Goal: Information Seeking & Learning: Learn about a topic

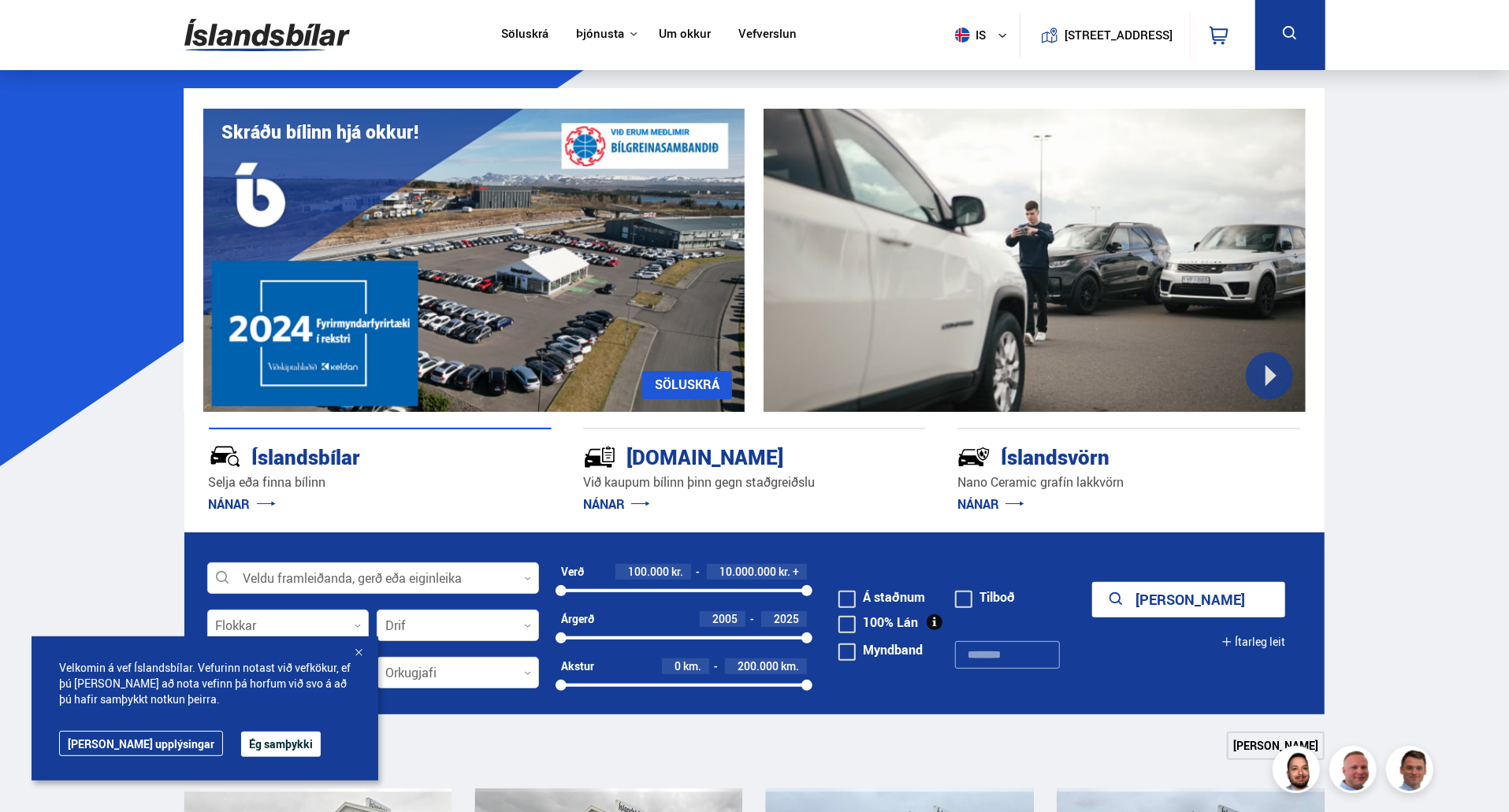
click at [263, 736] on button "Ég samþykki" at bounding box center [281, 744] width 80 height 25
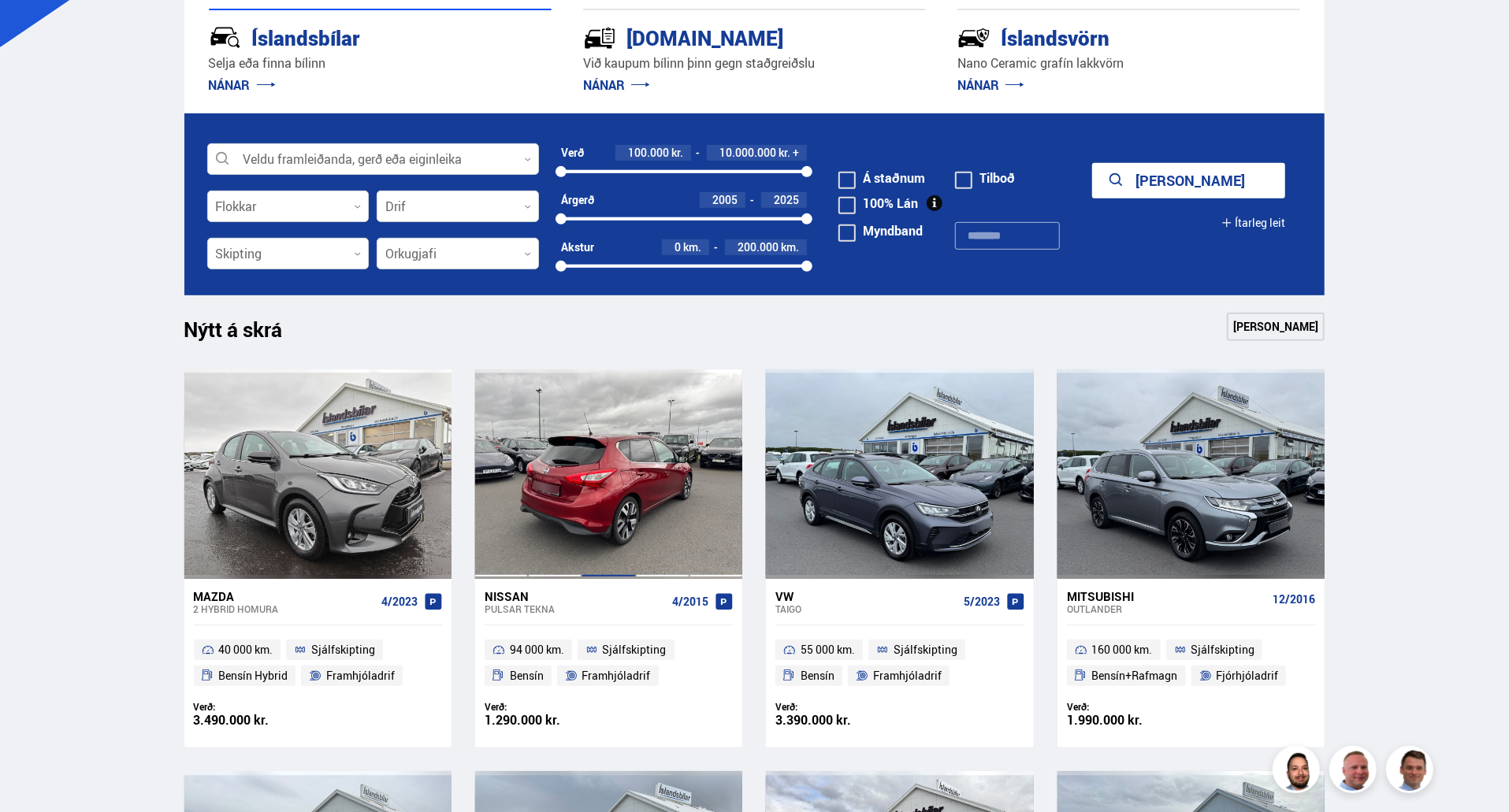
click at [585, 507] on div at bounding box center [608, 474] width 53 height 209
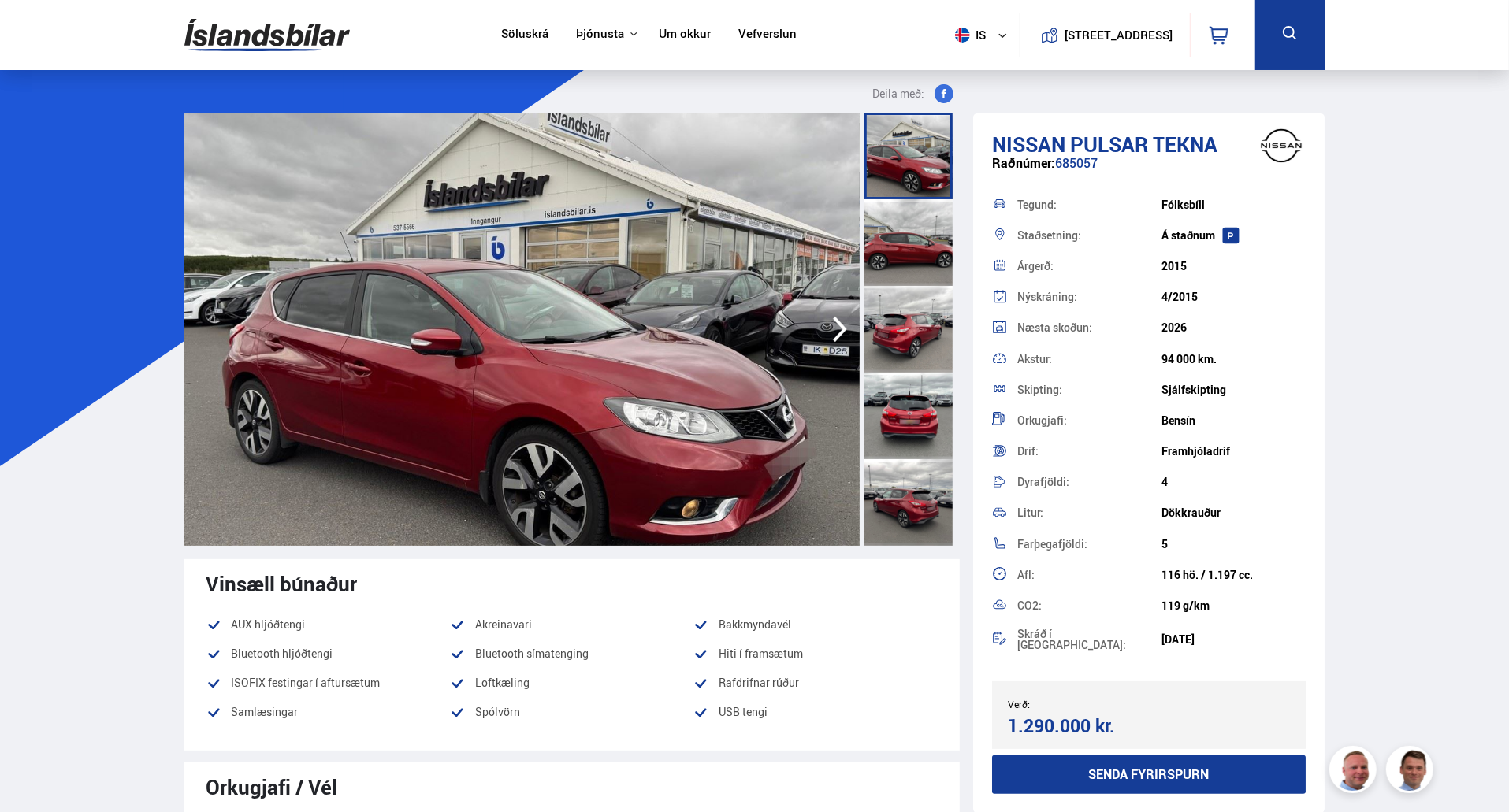
click at [878, 246] on div at bounding box center [908, 243] width 88 height 87
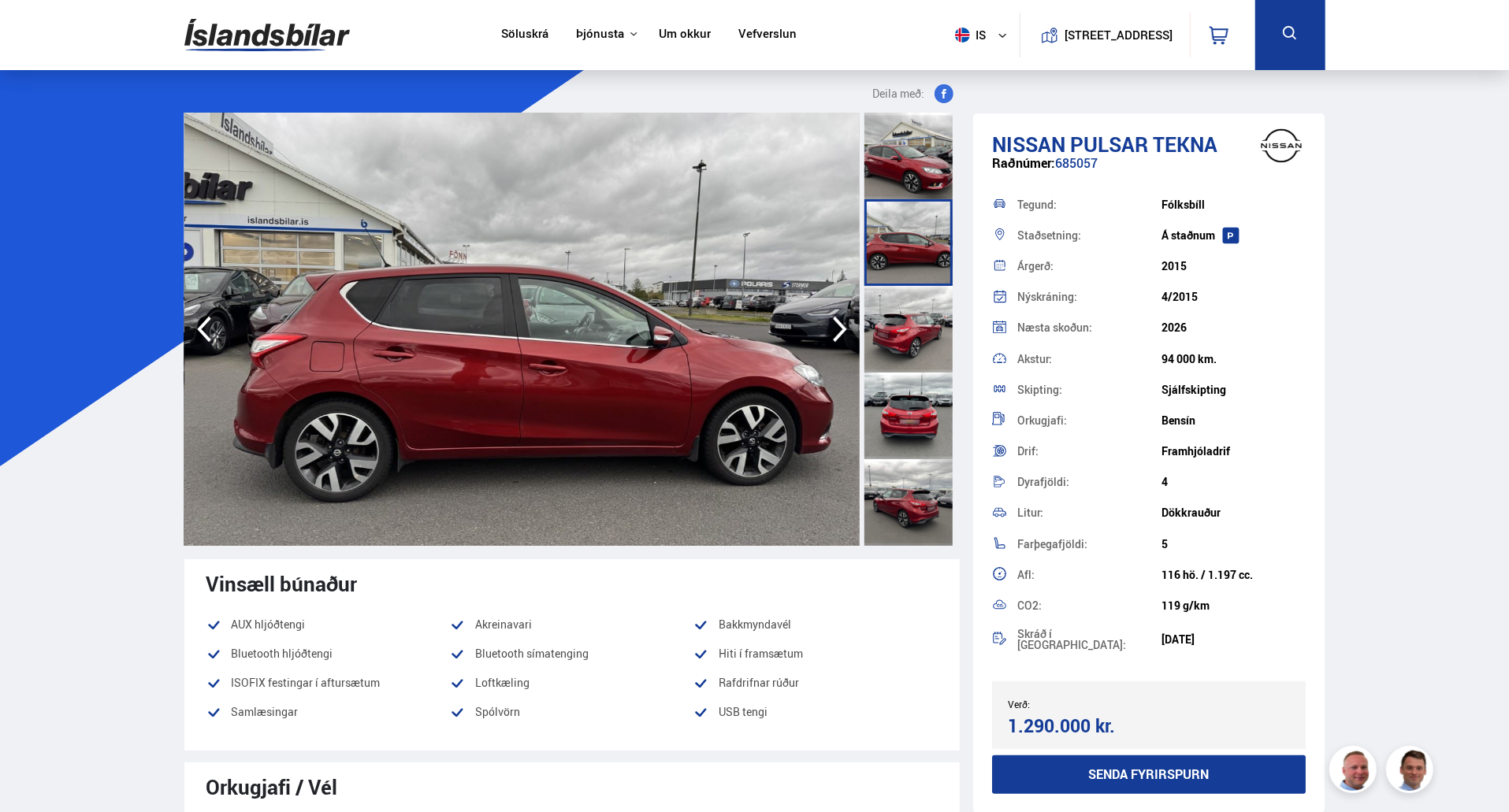
click at [896, 303] on div at bounding box center [908, 329] width 88 height 87
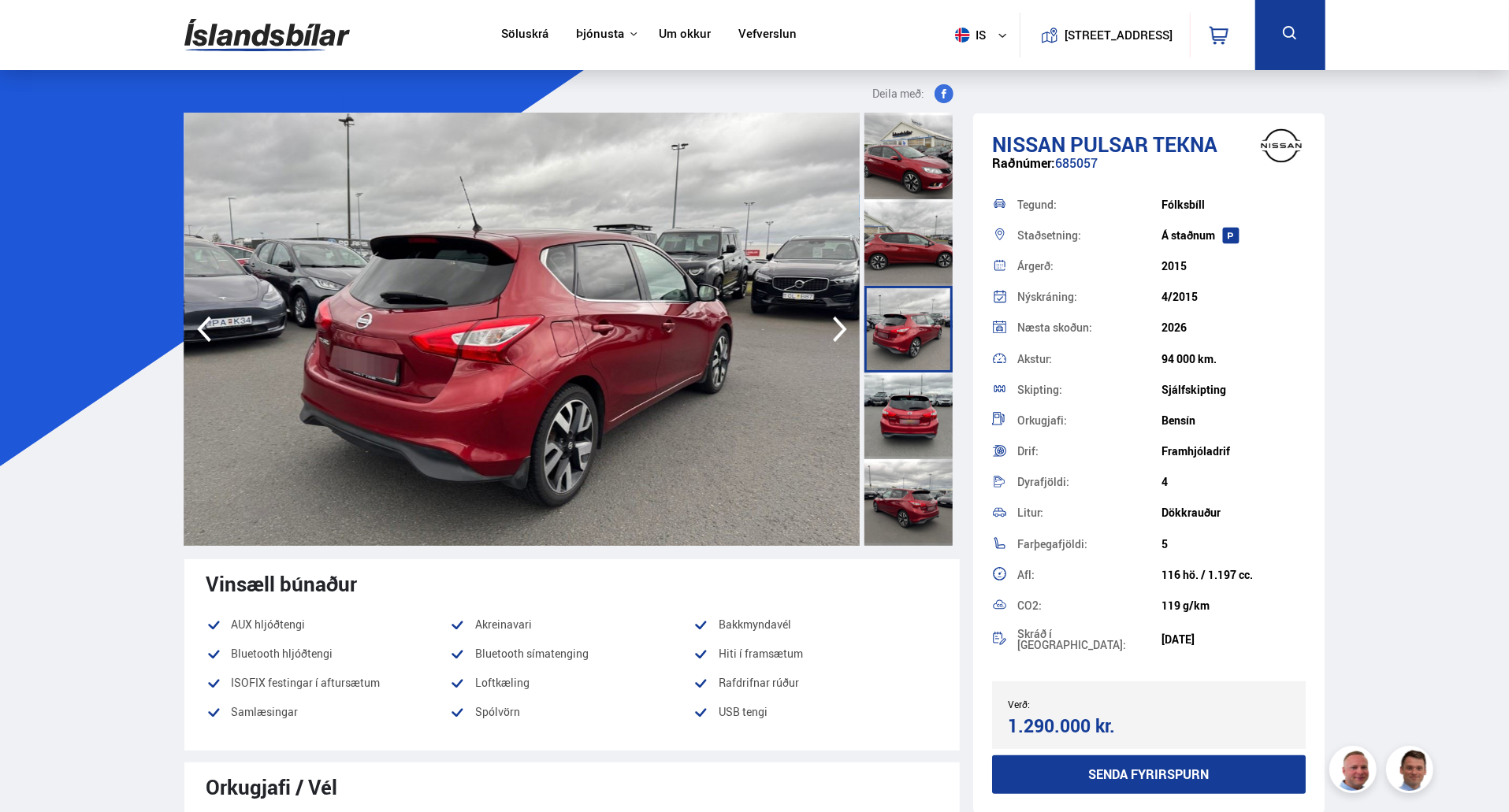
click at [917, 406] on div at bounding box center [908, 415] width 88 height 87
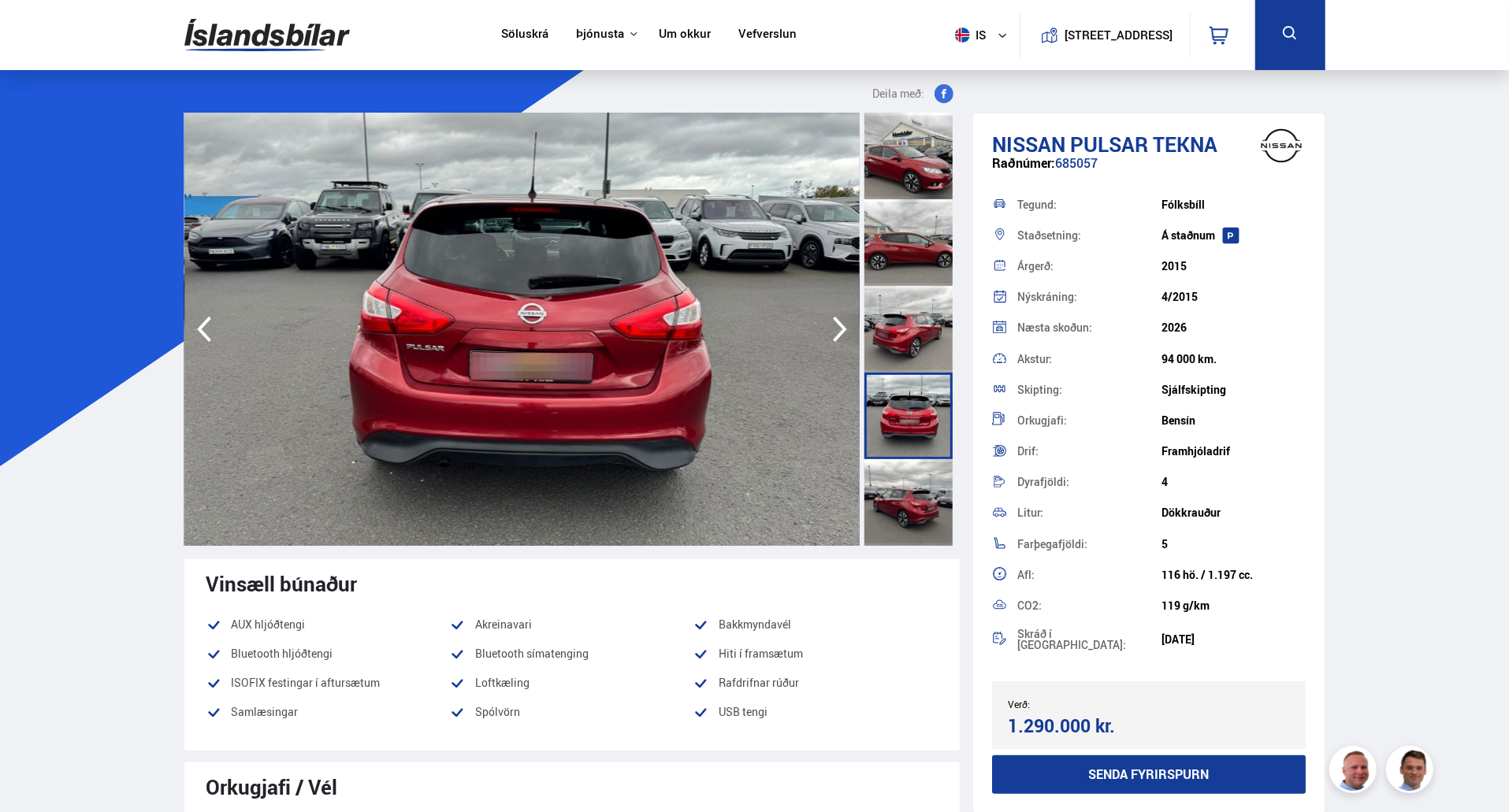
click at [920, 481] on div at bounding box center [908, 502] width 88 height 87
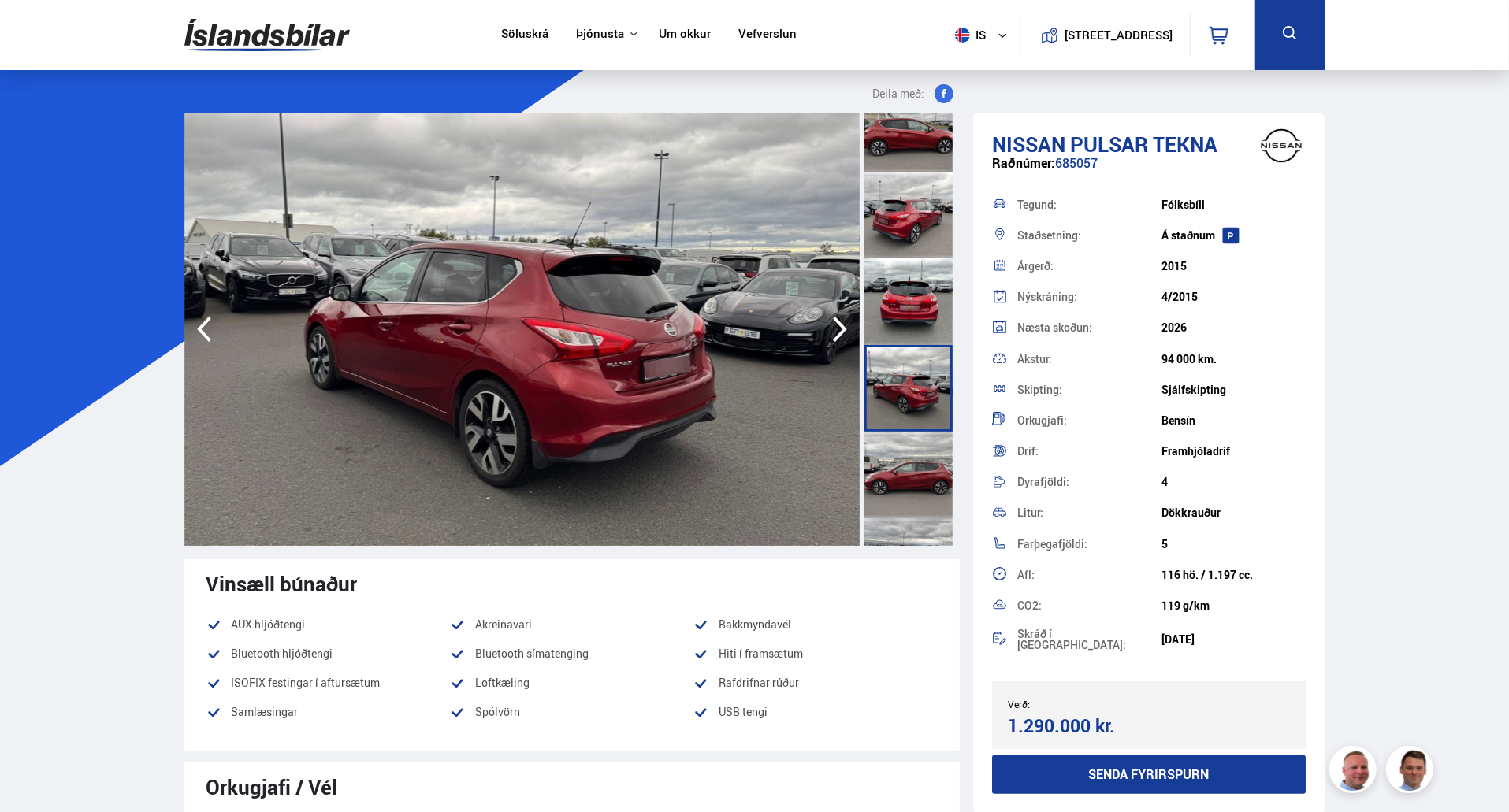
scroll to position [115, 0]
click at [920, 481] on div at bounding box center [908, 474] width 88 height 87
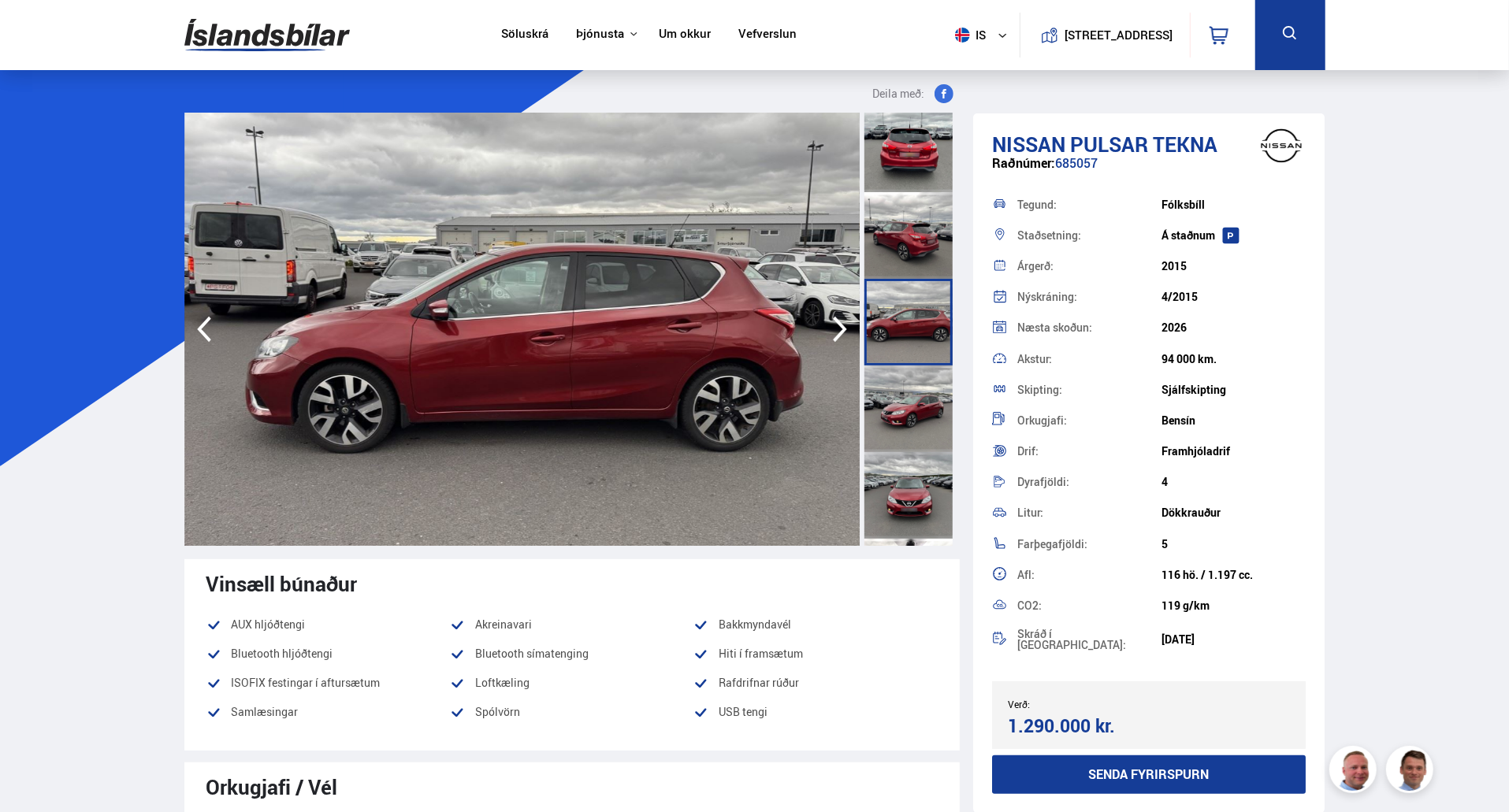
scroll to position [287, 0]
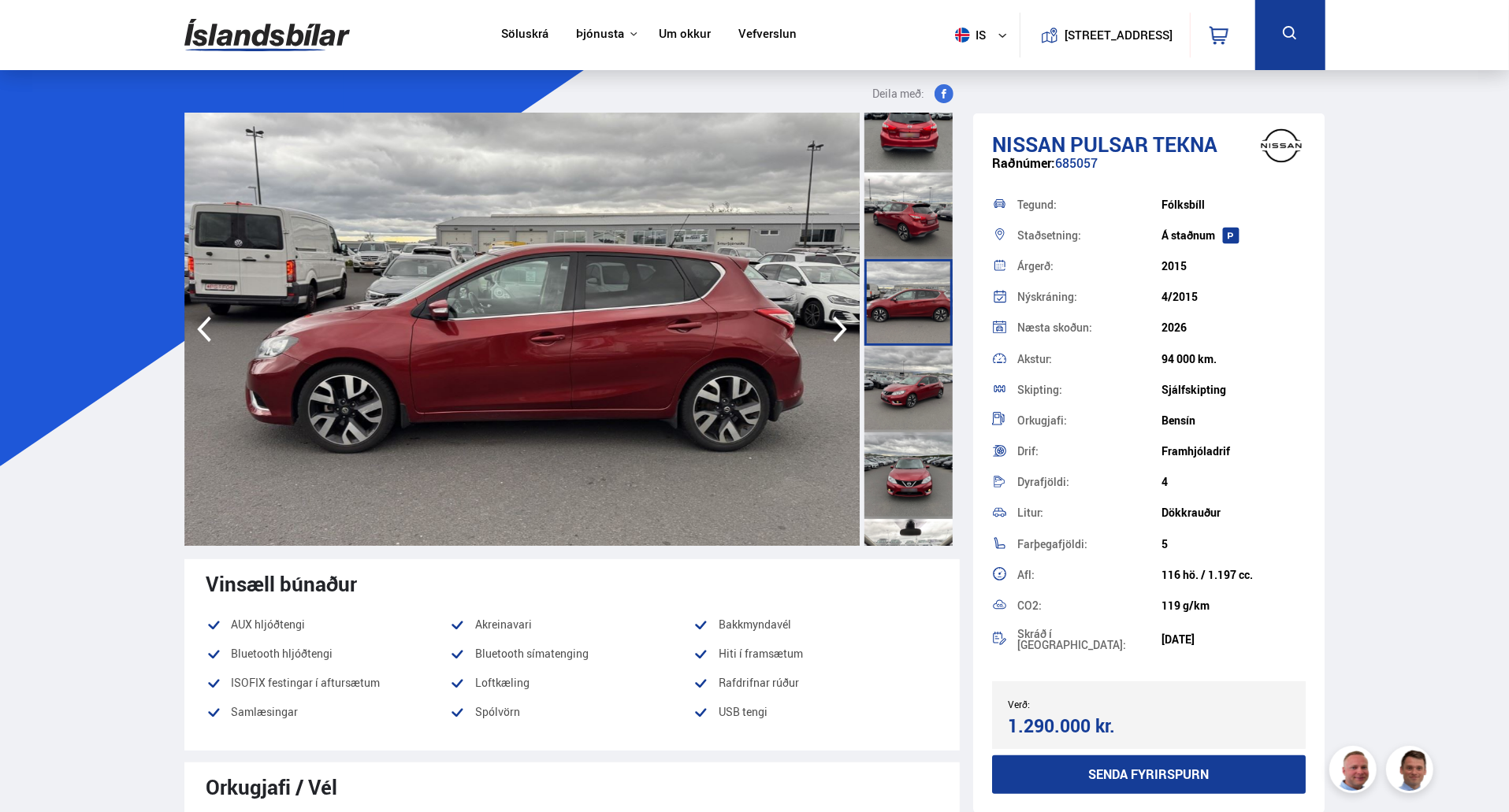
click at [912, 411] on div at bounding box center [908, 389] width 88 height 87
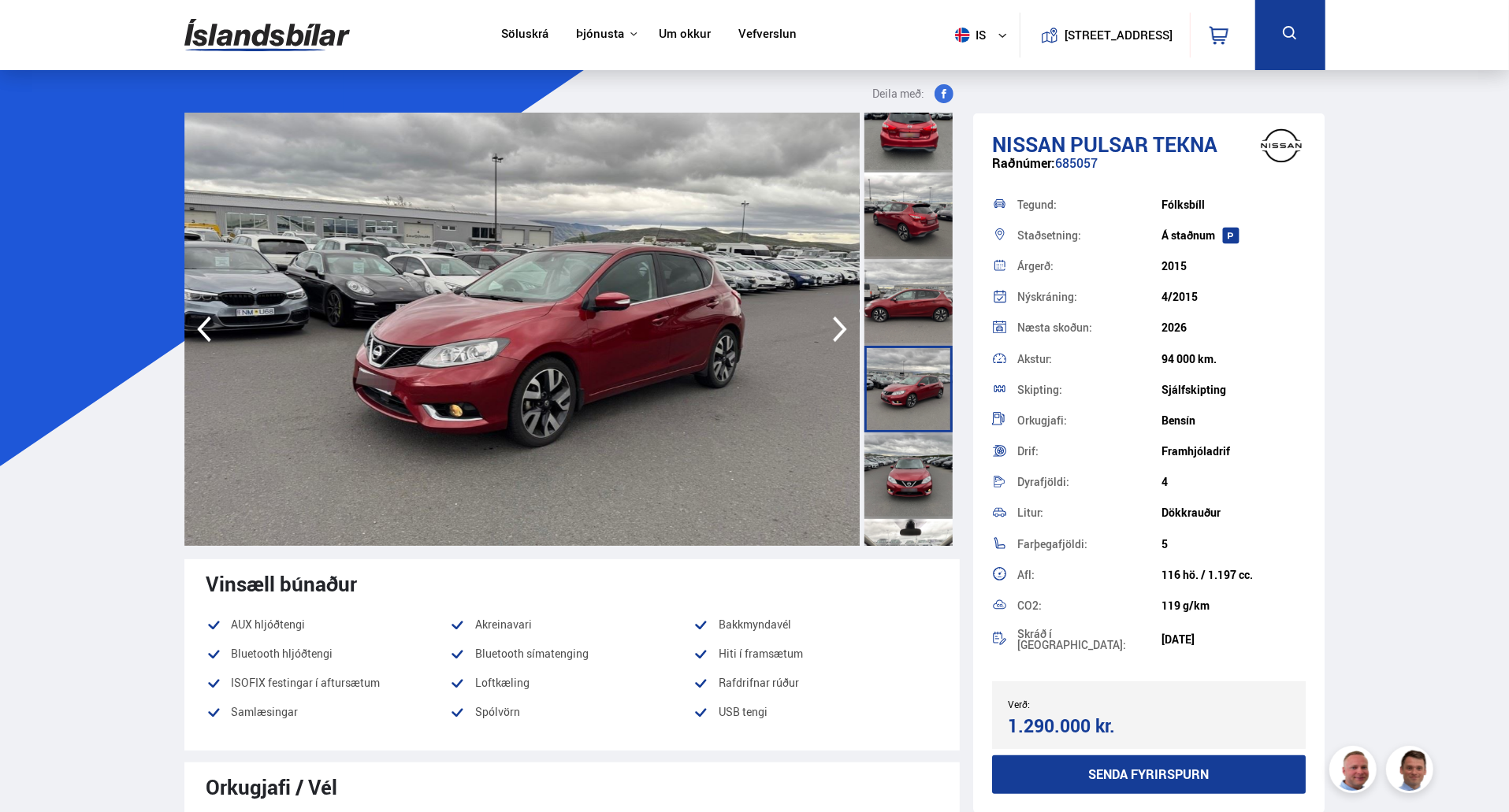
click at [912, 469] on div at bounding box center [908, 476] width 88 height 87
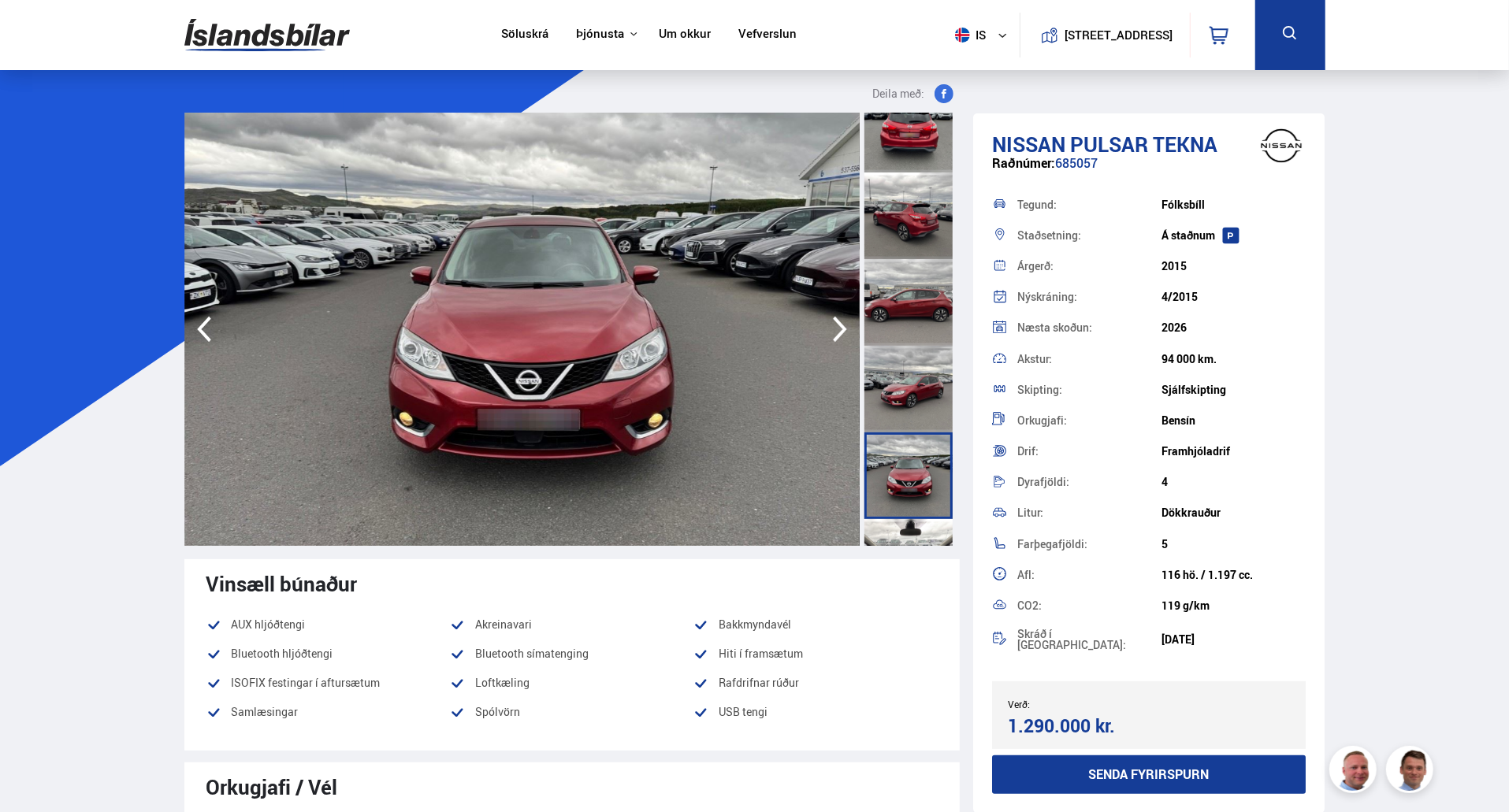
click at [908, 524] on div at bounding box center [908, 562] width 88 height 87
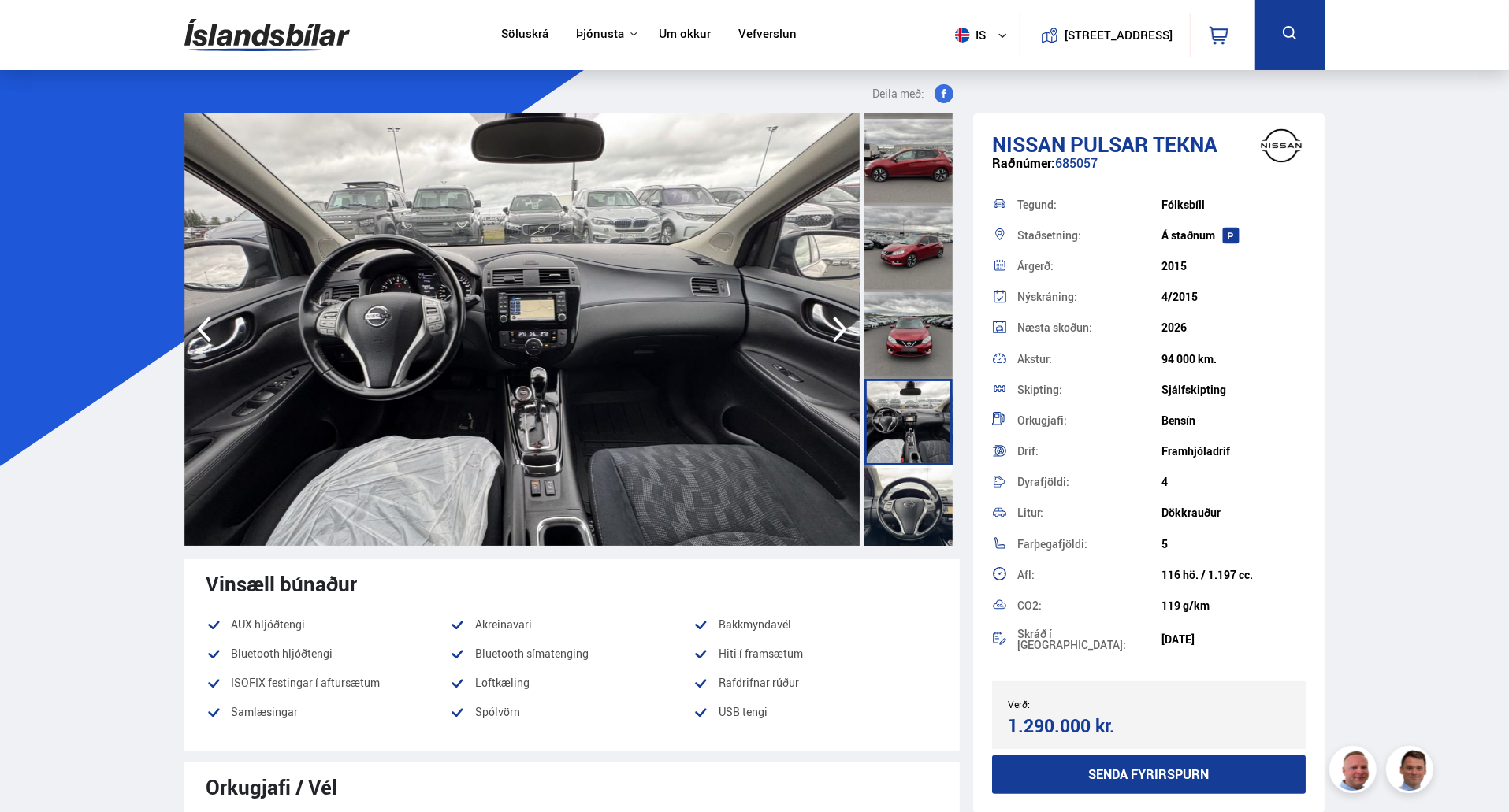
scroll to position [433, 0]
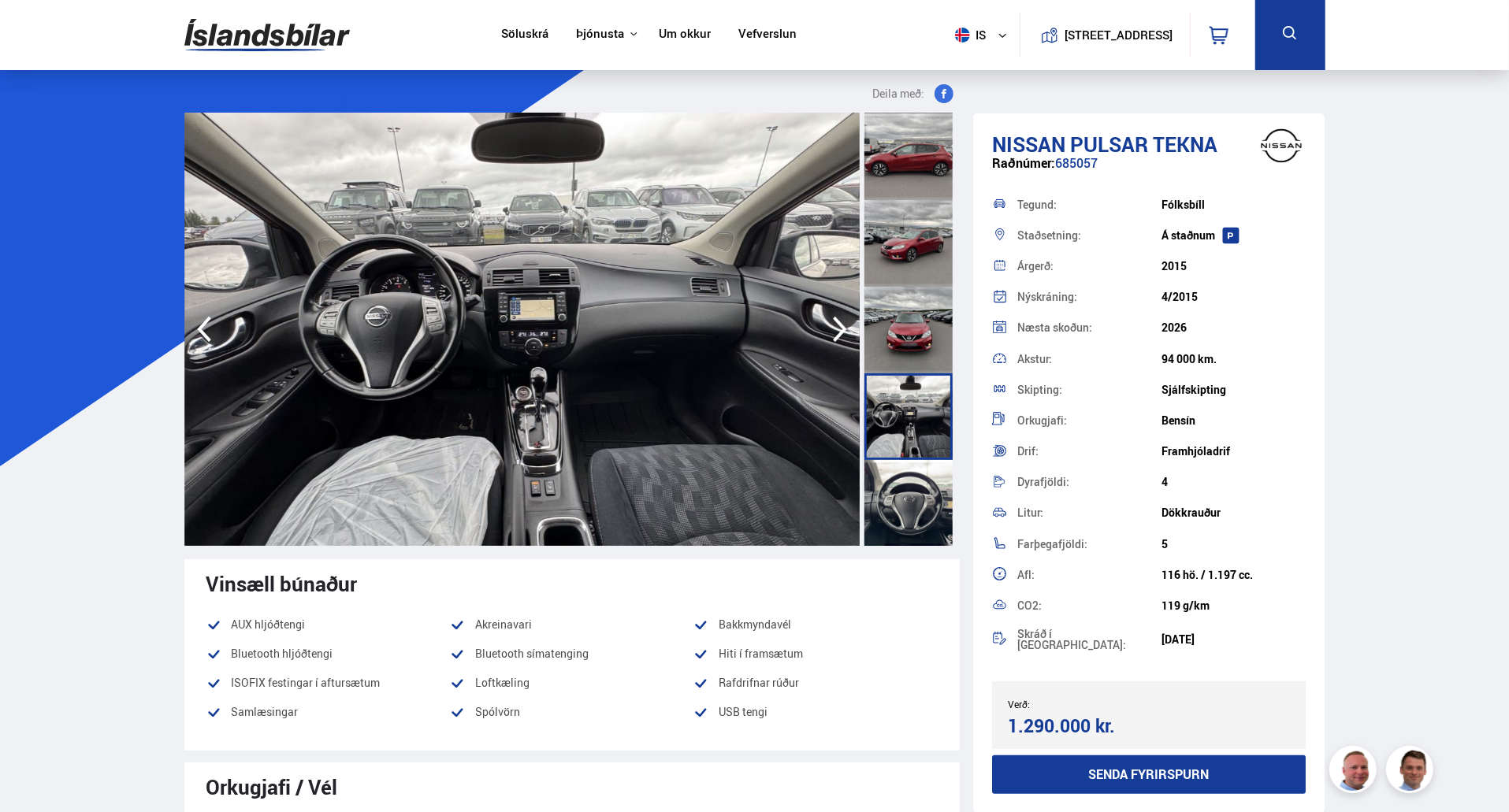
click at [920, 406] on div at bounding box center [908, 416] width 88 height 87
click at [917, 487] on div at bounding box center [908, 503] width 88 height 87
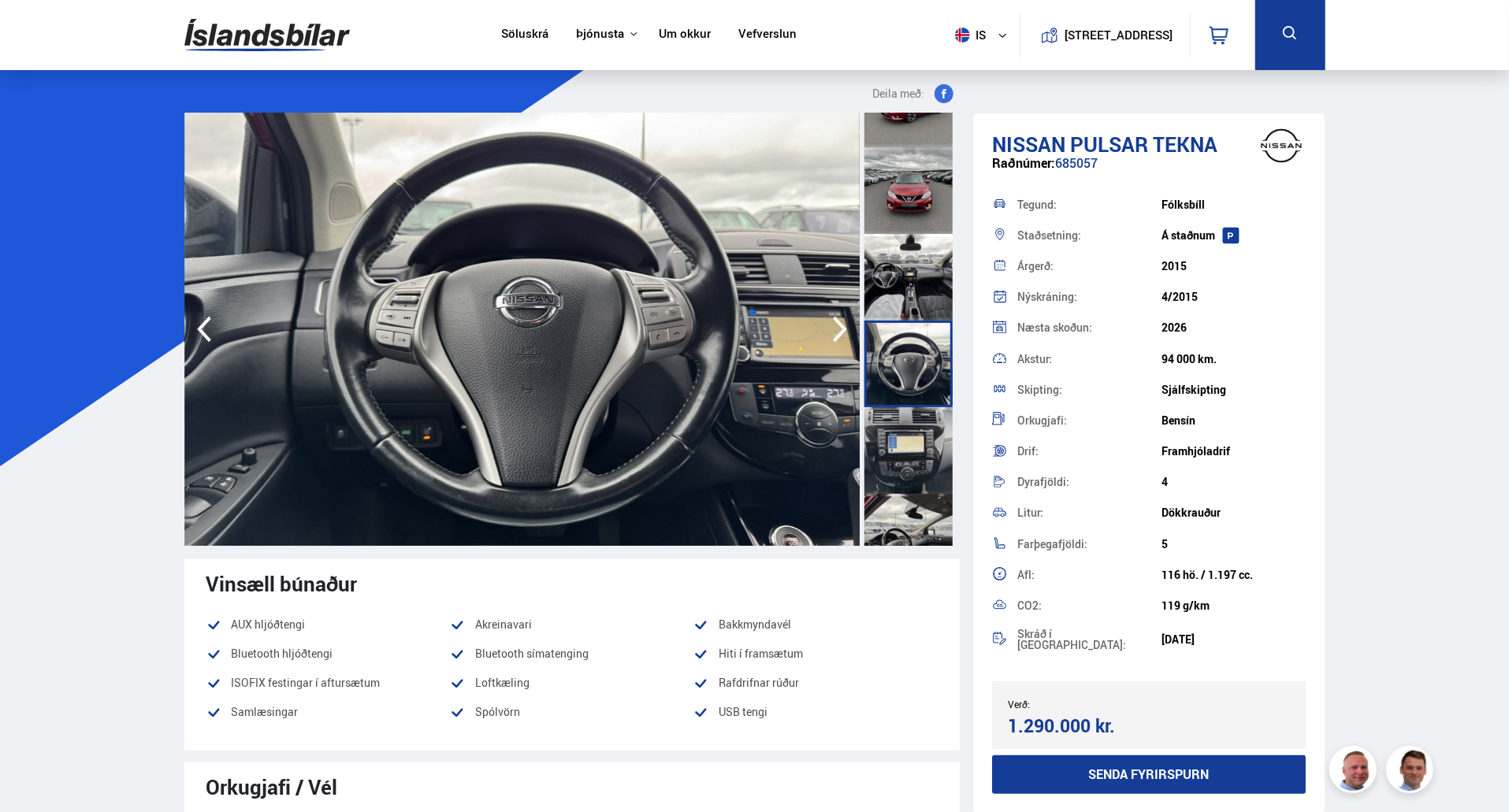
scroll to position [573, 0]
click at [916, 456] on div at bounding box center [908, 449] width 88 height 87
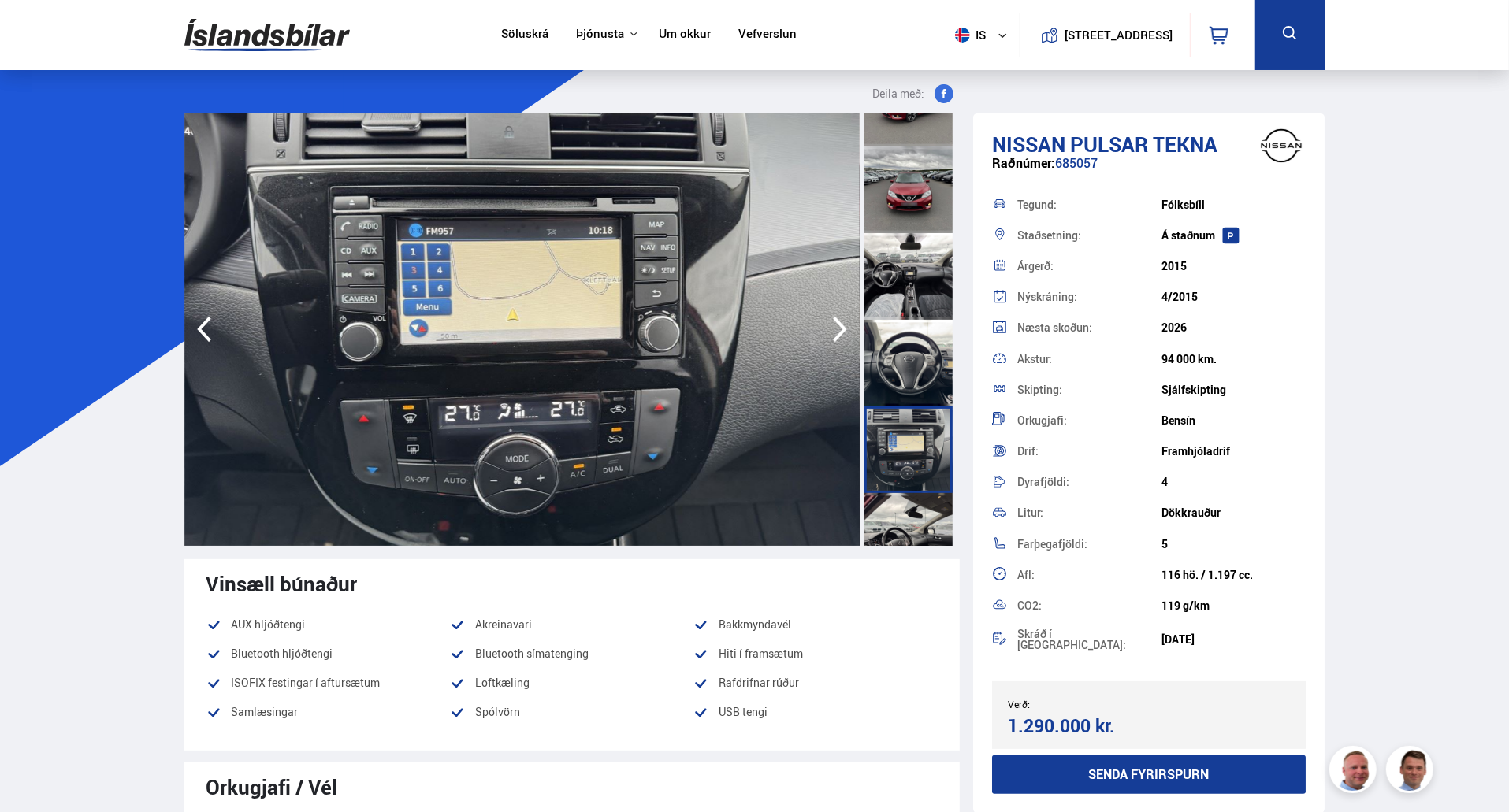
click at [913, 513] on div at bounding box center [908, 536] width 88 height 87
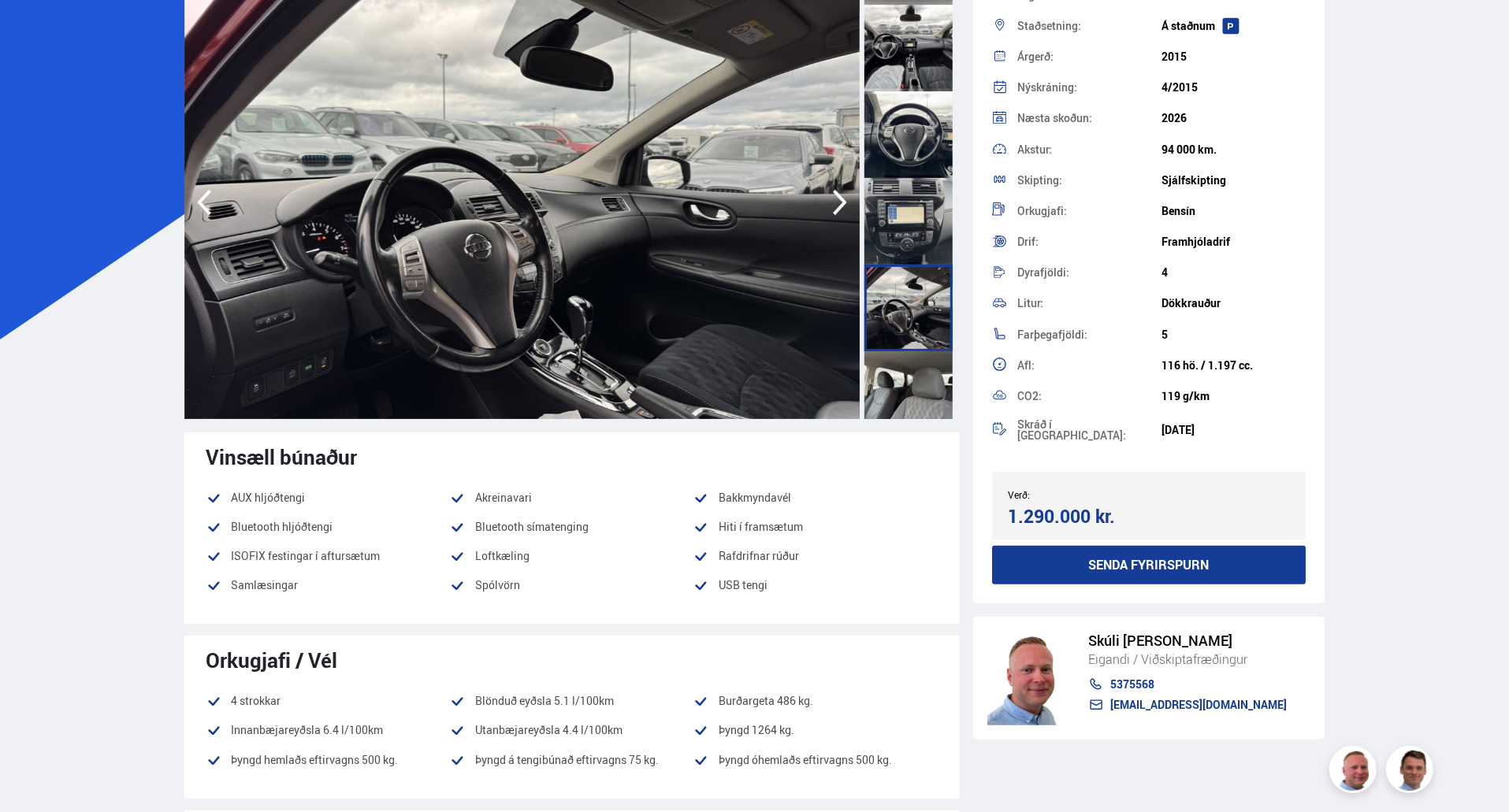
scroll to position [0, 0]
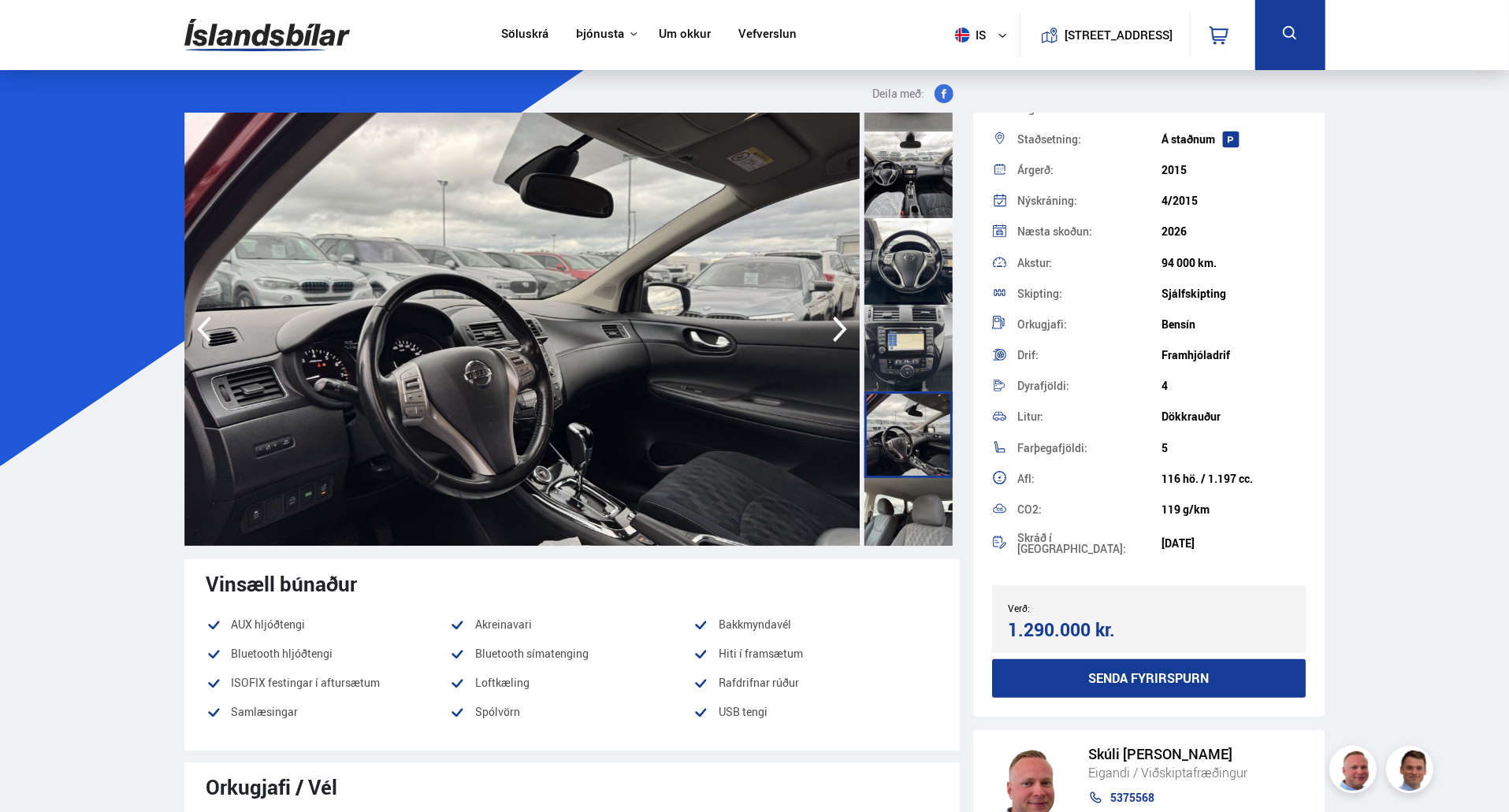
click at [667, 355] on img at bounding box center [522, 329] width 675 height 433
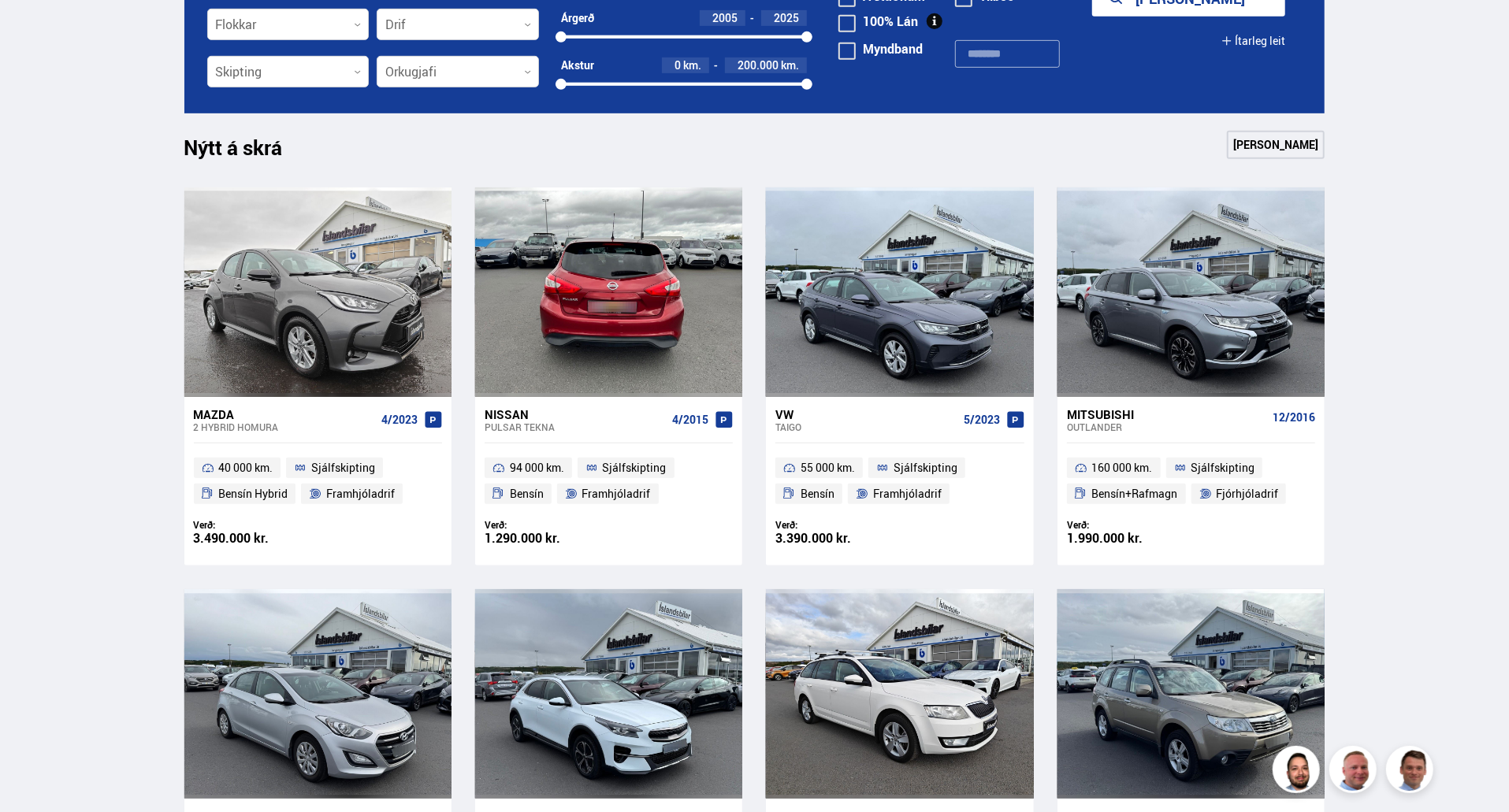
scroll to position [690, 0]
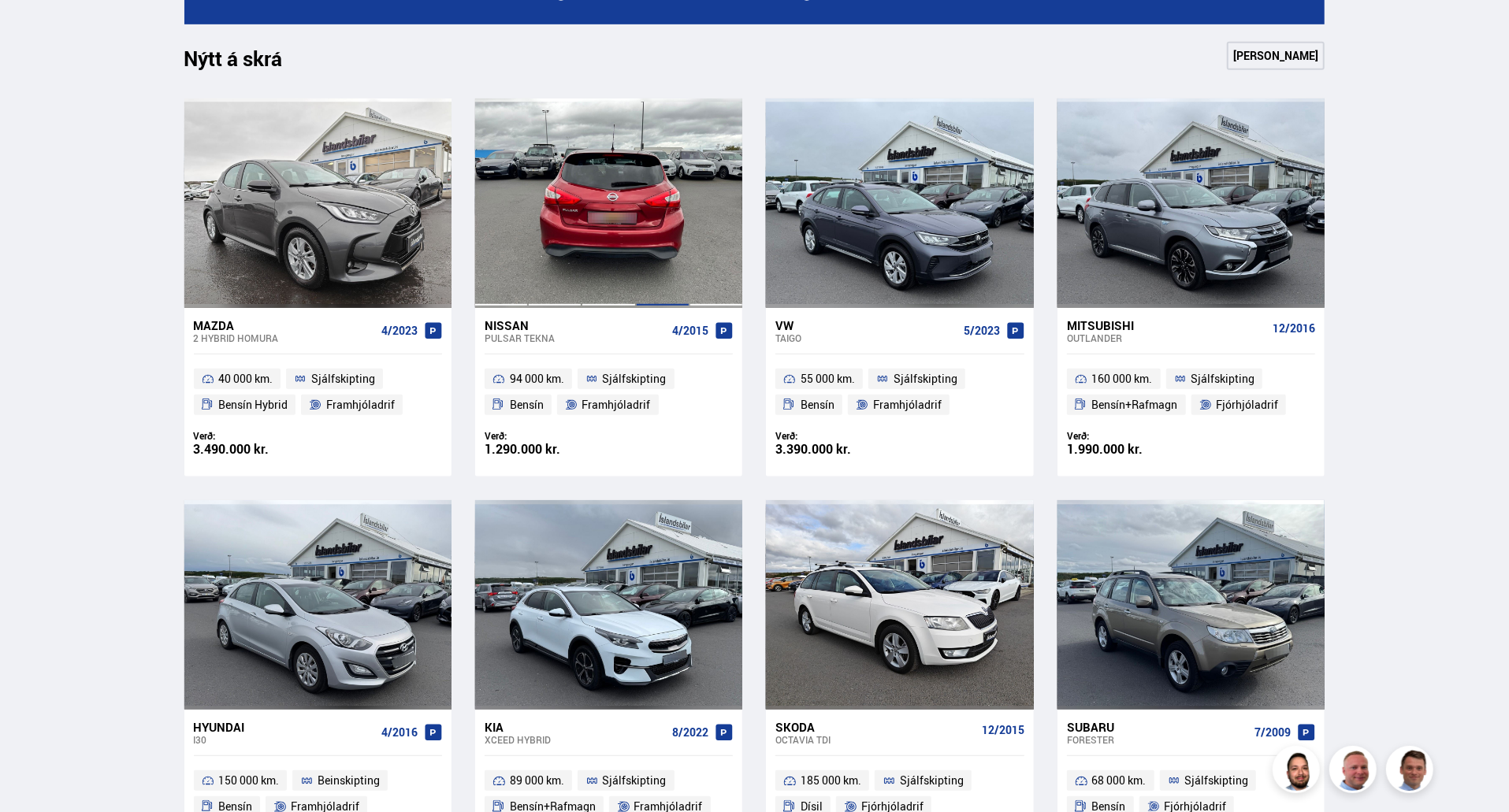
click at [646, 292] on div at bounding box center [662, 203] width 53 height 209
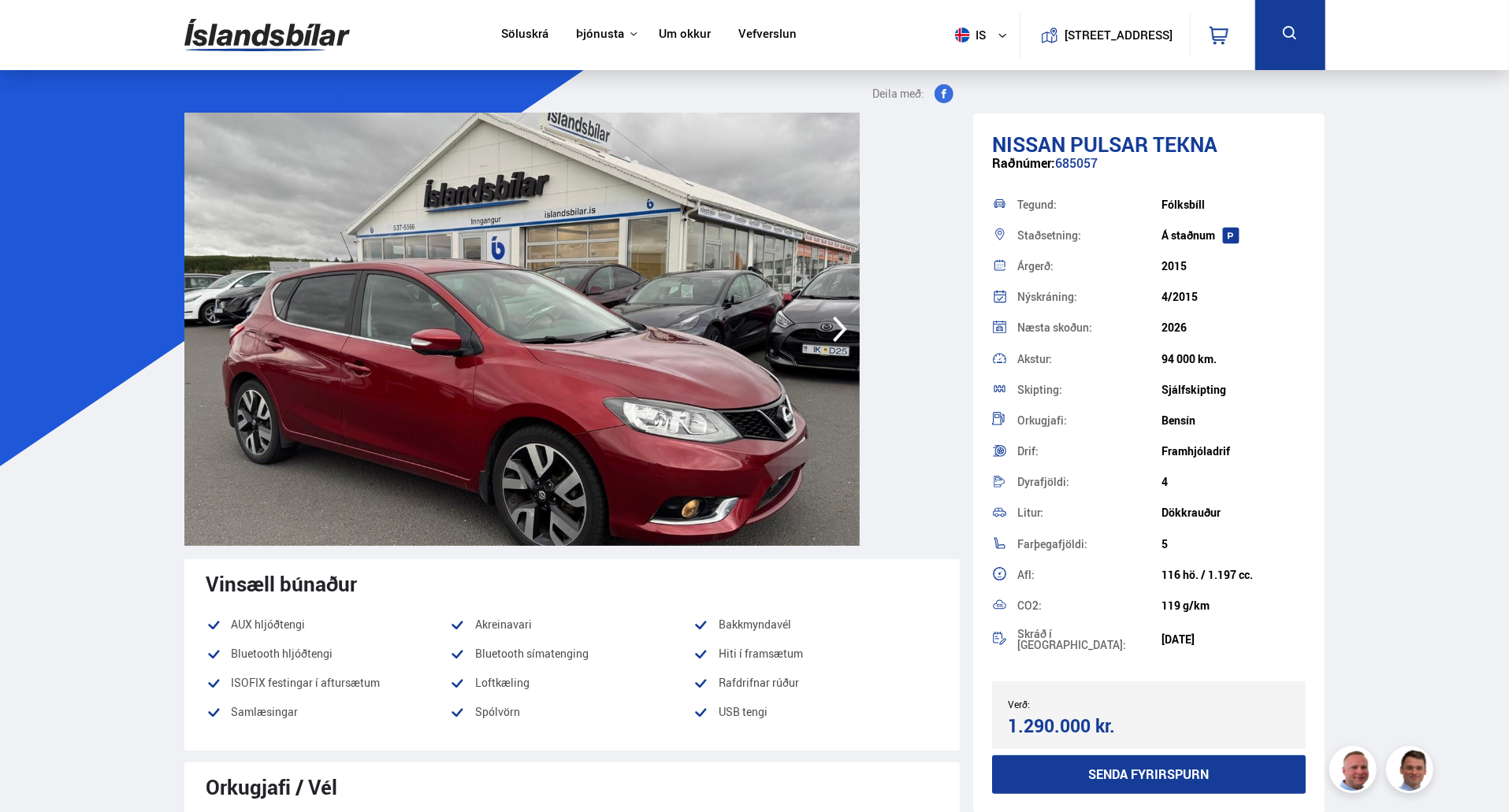
scroll to position [474, 0]
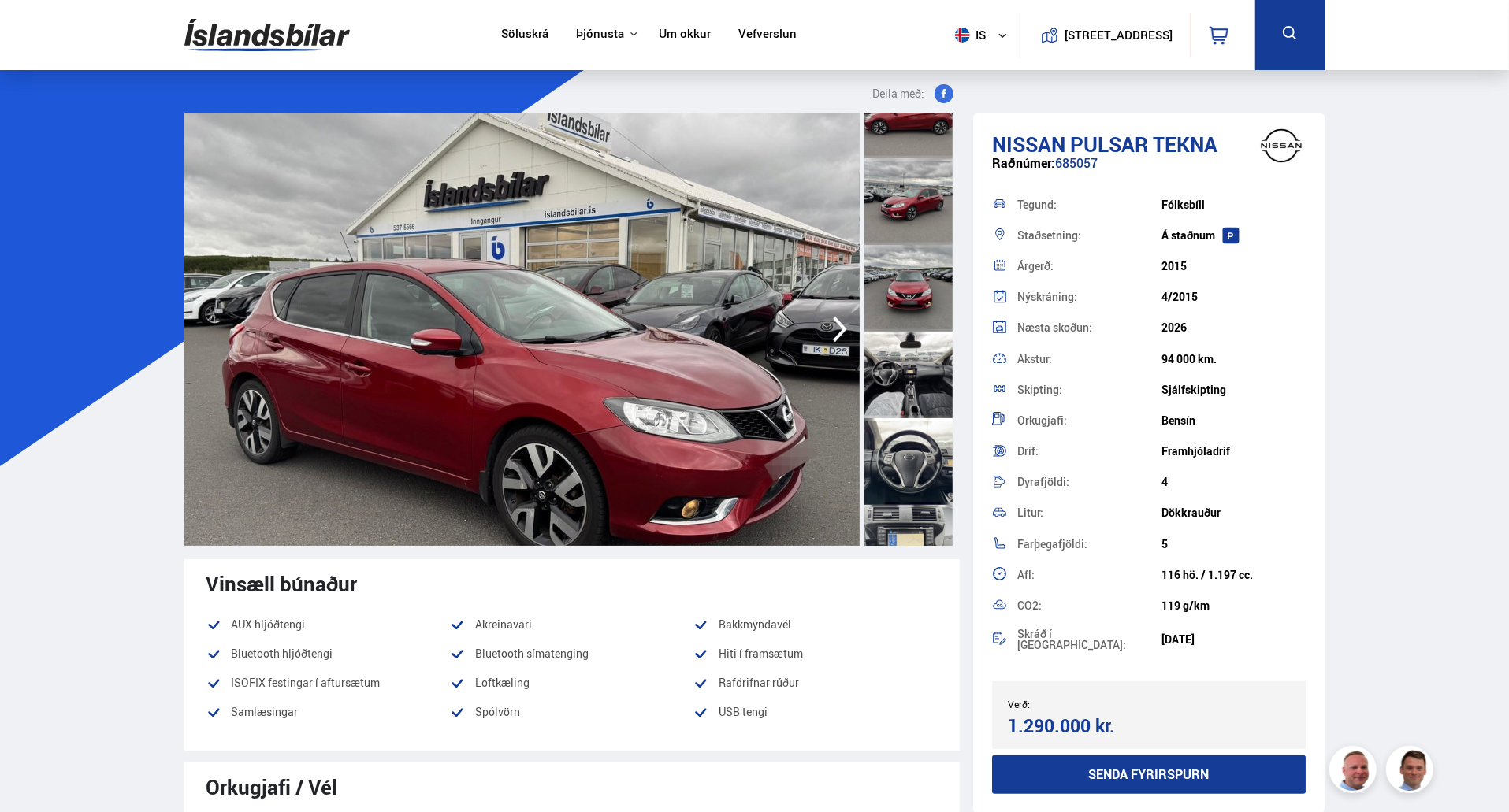
click at [899, 365] on div at bounding box center [908, 375] width 88 height 87
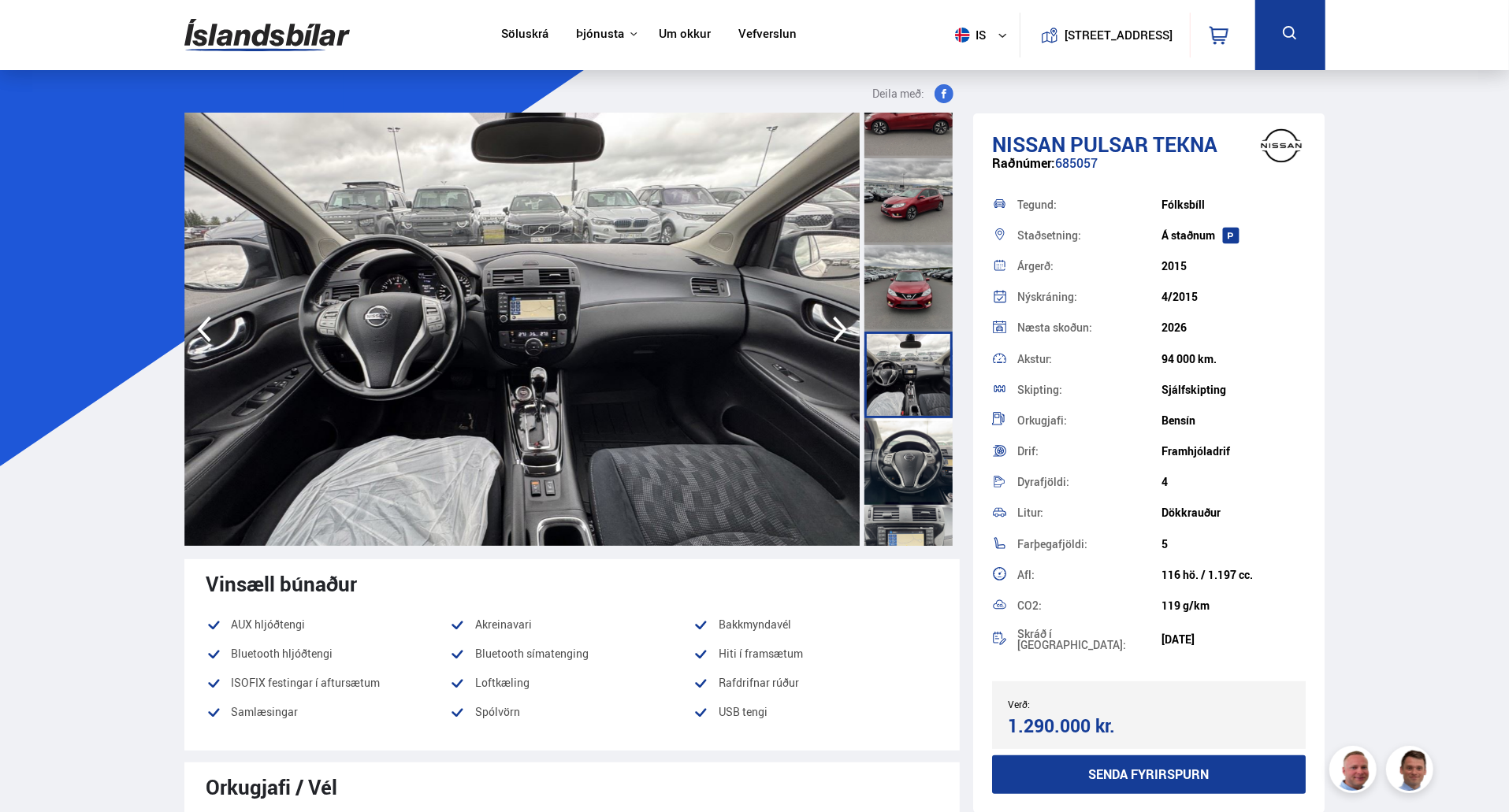
scroll to position [506, 0]
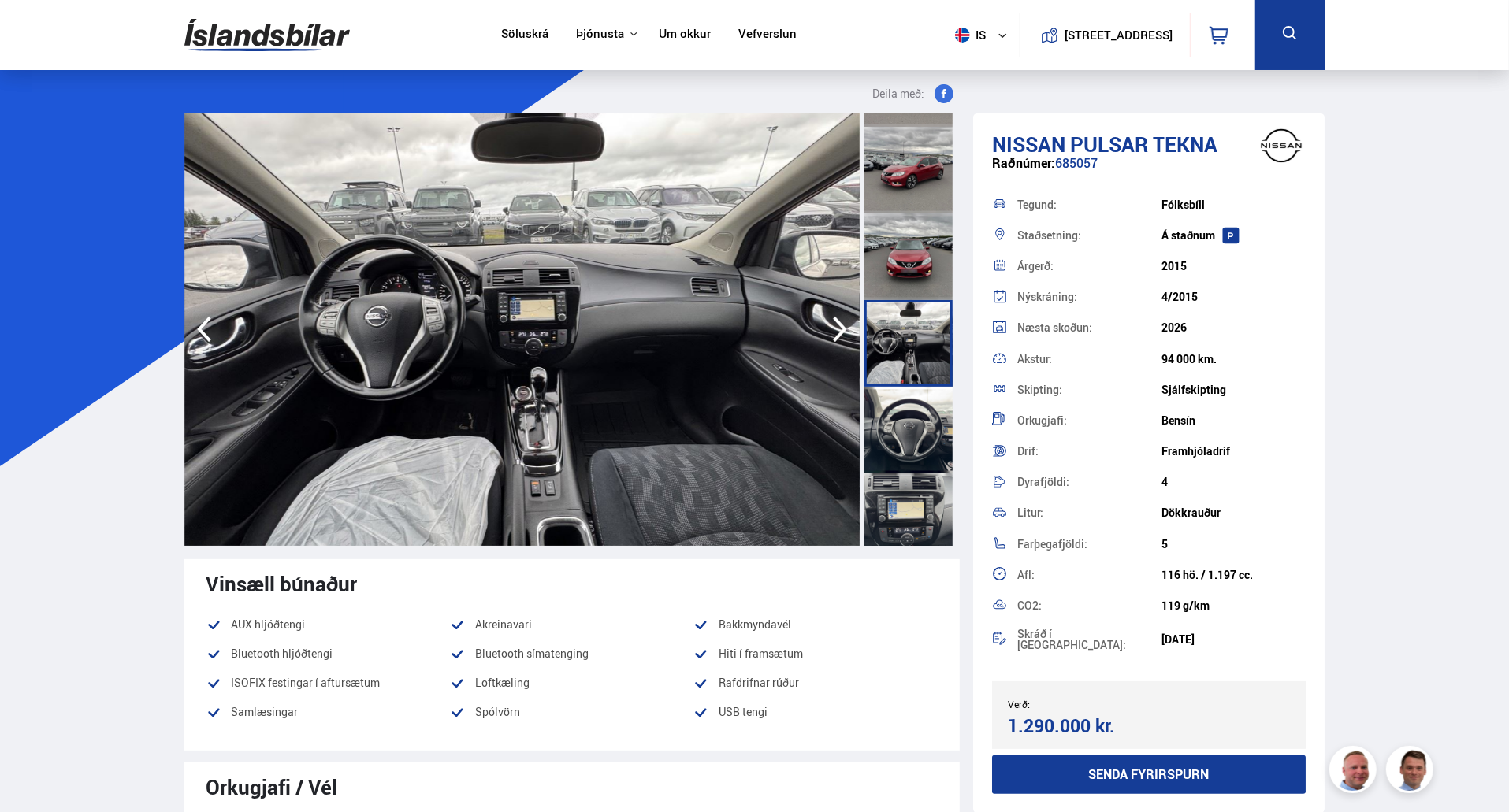
click at [908, 415] on div at bounding box center [908, 429] width 88 height 87
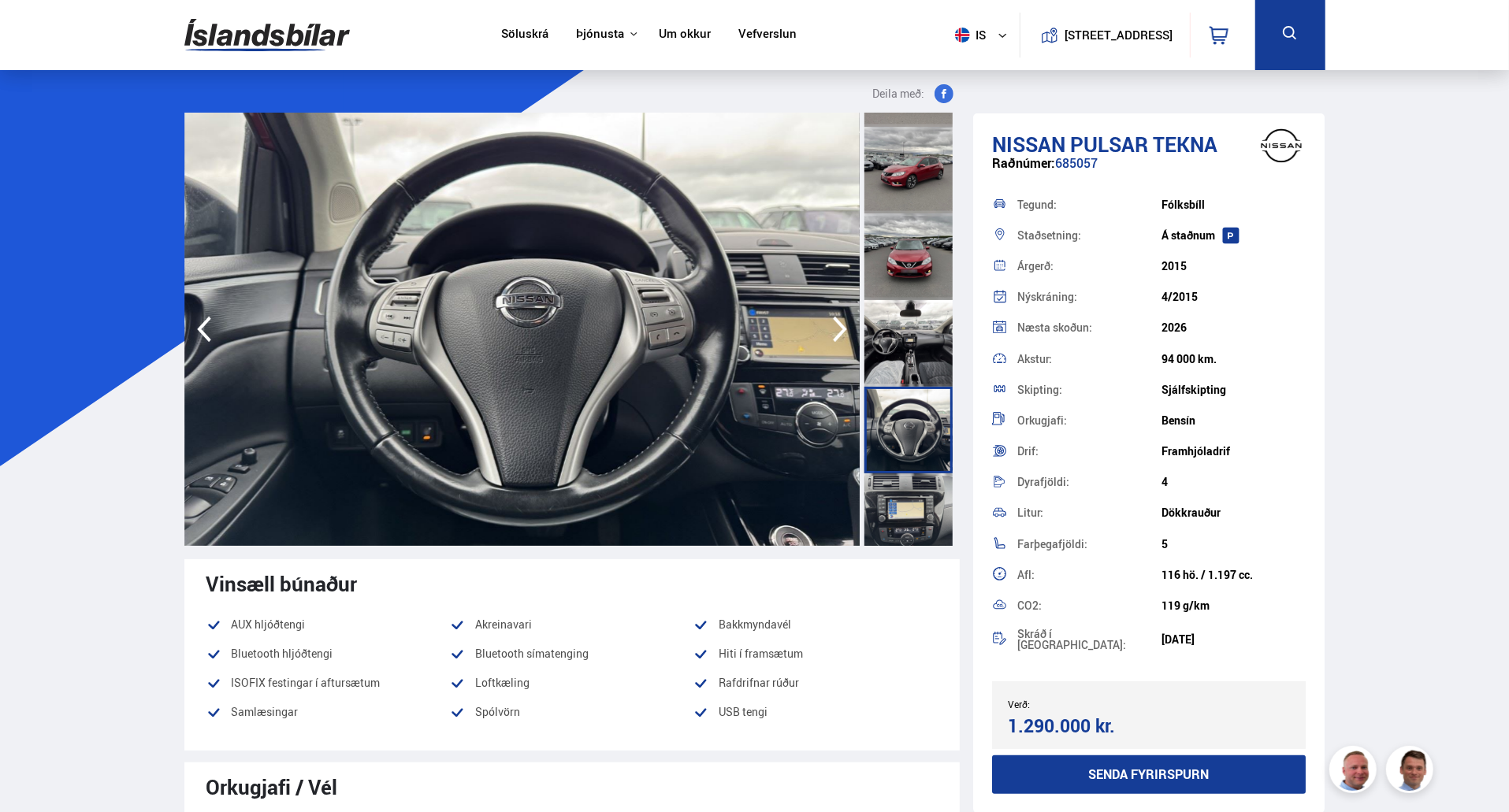
click at [845, 326] on icon "button" at bounding box center [840, 329] width 32 height 38
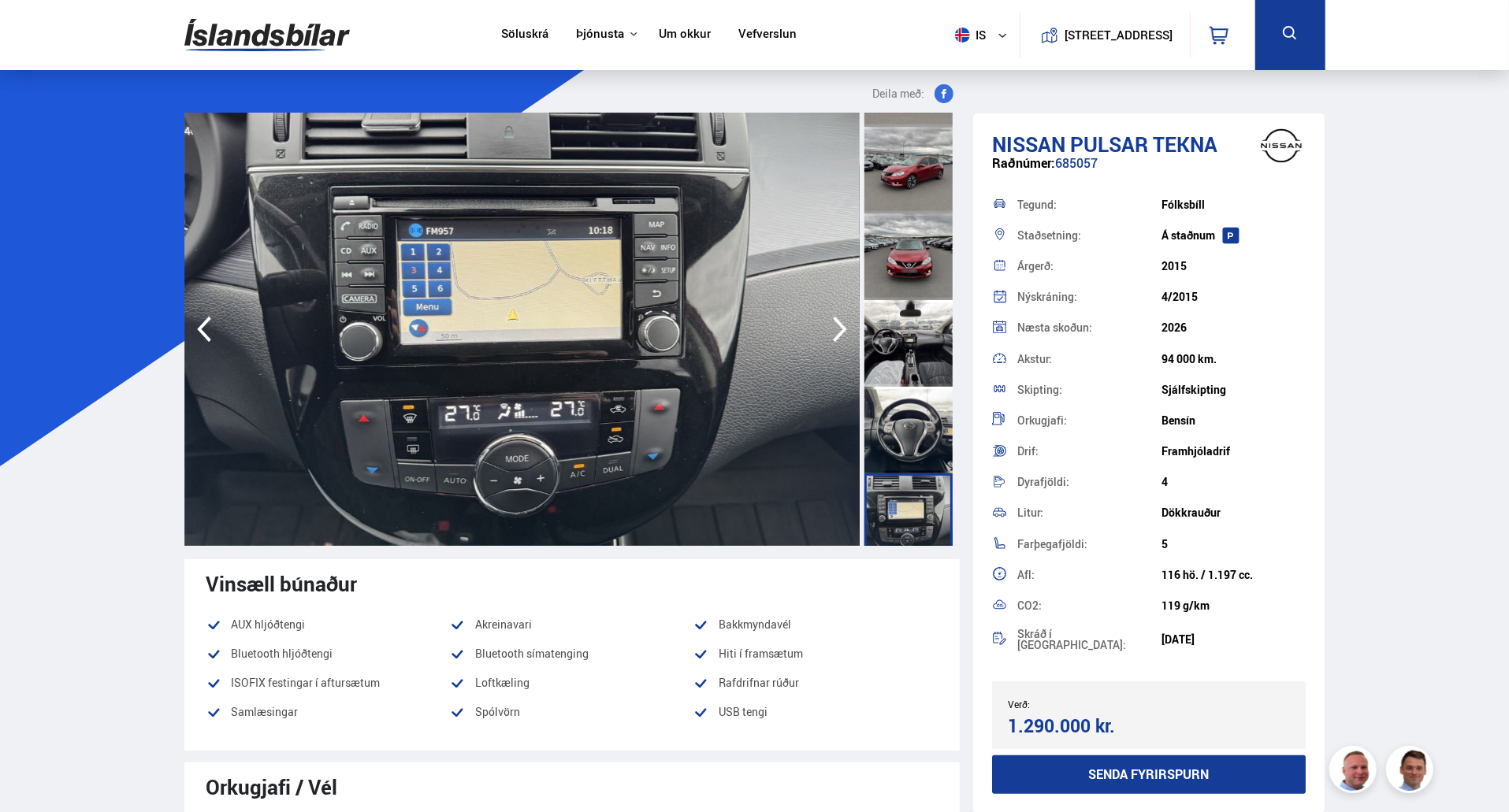
click at [845, 326] on icon "button" at bounding box center [840, 329] width 32 height 38
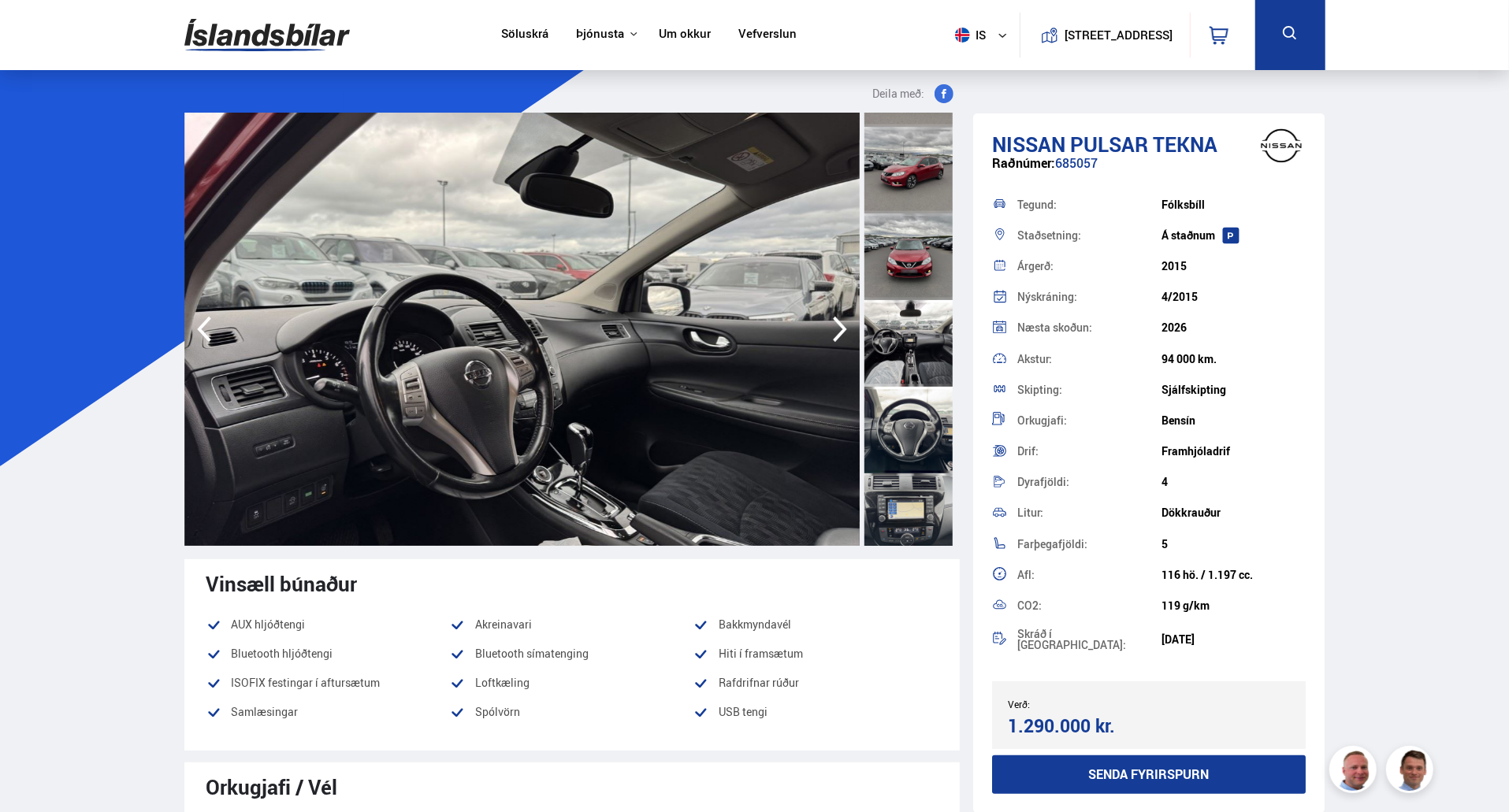
click at [845, 326] on icon "button" at bounding box center [840, 329] width 32 height 38
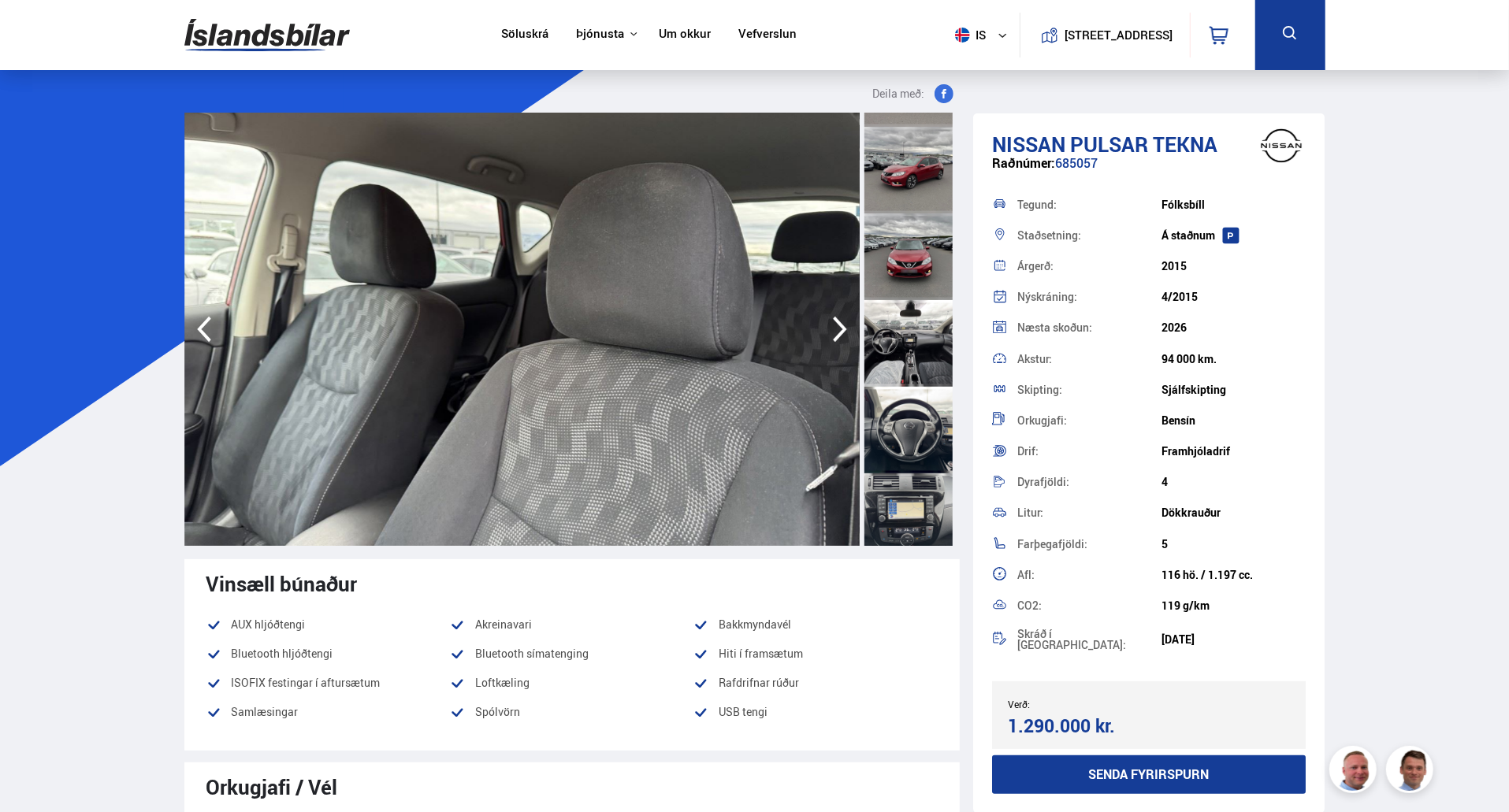
click at [845, 326] on icon "button" at bounding box center [840, 329] width 32 height 38
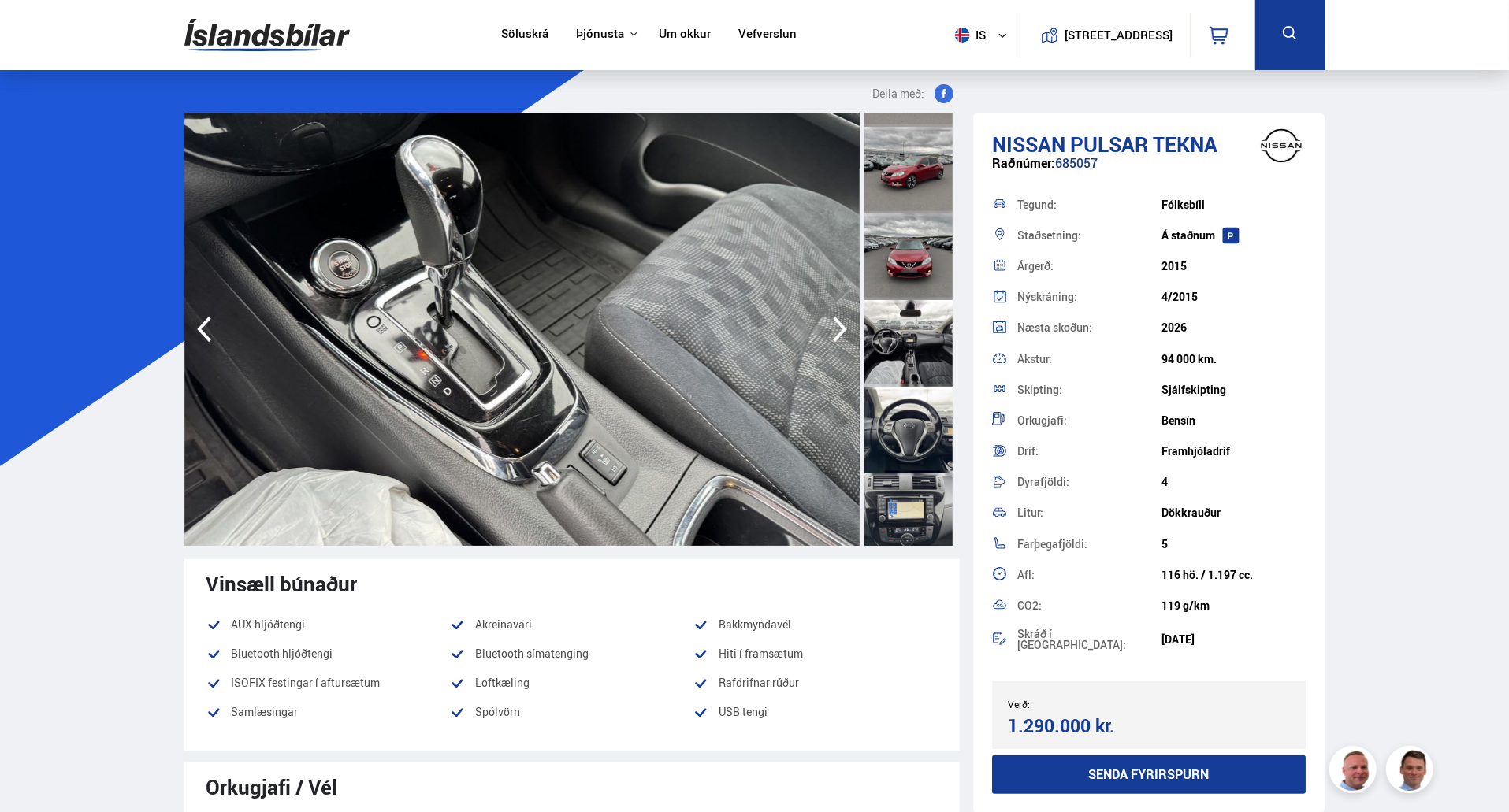
click at [845, 326] on icon "button" at bounding box center [840, 329] width 32 height 38
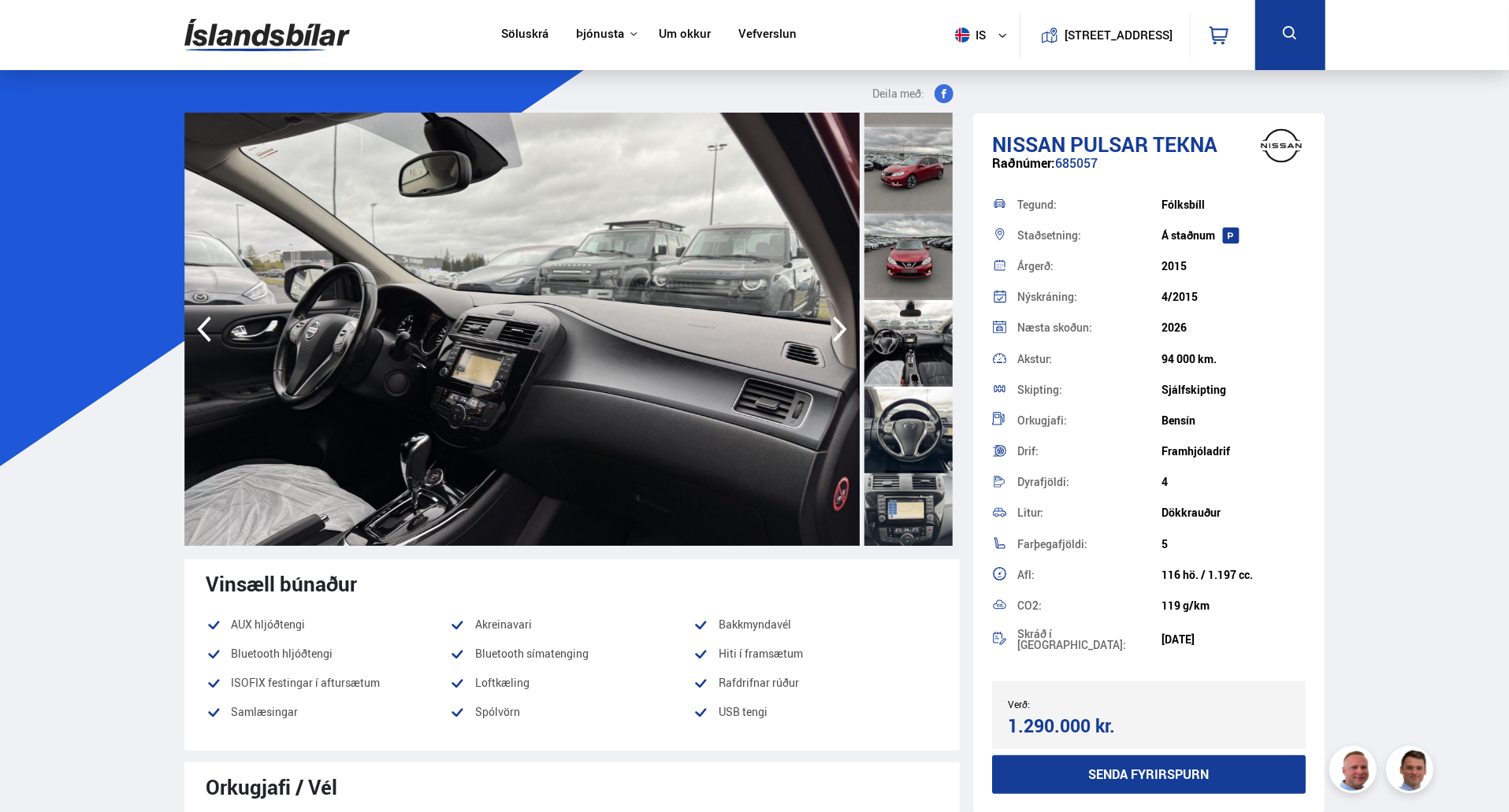
click at [845, 326] on icon "button" at bounding box center [840, 329] width 32 height 38
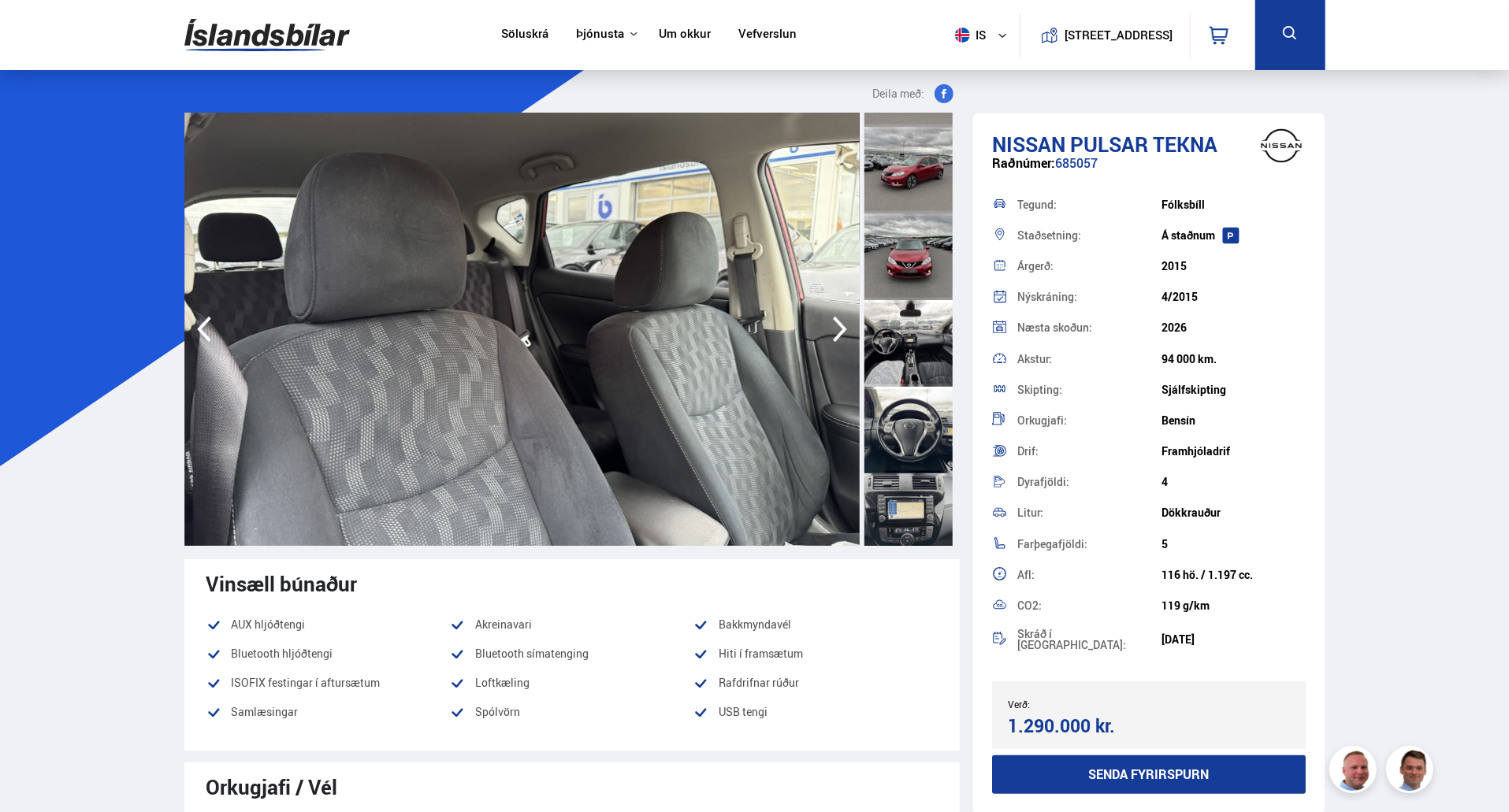
click at [838, 332] on icon "button" at bounding box center [840, 329] width 32 height 38
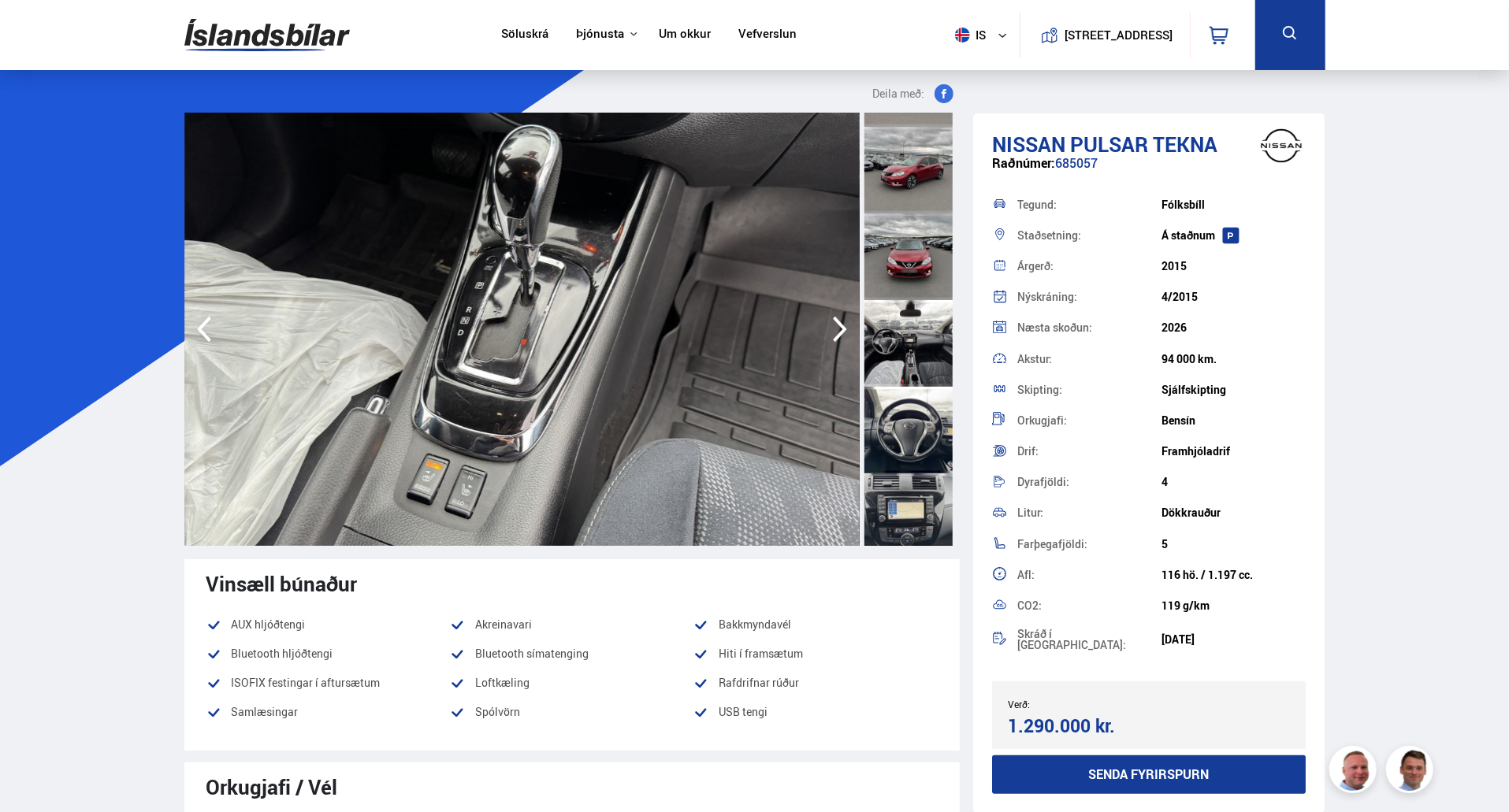
click at [838, 332] on icon "button" at bounding box center [840, 329] width 32 height 38
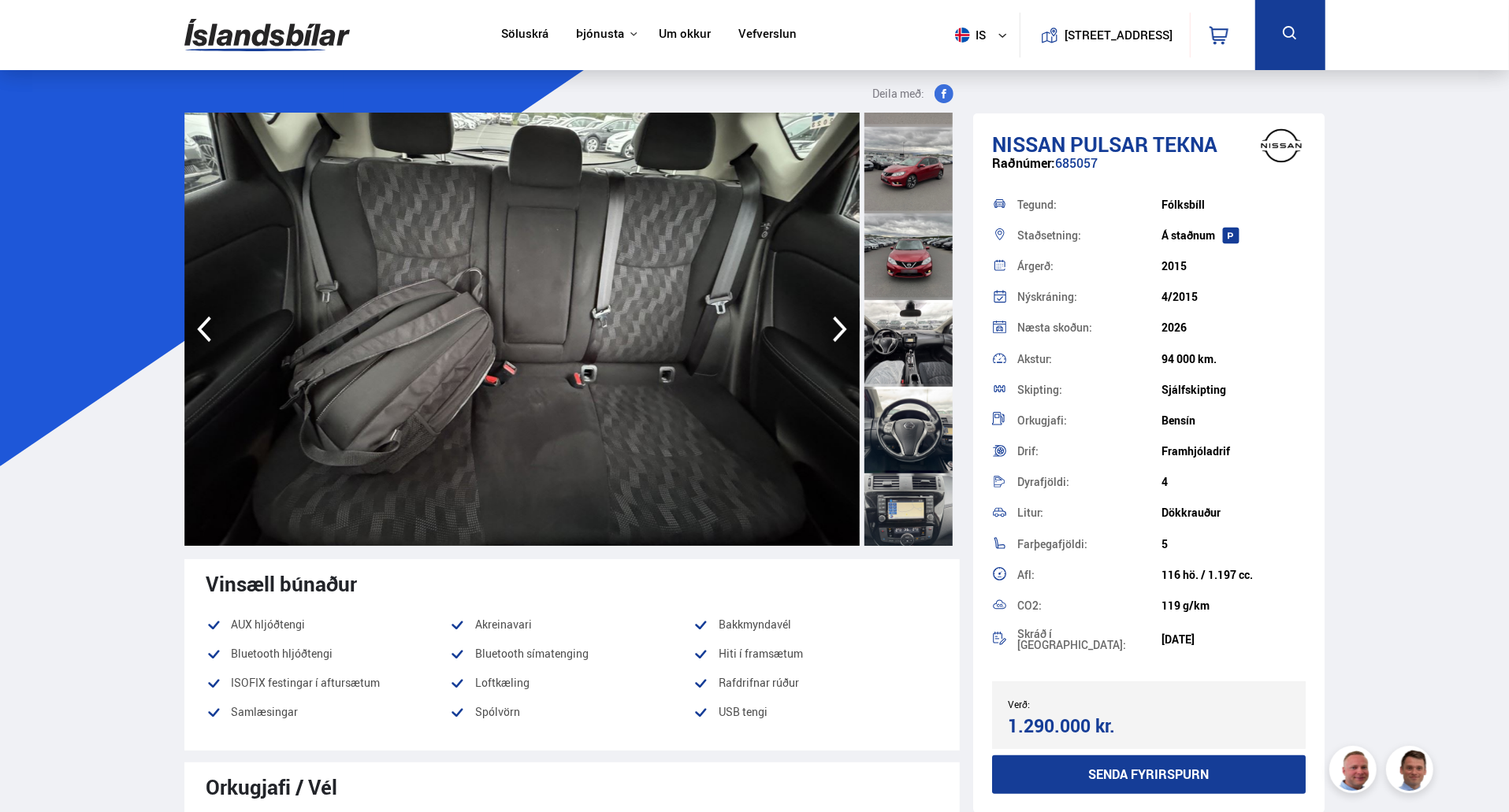
click at [831, 333] on icon "button" at bounding box center [840, 329] width 32 height 38
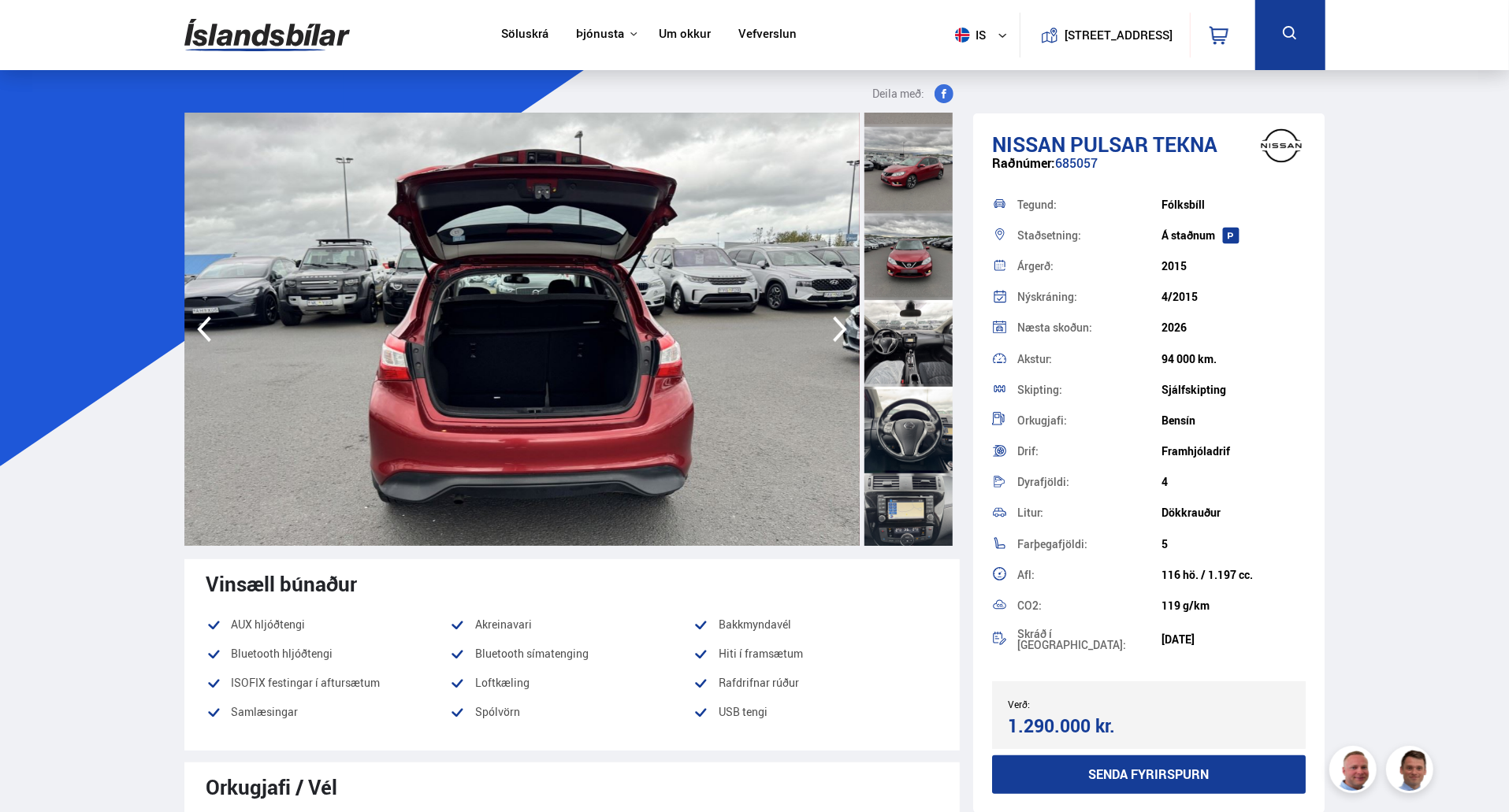
click at [831, 333] on icon "button" at bounding box center [840, 329] width 32 height 38
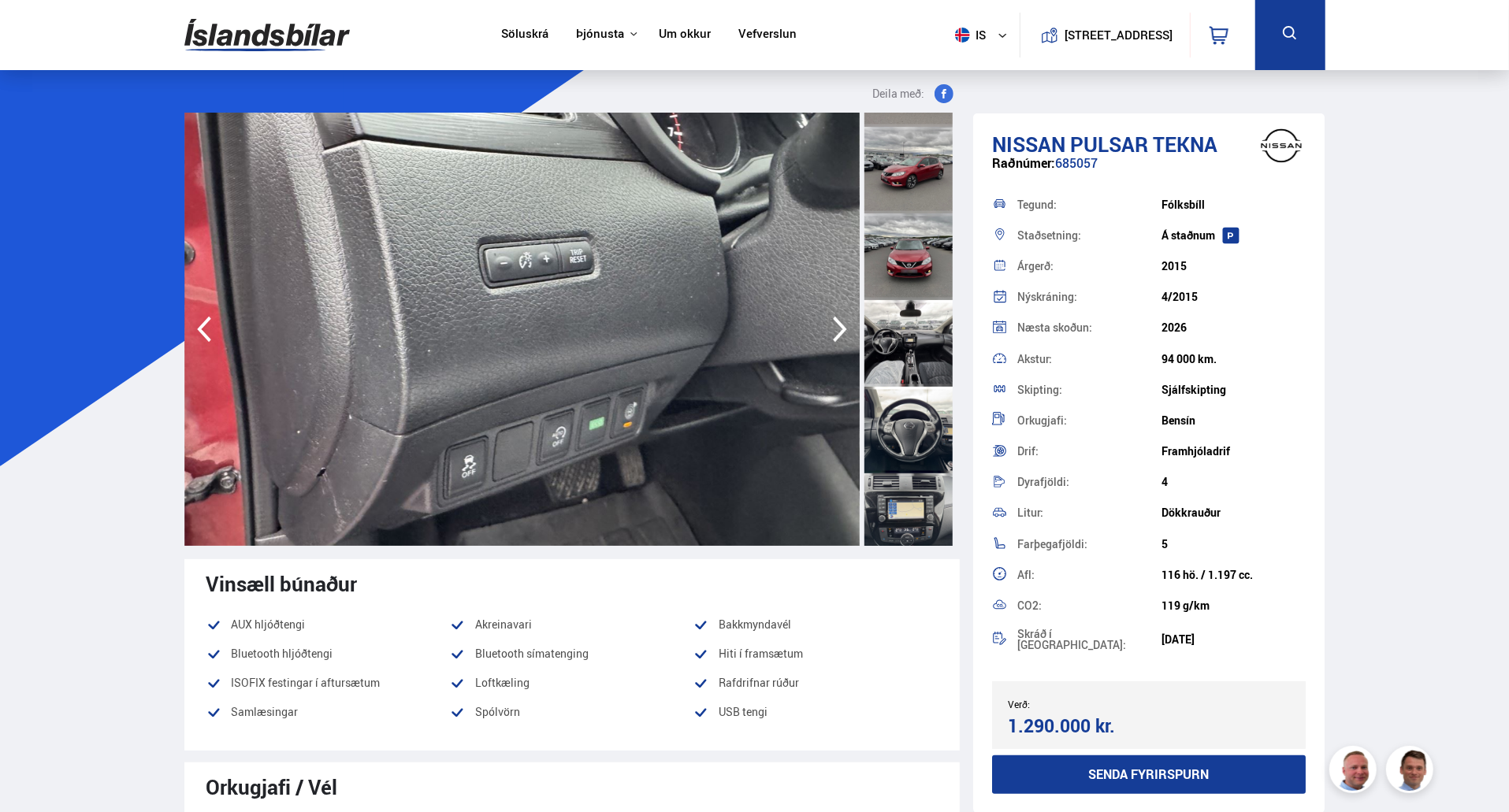
click at [831, 333] on icon "button" at bounding box center [840, 329] width 32 height 38
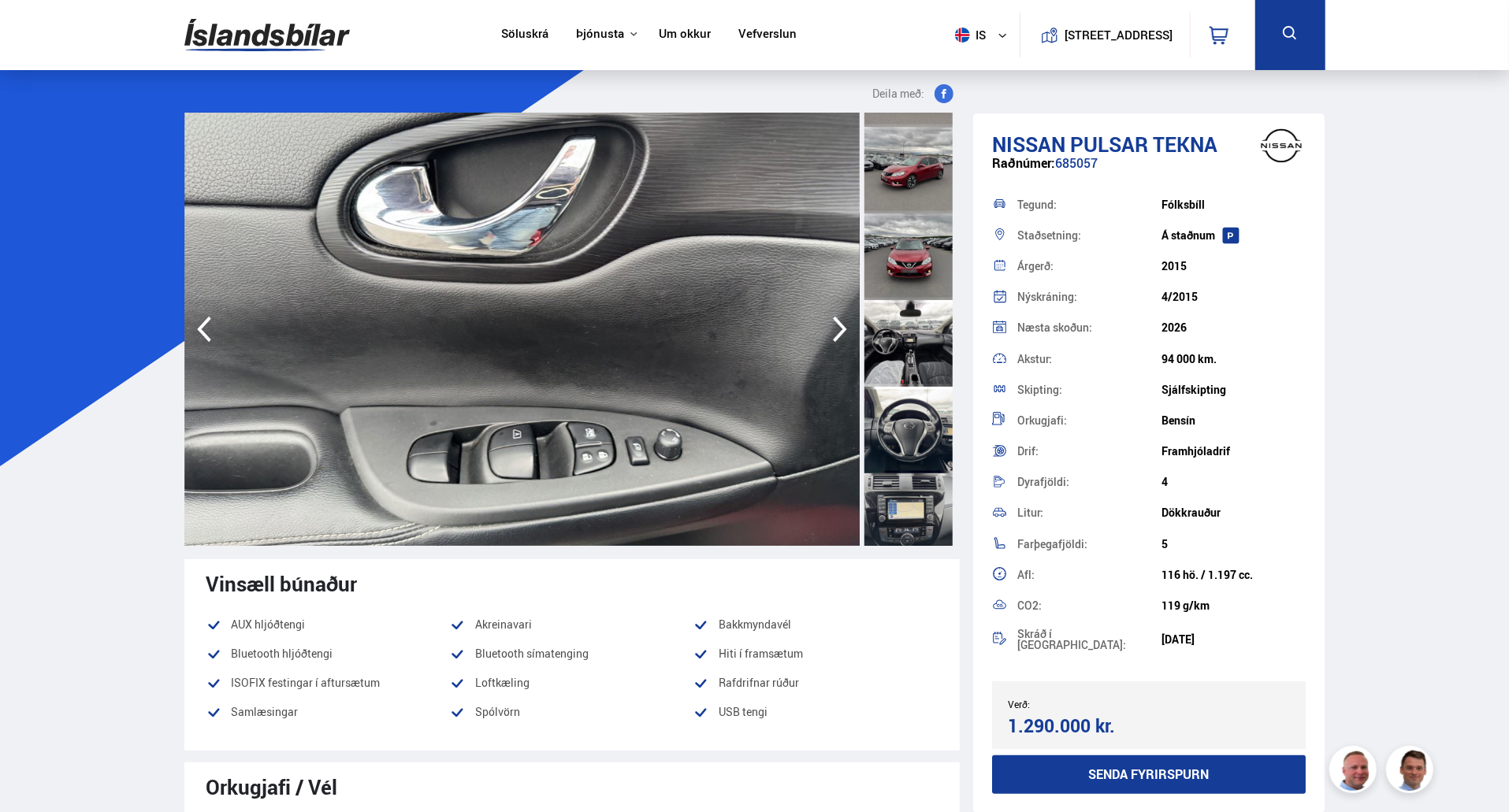
click at [827, 327] on icon "button" at bounding box center [840, 329] width 32 height 38
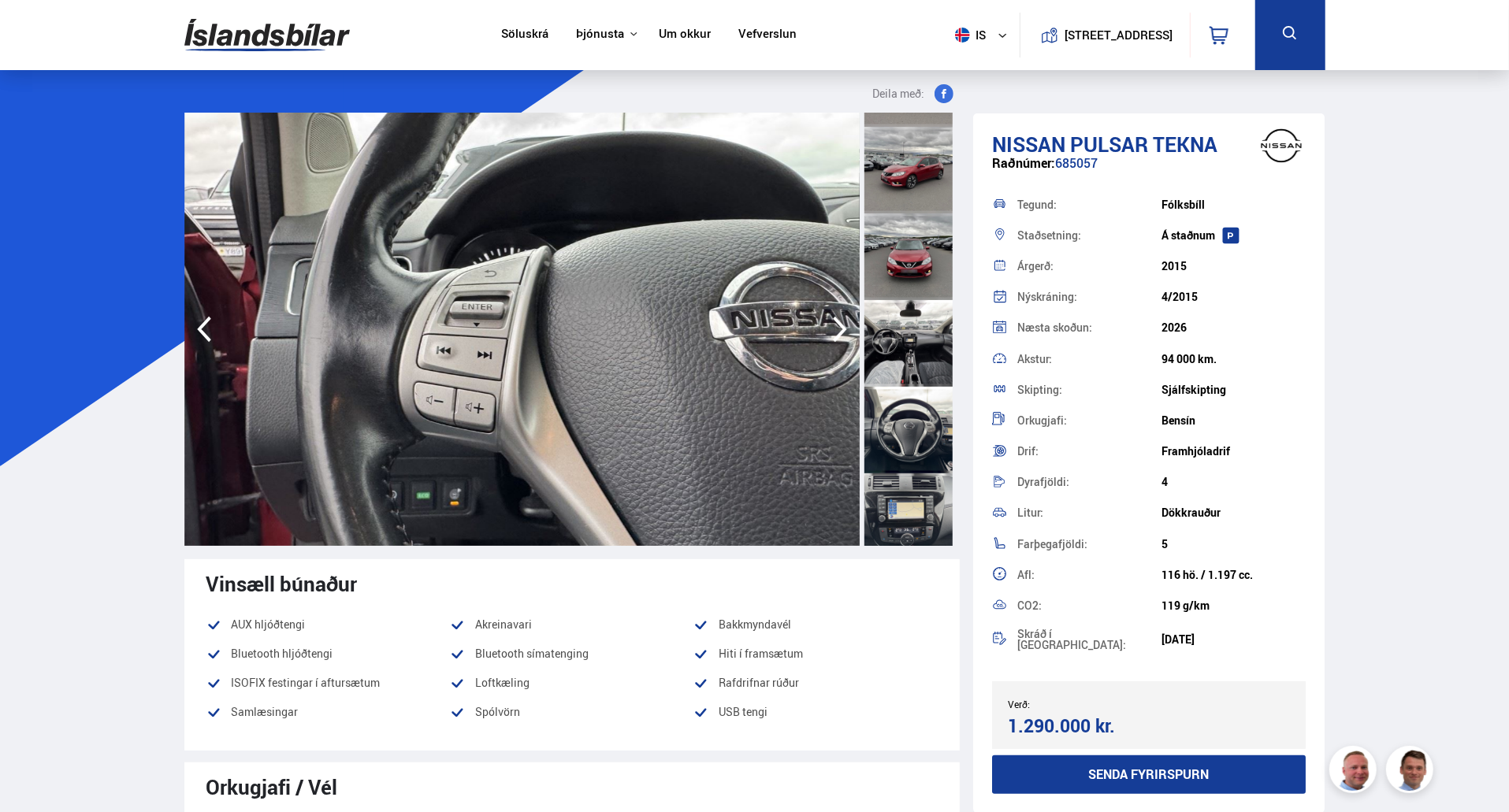
click at [827, 327] on icon "button" at bounding box center [840, 329] width 32 height 38
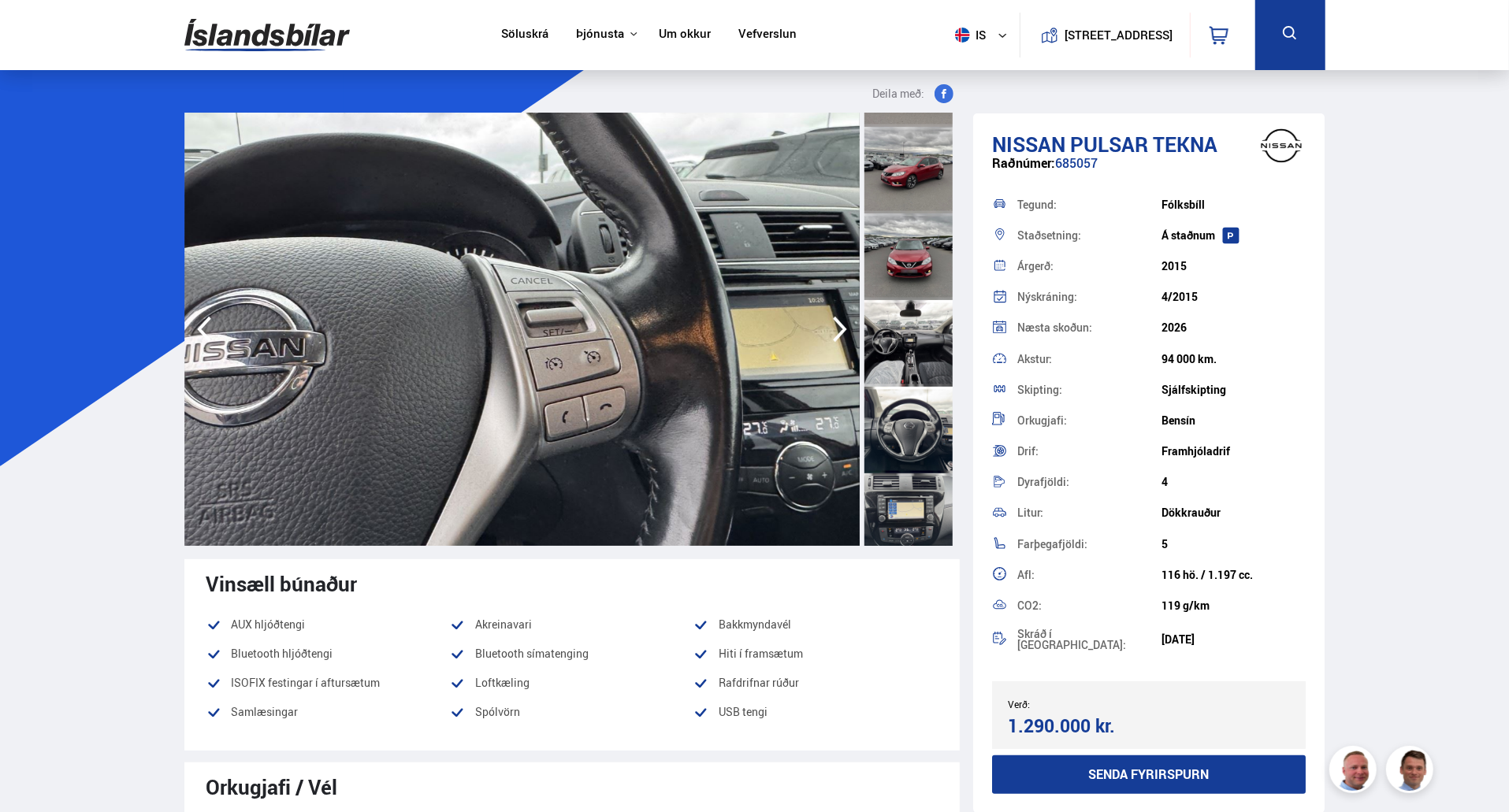
click at [827, 327] on icon "button" at bounding box center [840, 329] width 32 height 38
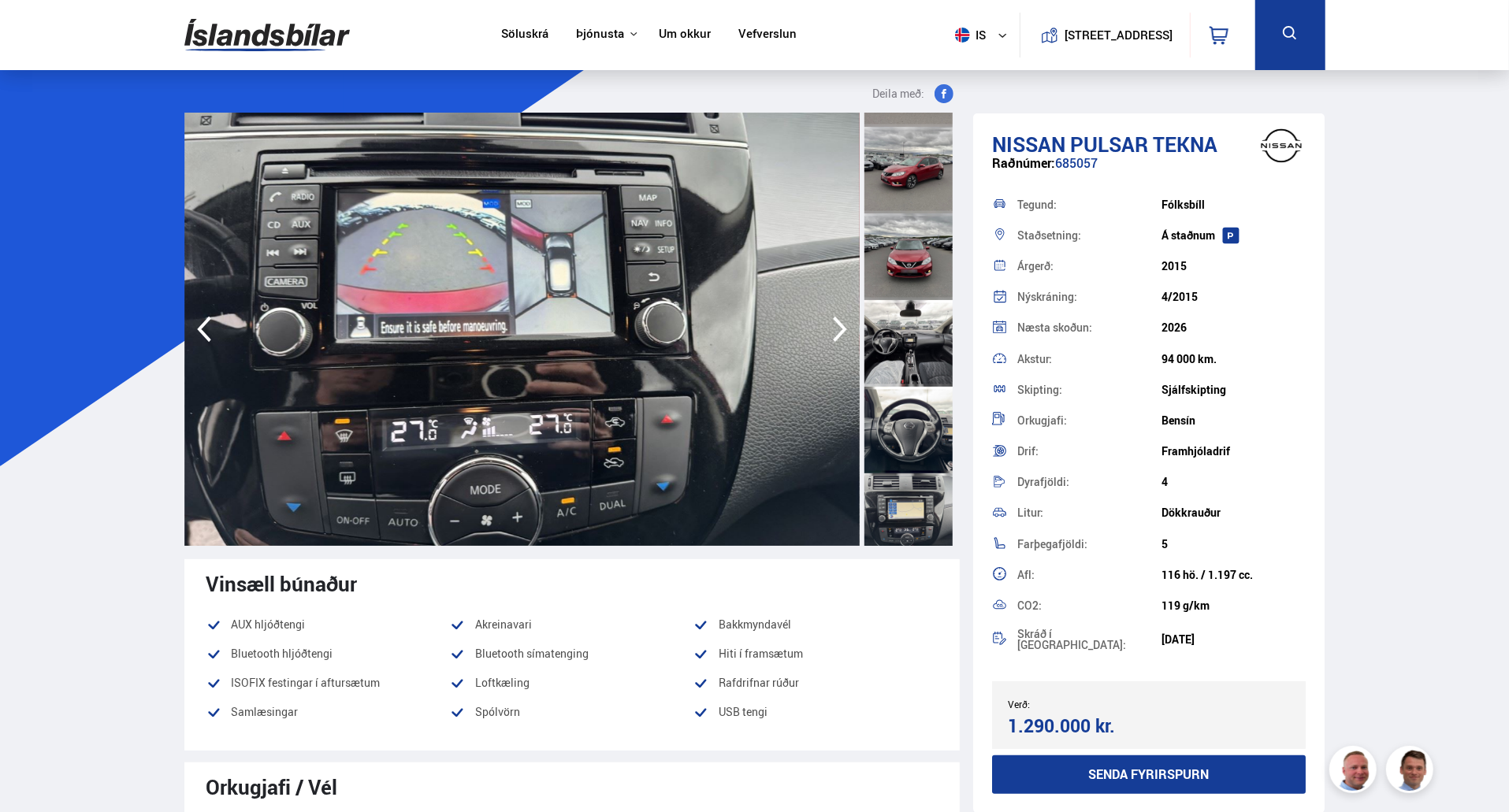
click at [827, 327] on icon "button" at bounding box center [840, 329] width 32 height 38
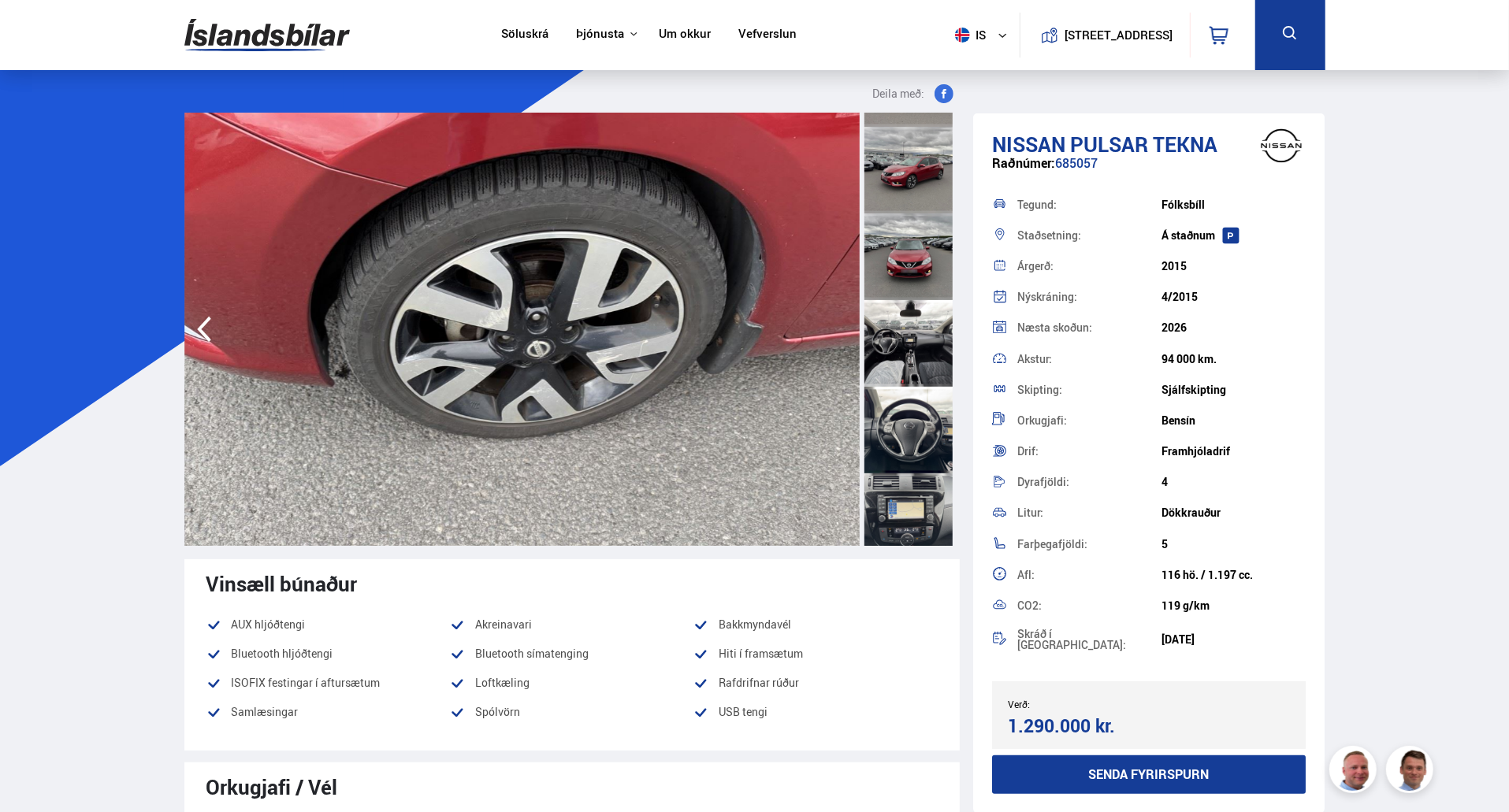
click at [827, 327] on img at bounding box center [522, 329] width 675 height 433
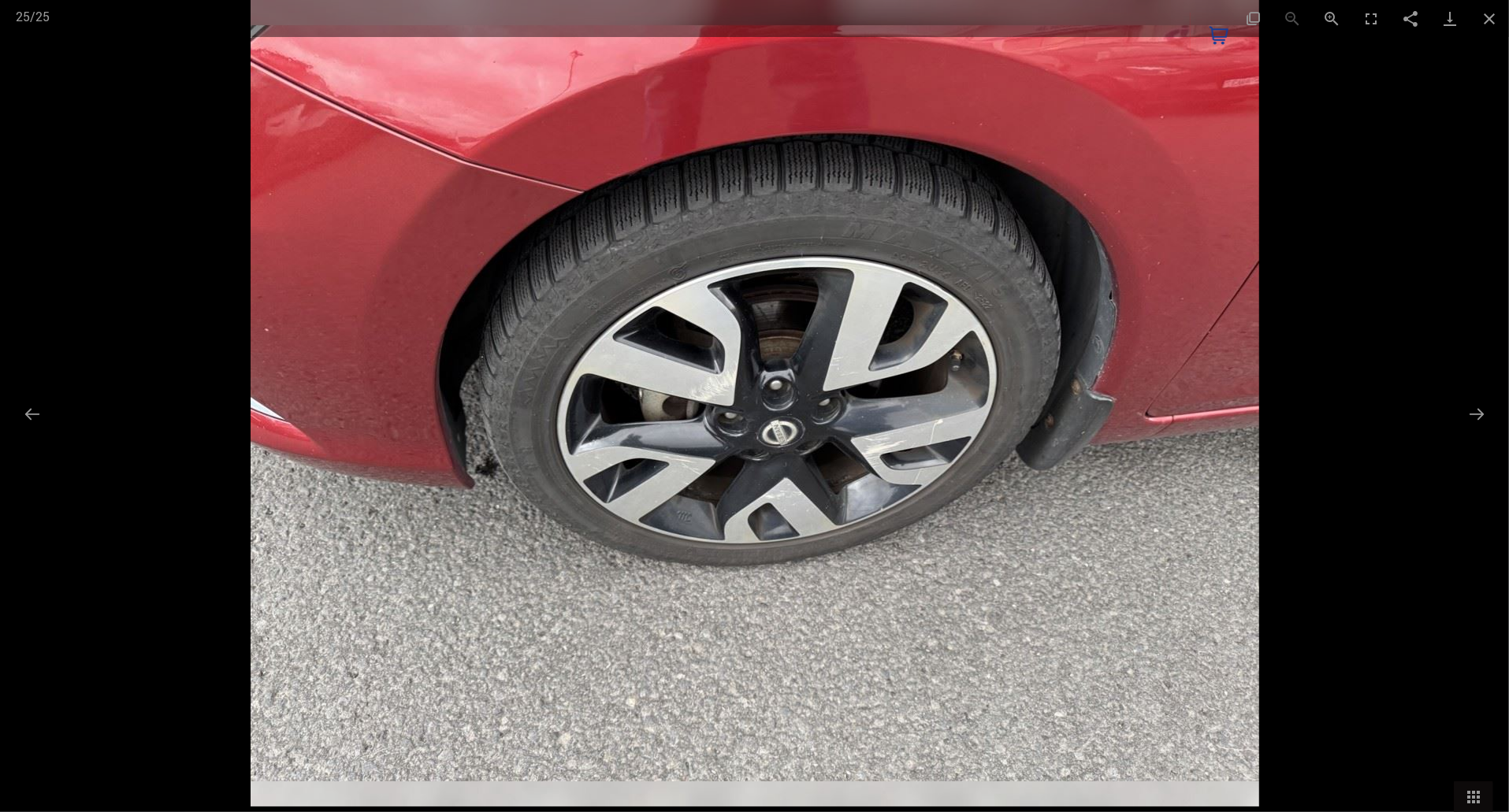
click at [32, 391] on div at bounding box center [754, 406] width 1509 height 812
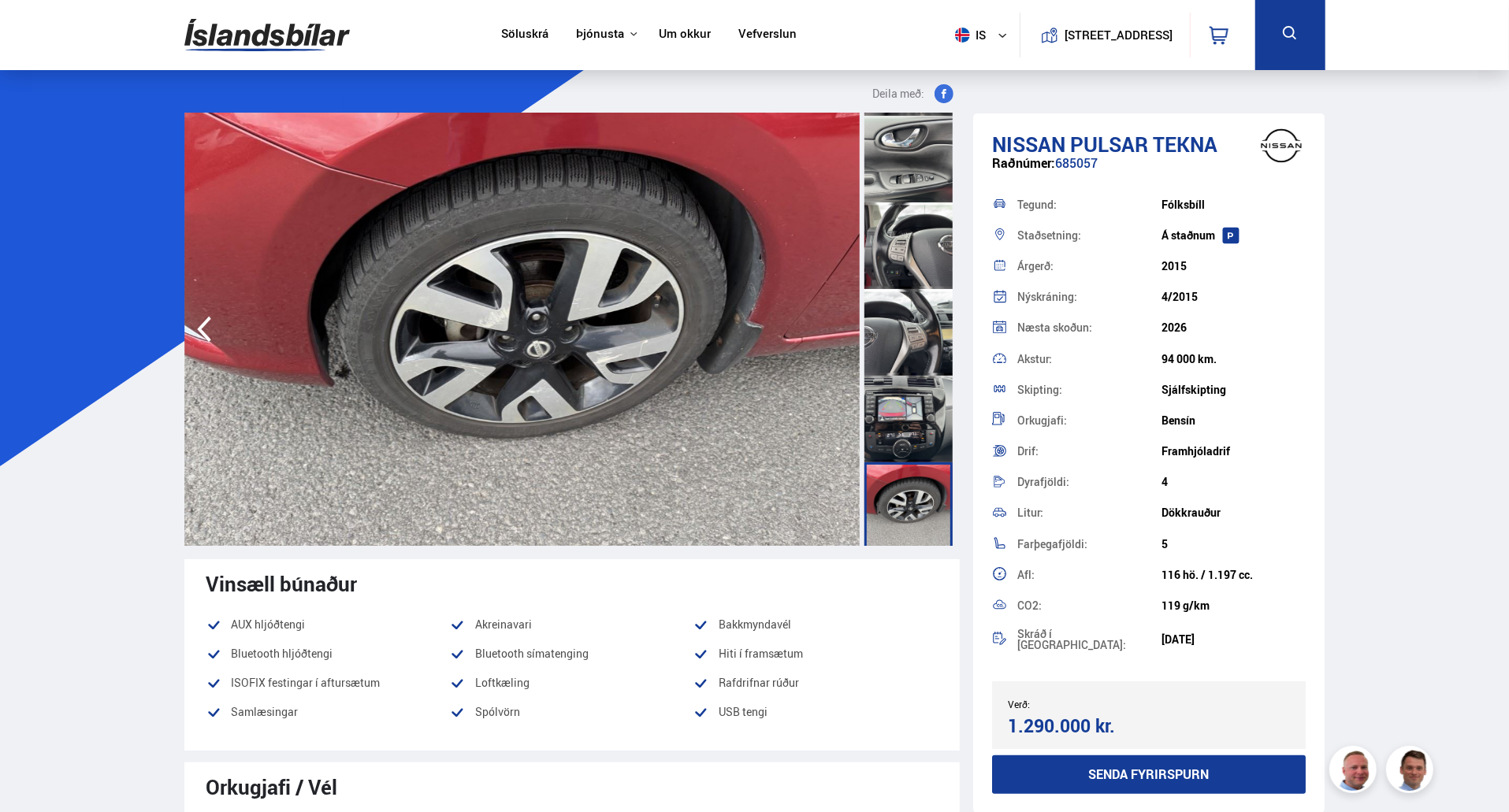
scroll to position [1731, 0]
click at [913, 423] on div at bounding box center [908, 418] width 88 height 87
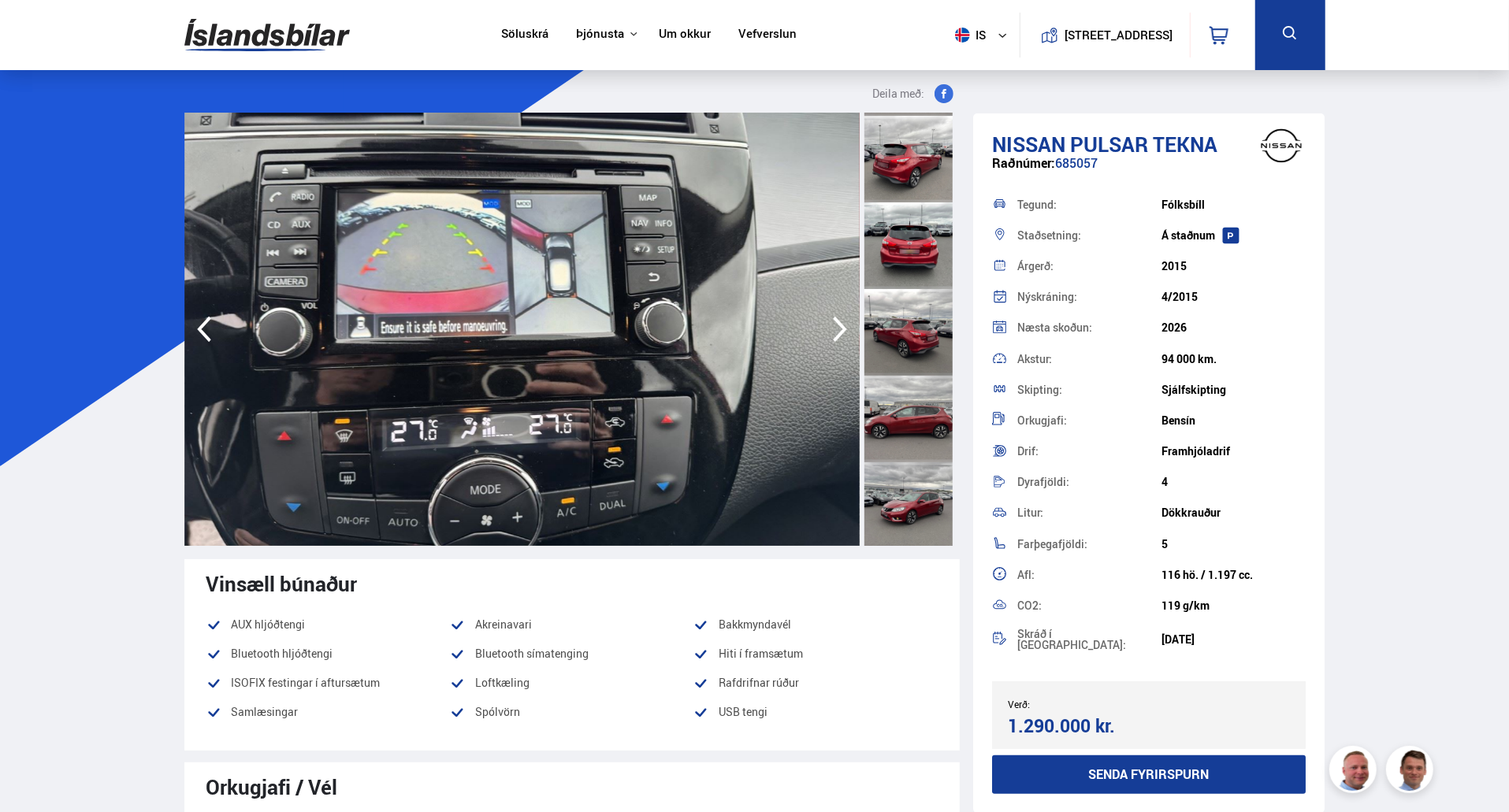
scroll to position [0, 0]
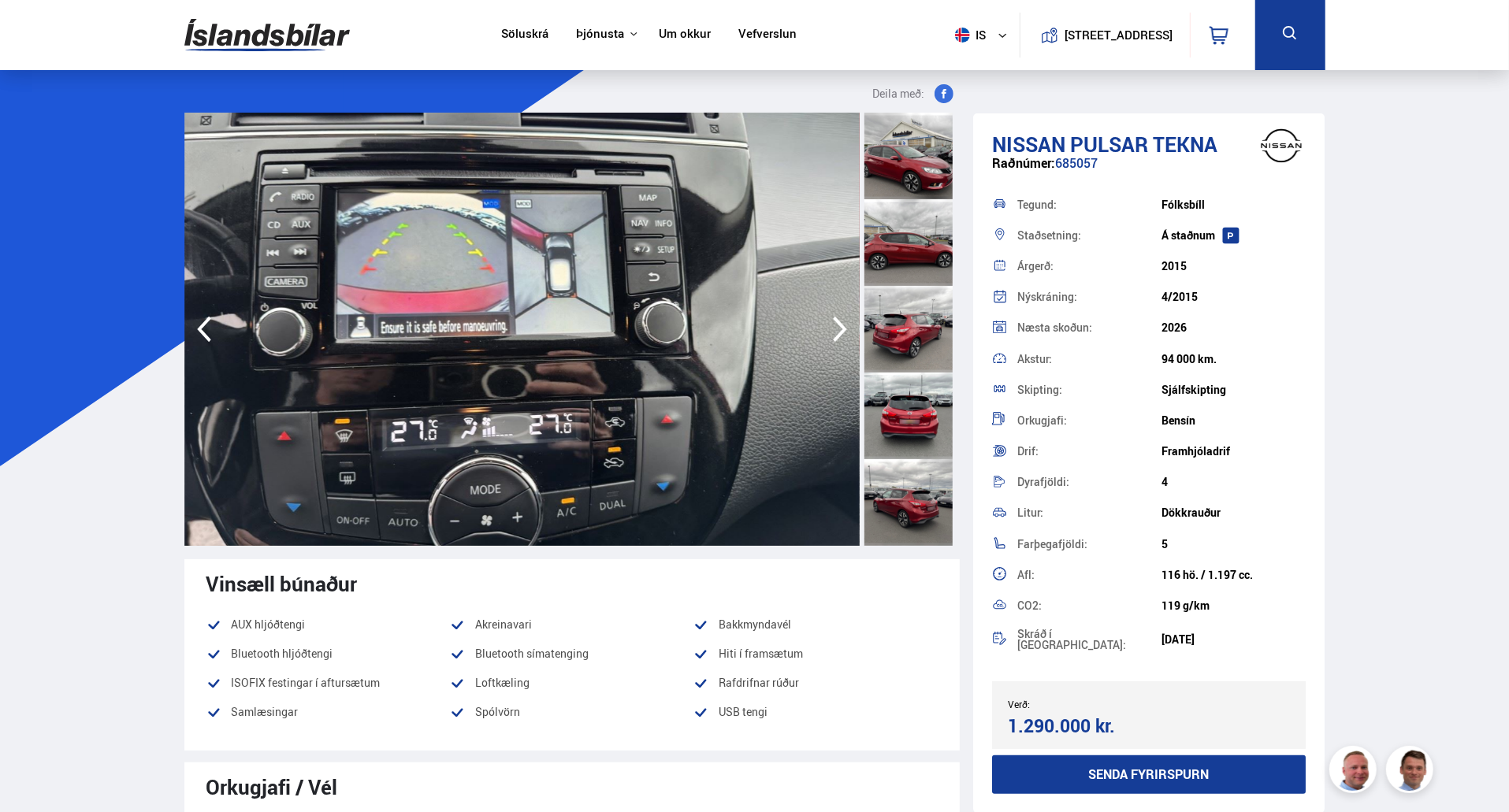
click at [920, 169] on div at bounding box center [908, 156] width 88 height 87
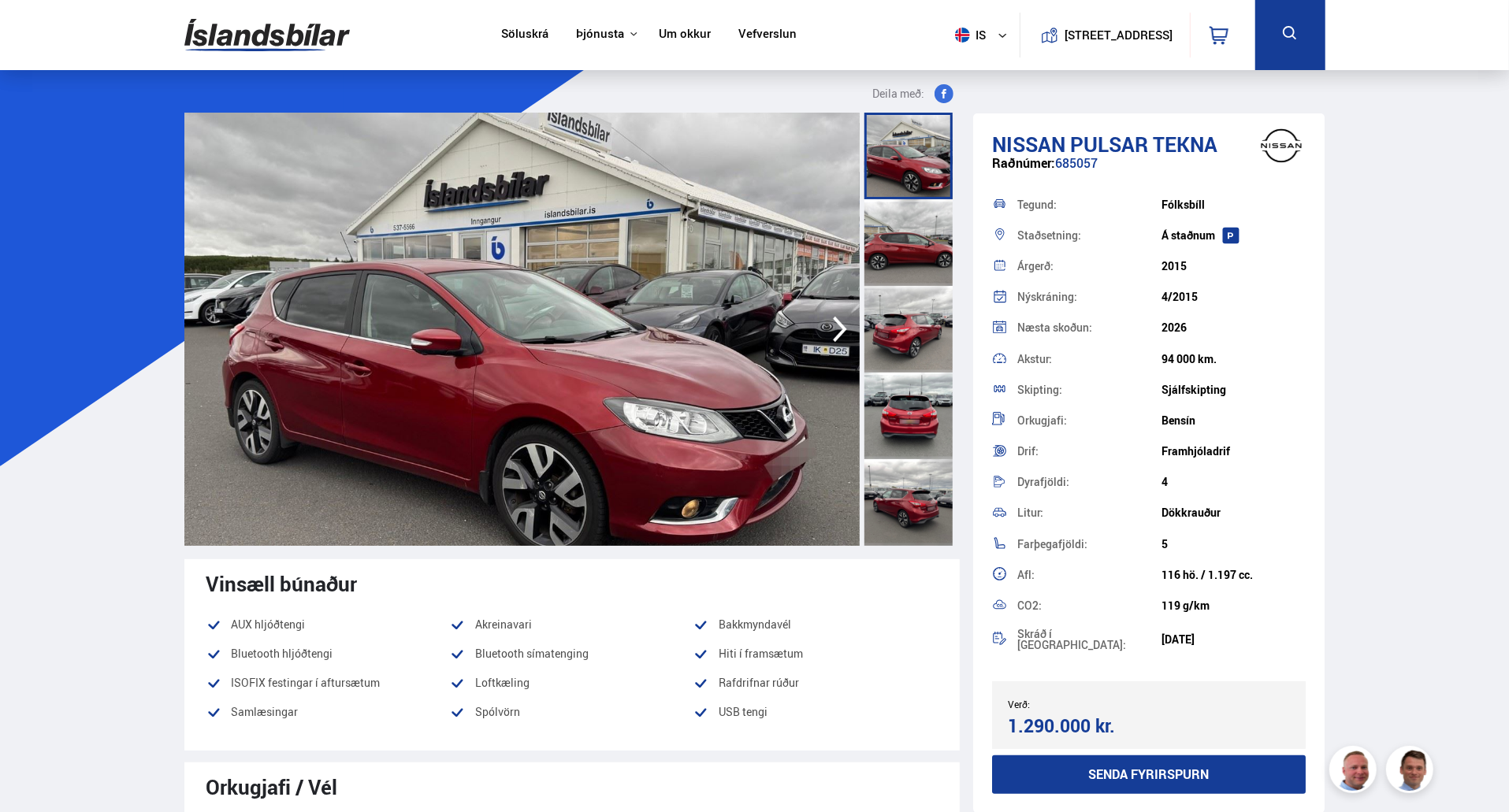
click at [895, 244] on div at bounding box center [908, 243] width 88 height 87
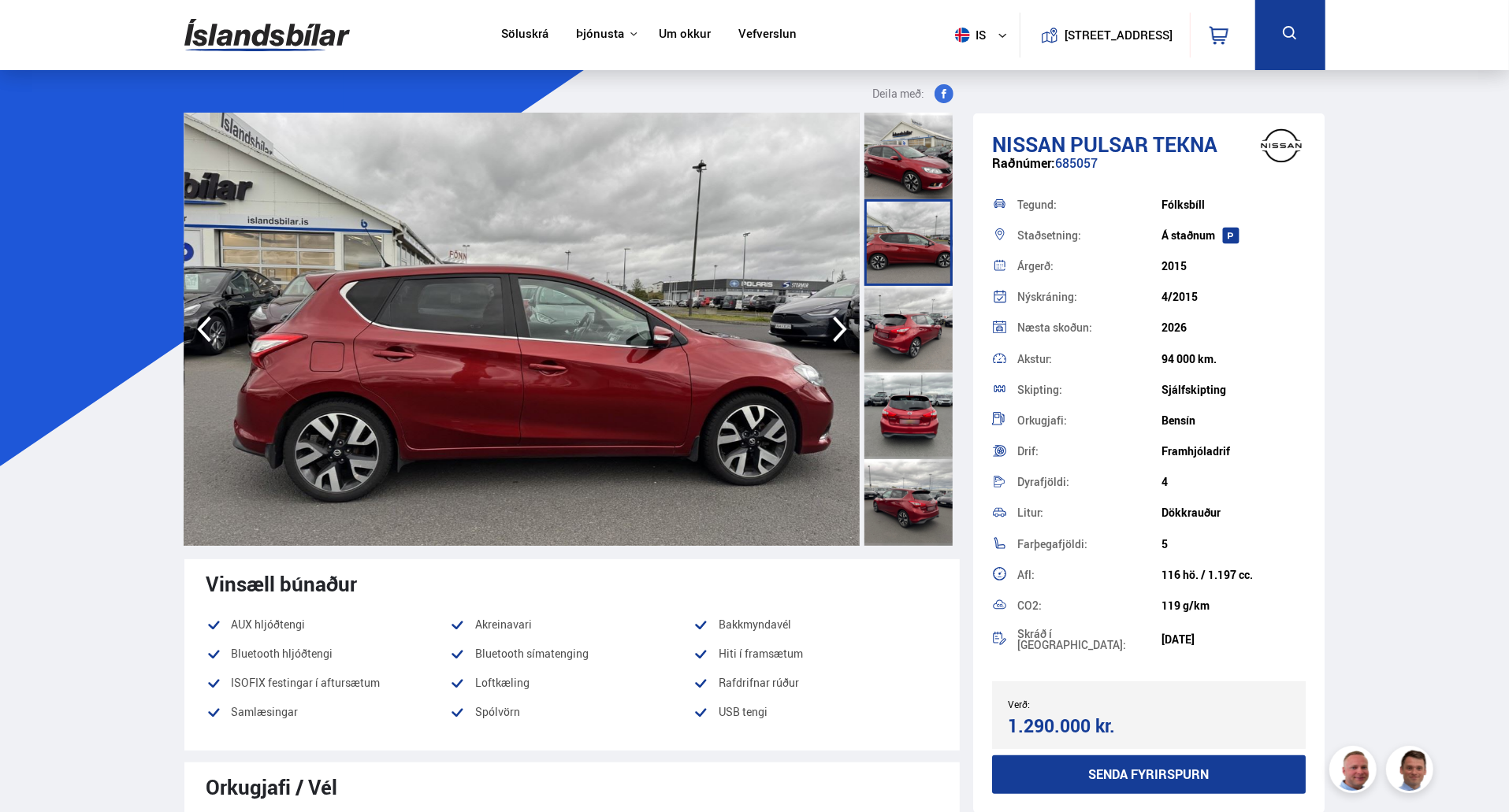
click at [903, 316] on div at bounding box center [908, 329] width 88 height 87
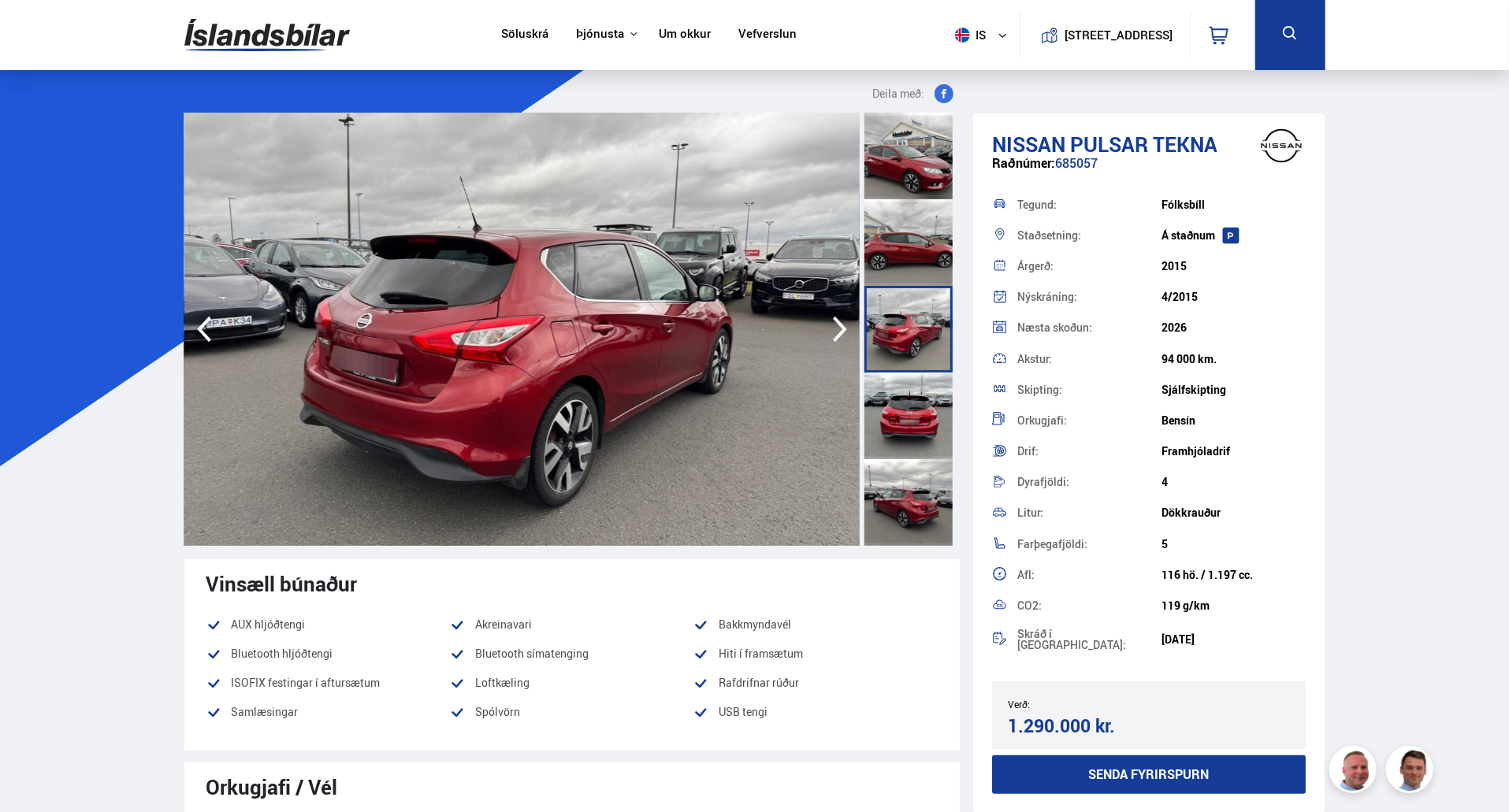
click at [921, 409] on div at bounding box center [908, 415] width 88 height 87
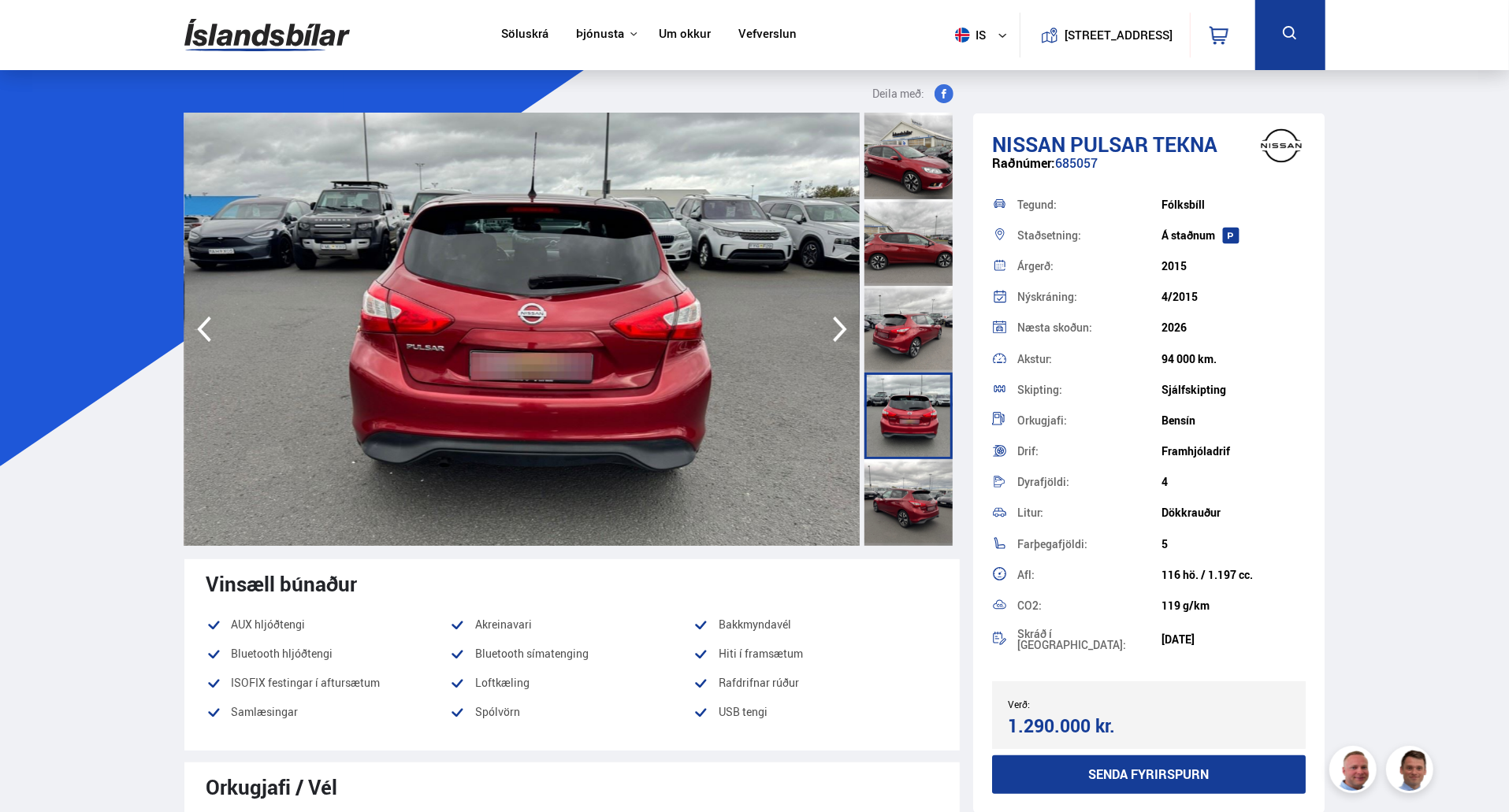
click at [920, 480] on div at bounding box center [908, 502] width 88 height 87
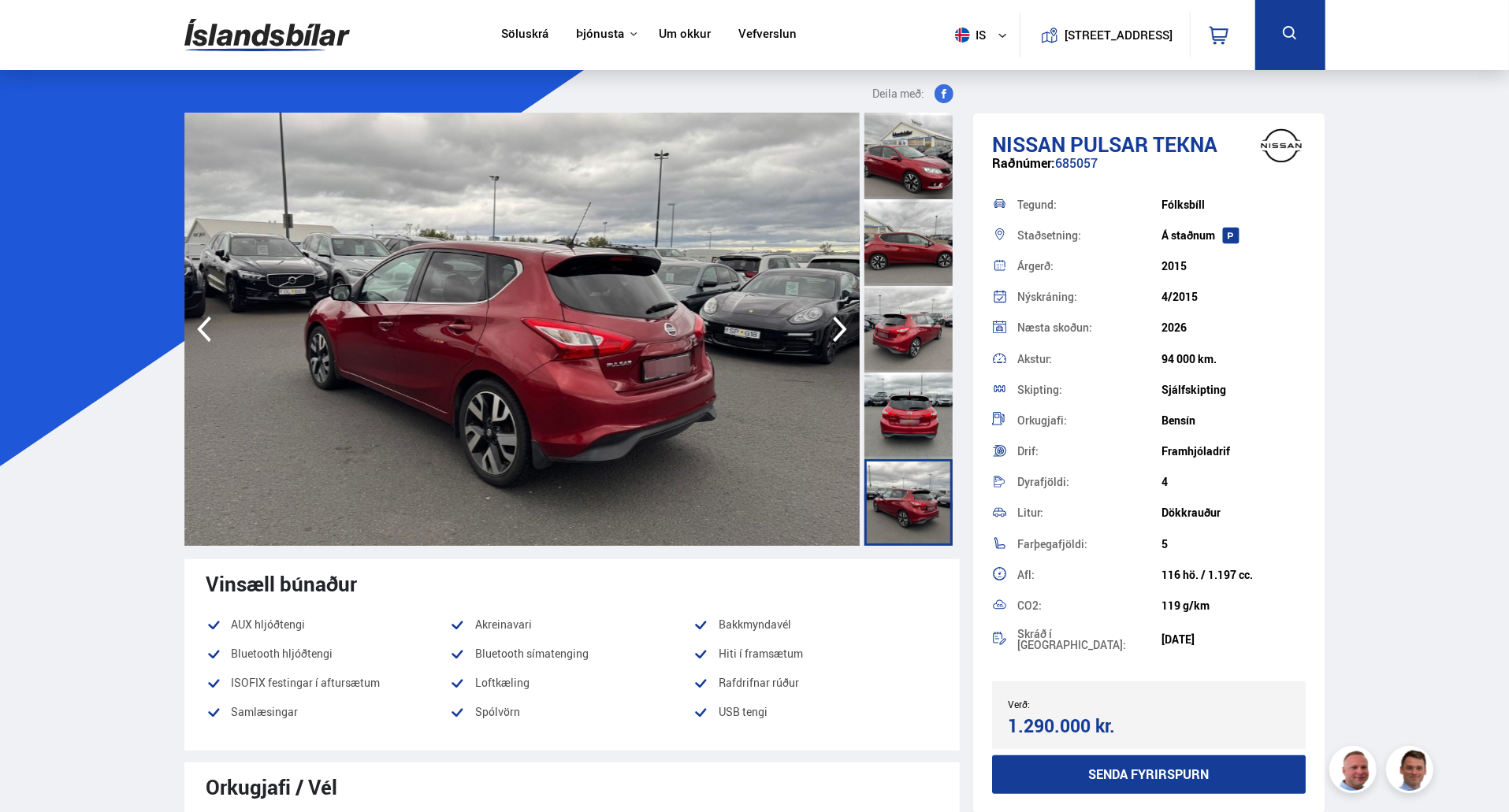
click at [920, 441] on div at bounding box center [908, 415] width 88 height 87
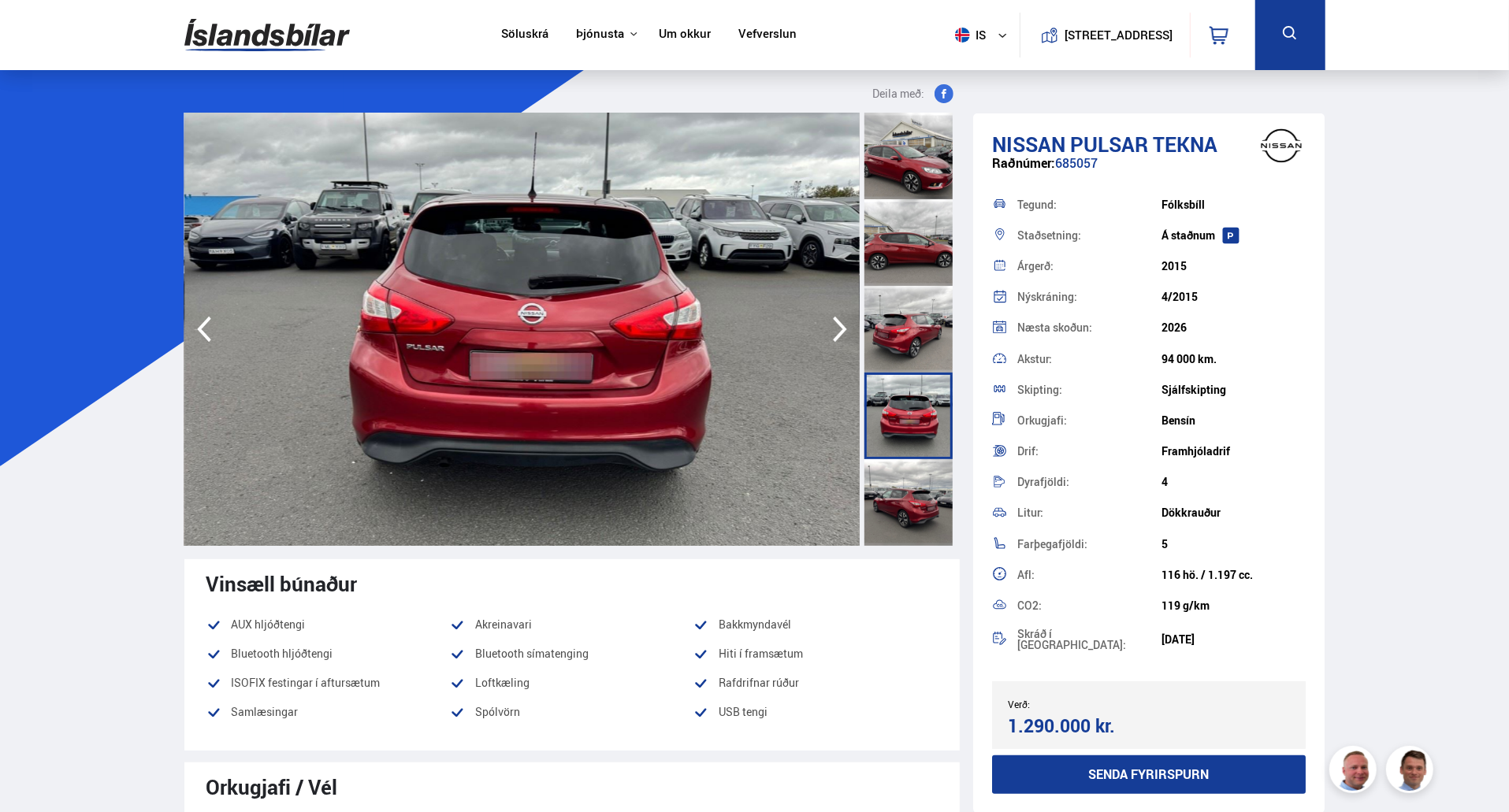
click at [912, 351] on div at bounding box center [908, 329] width 88 height 87
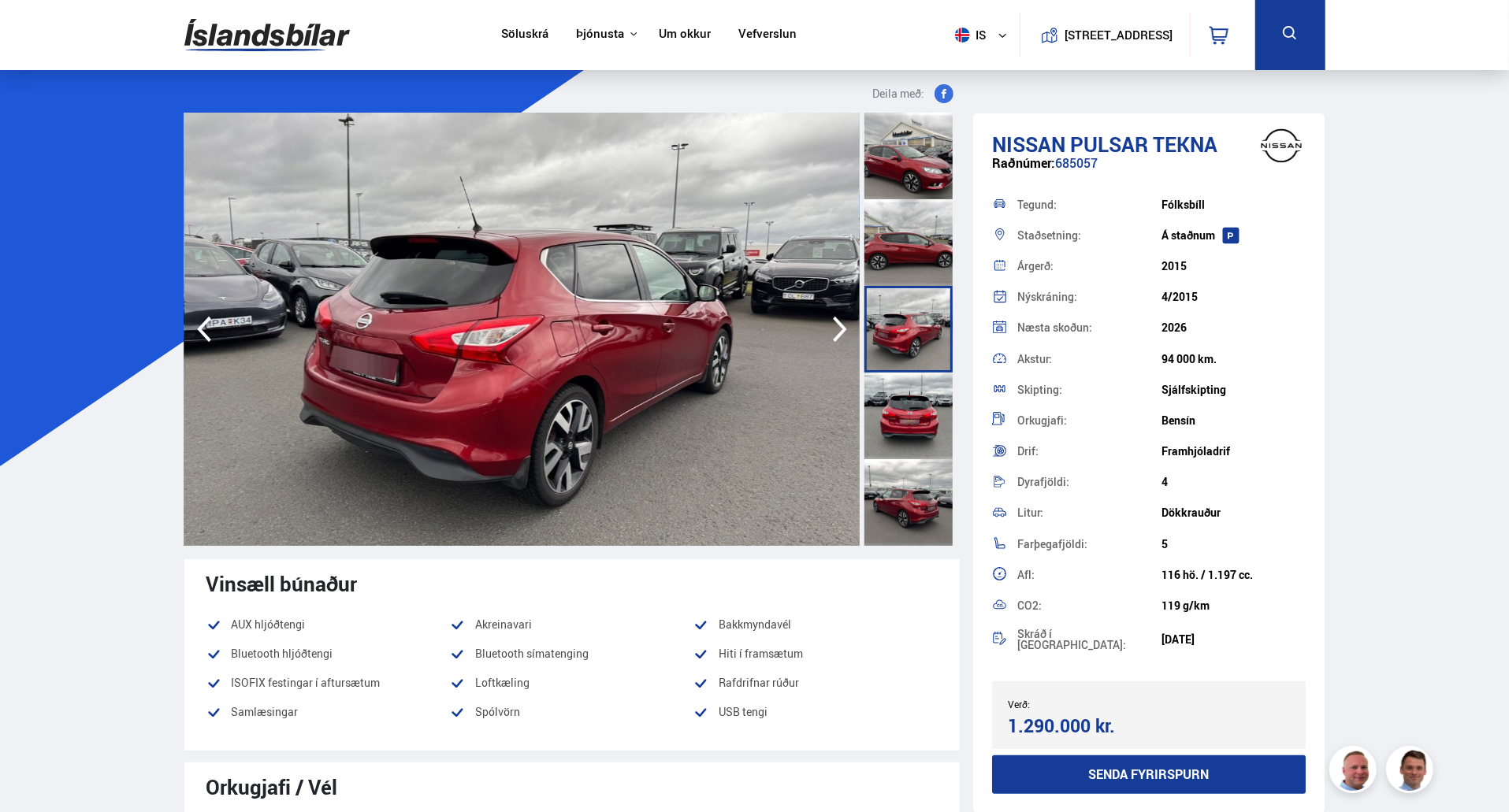
click at [911, 266] on div at bounding box center [908, 243] width 88 height 87
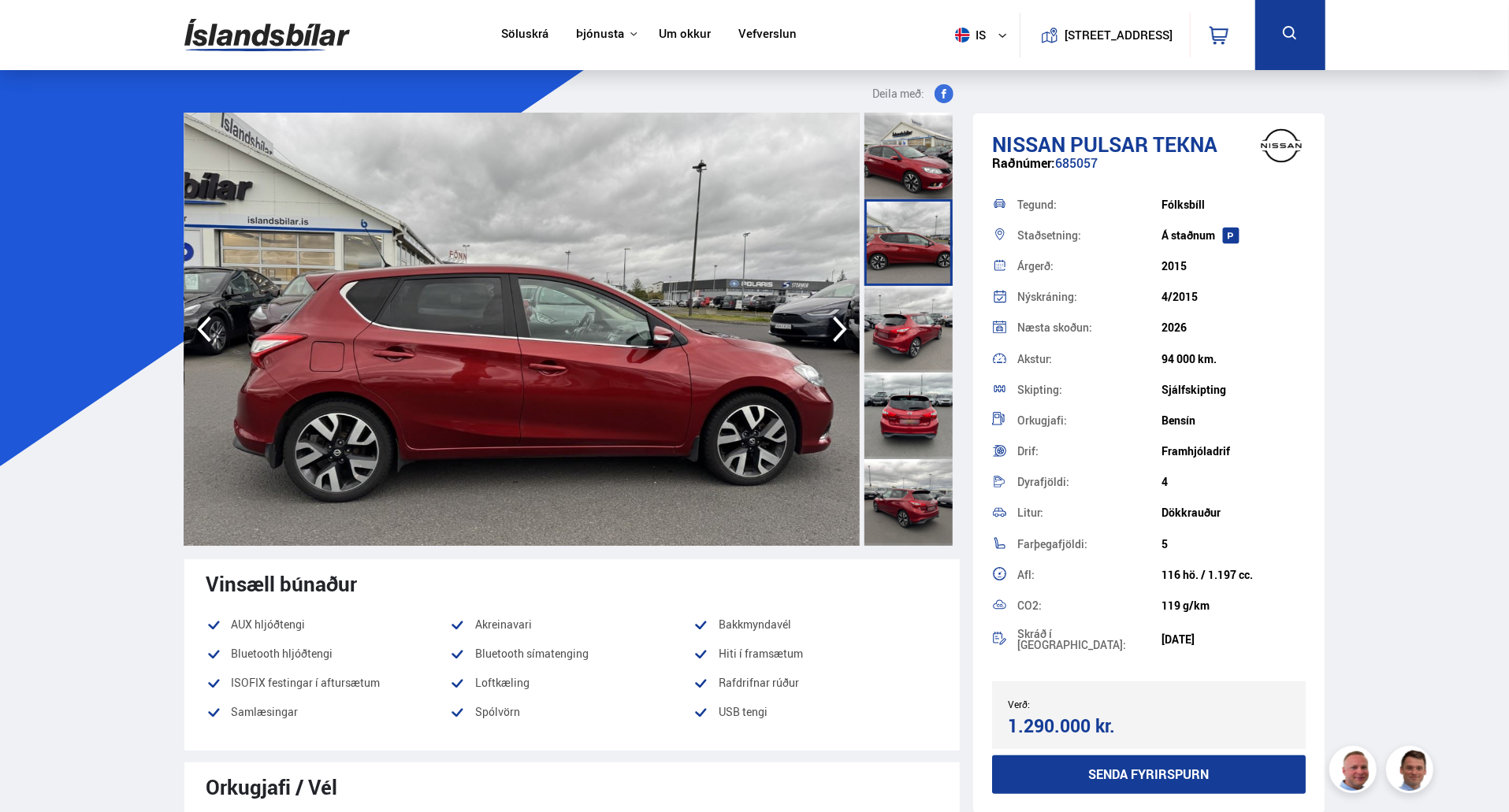
click at [911, 171] on div at bounding box center [908, 156] width 88 height 87
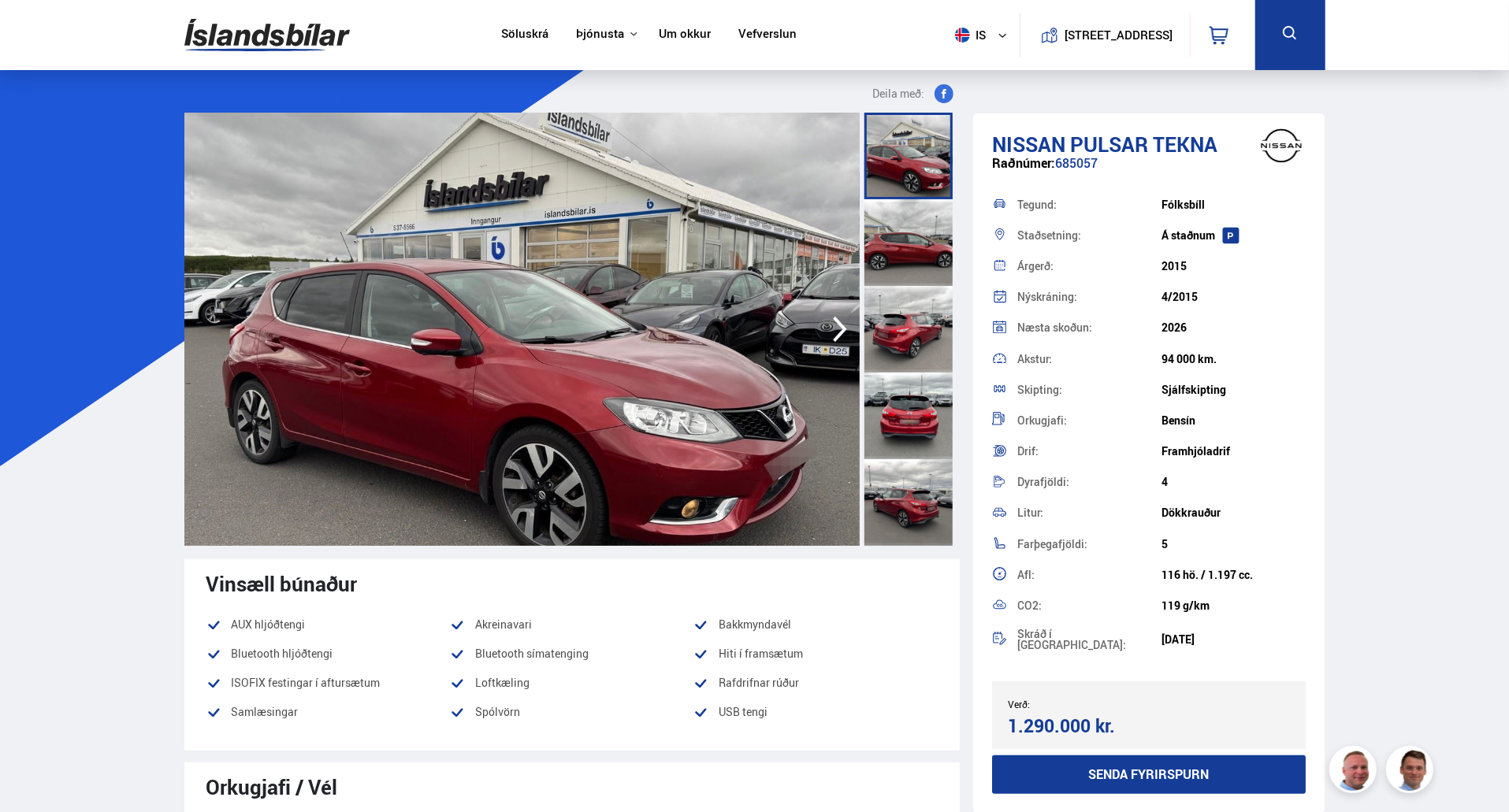
click at [883, 402] on div at bounding box center [908, 415] width 88 height 87
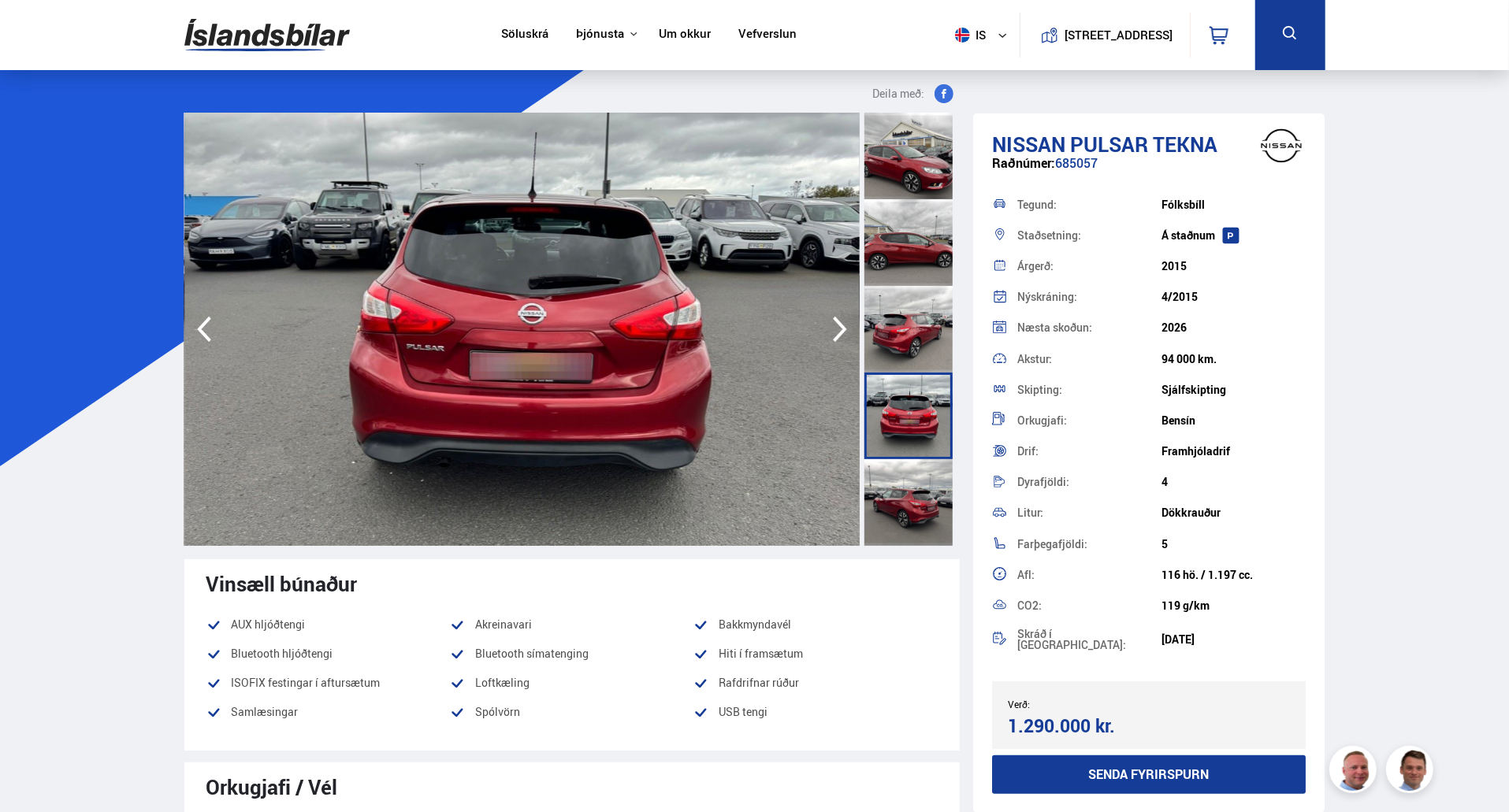
click at [916, 491] on div at bounding box center [908, 502] width 88 height 87
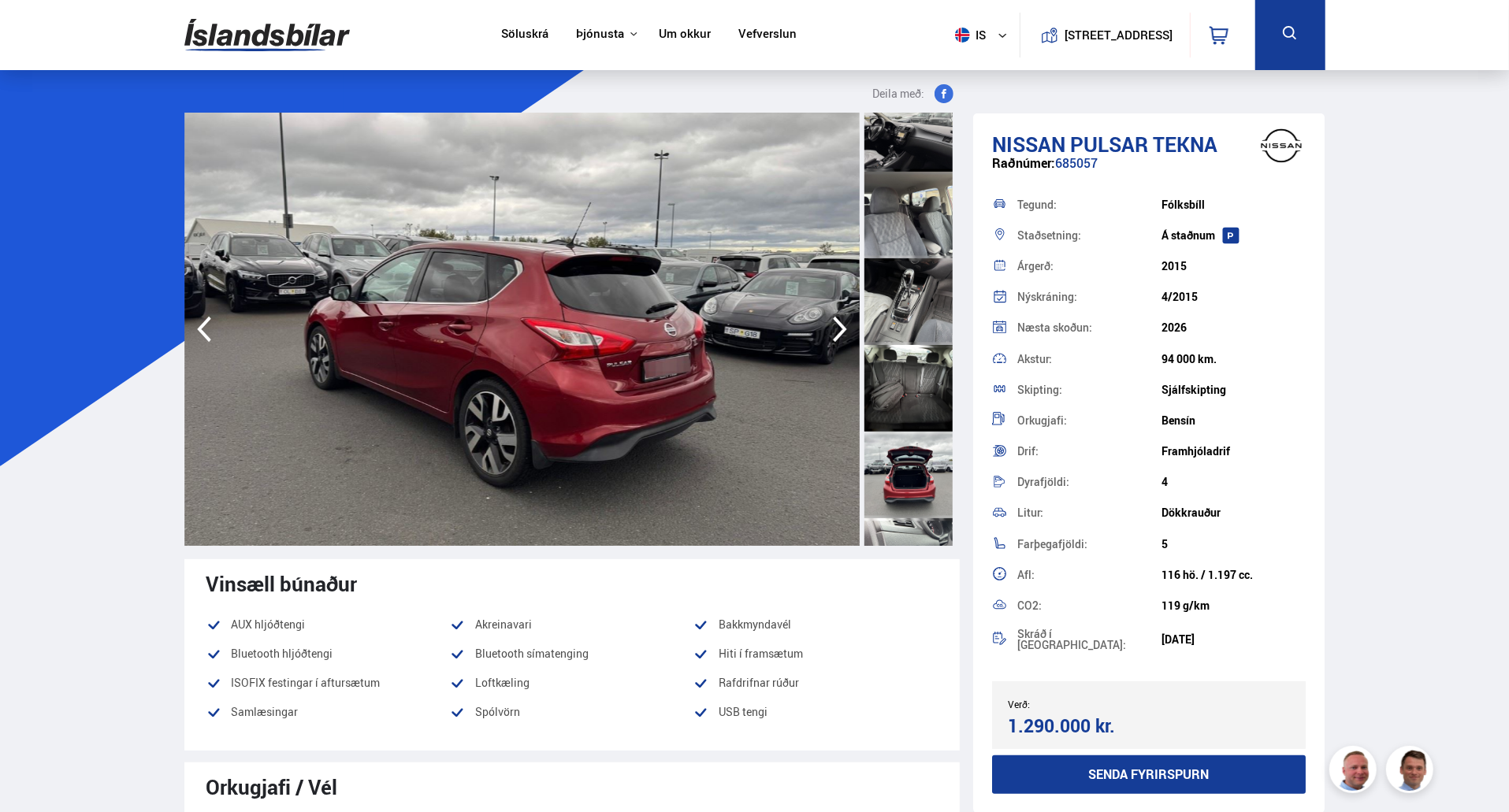
scroll to position [1241, 0]
click at [917, 387] on div at bounding box center [908, 387] width 88 height 87
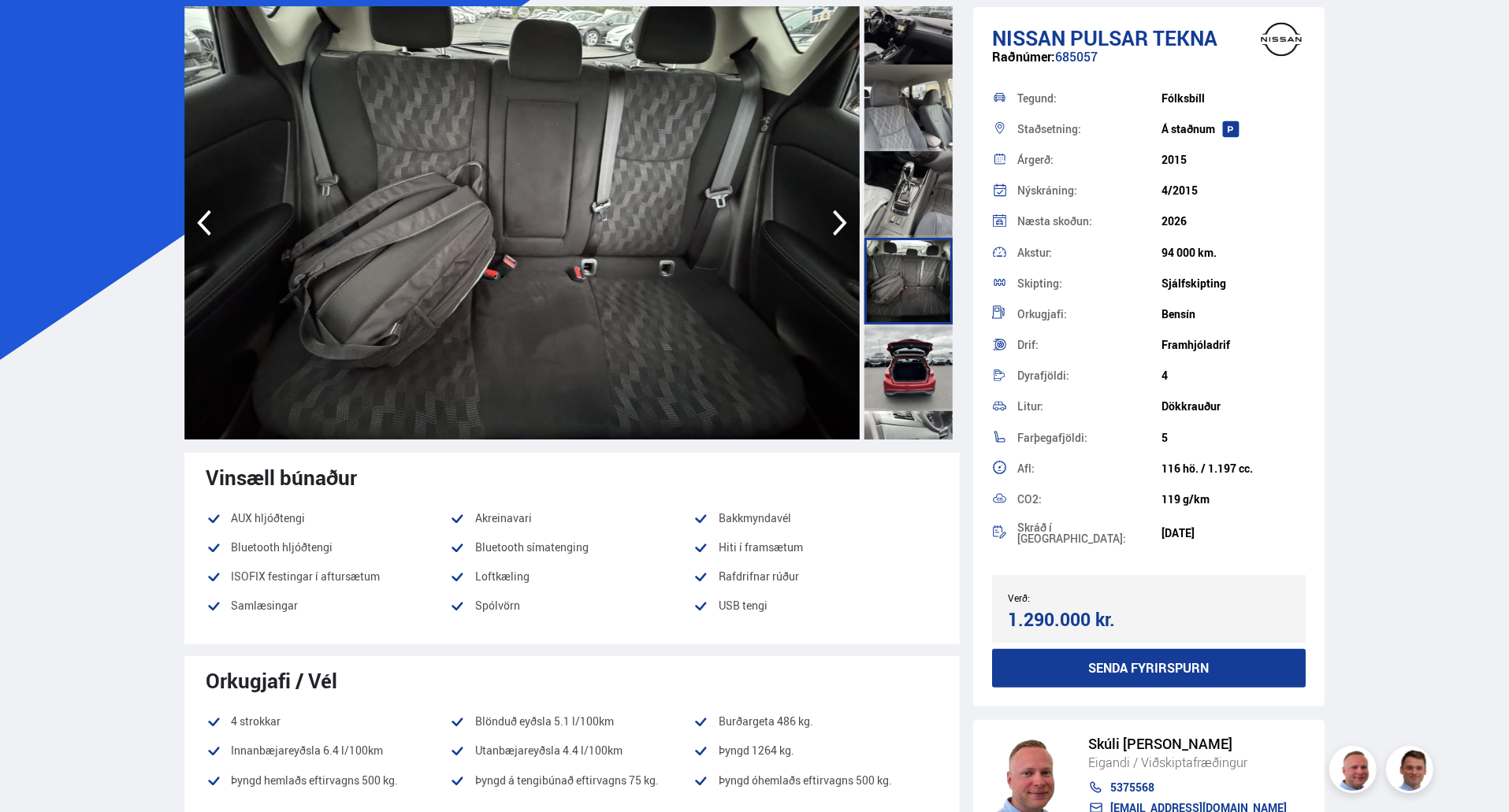
scroll to position [0, 0]
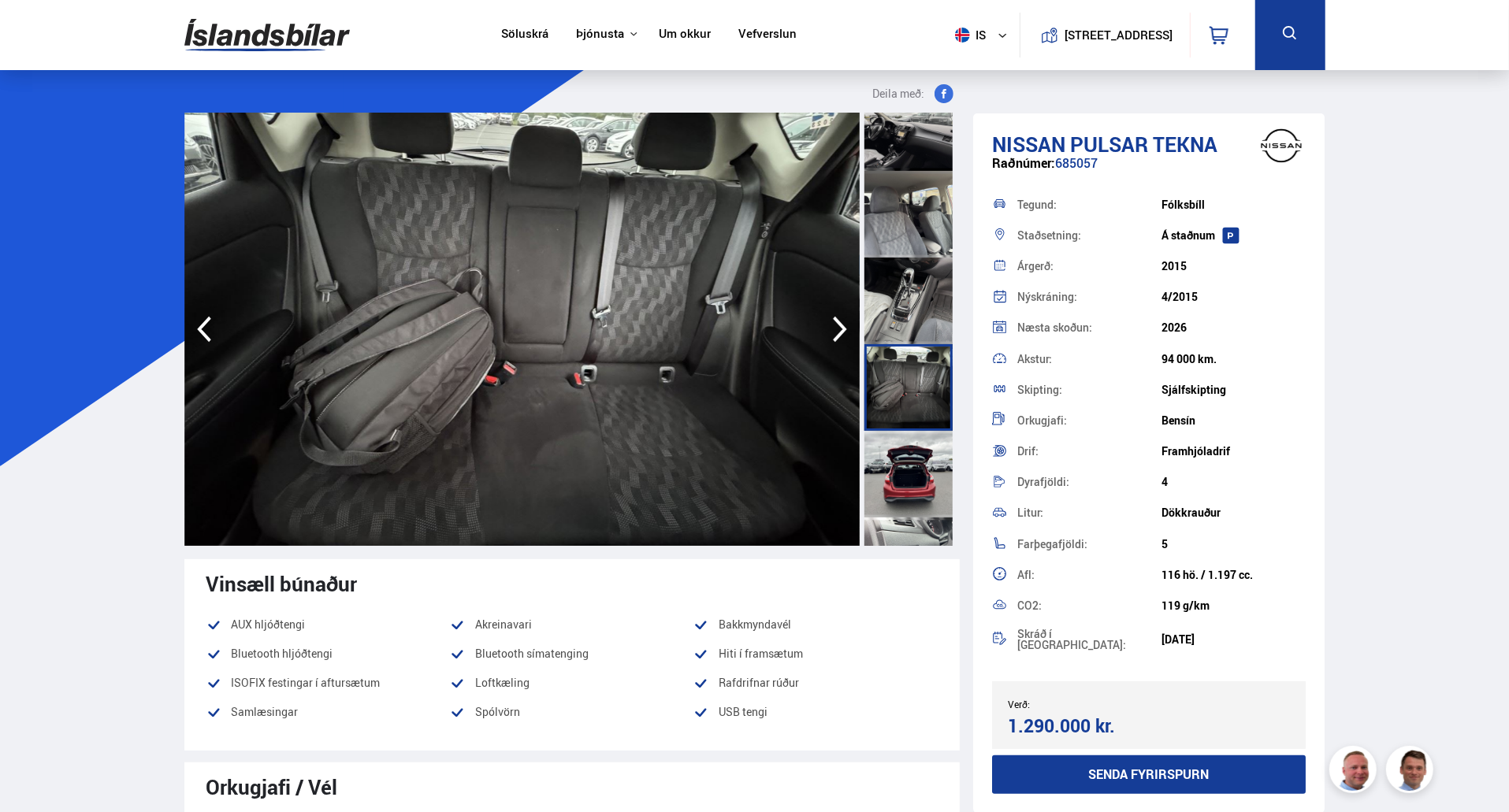
click at [908, 414] on div at bounding box center [908, 387] width 88 height 87
click at [912, 328] on div at bounding box center [908, 301] width 88 height 87
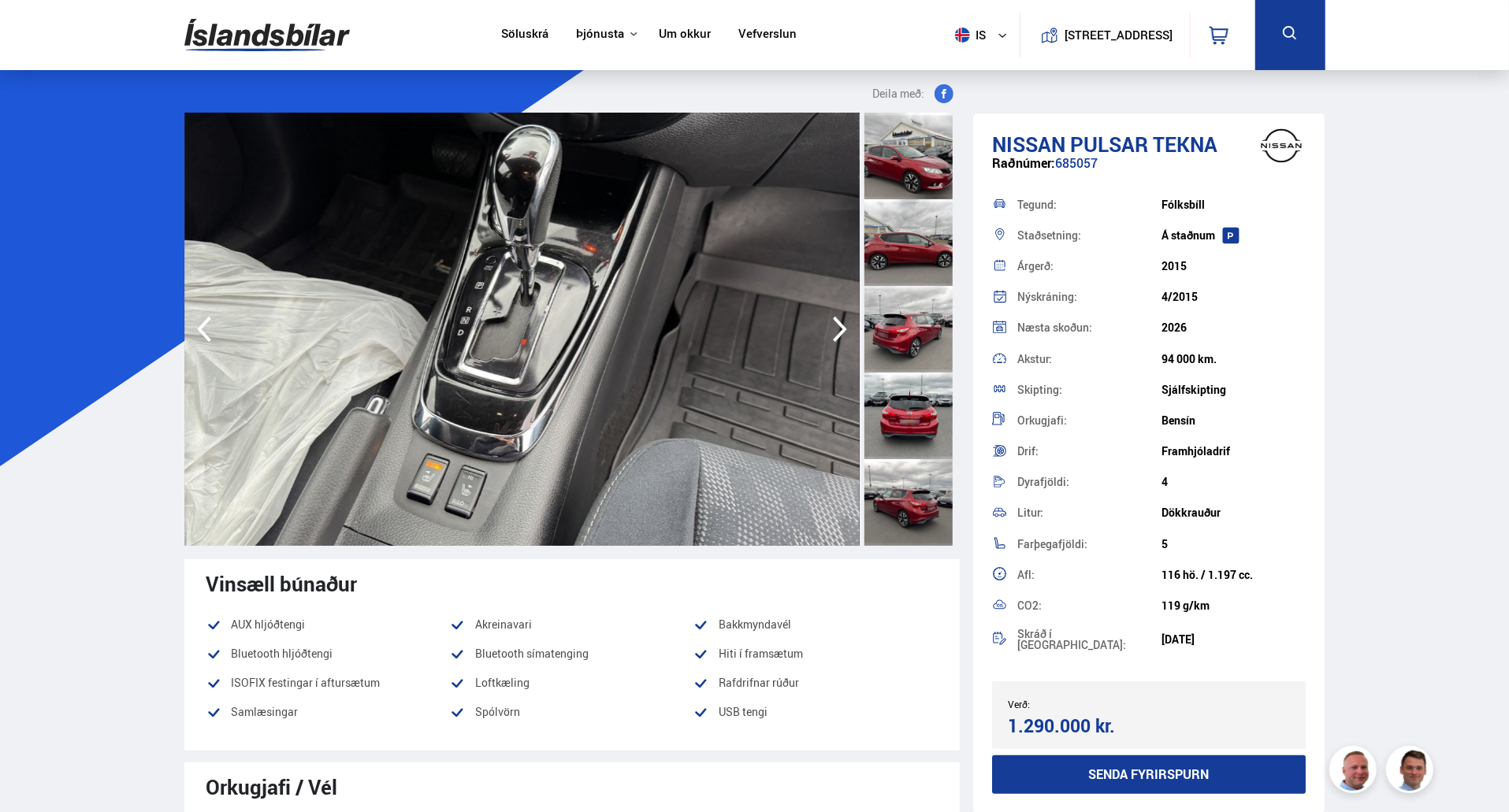
click at [914, 182] on div at bounding box center [908, 156] width 88 height 87
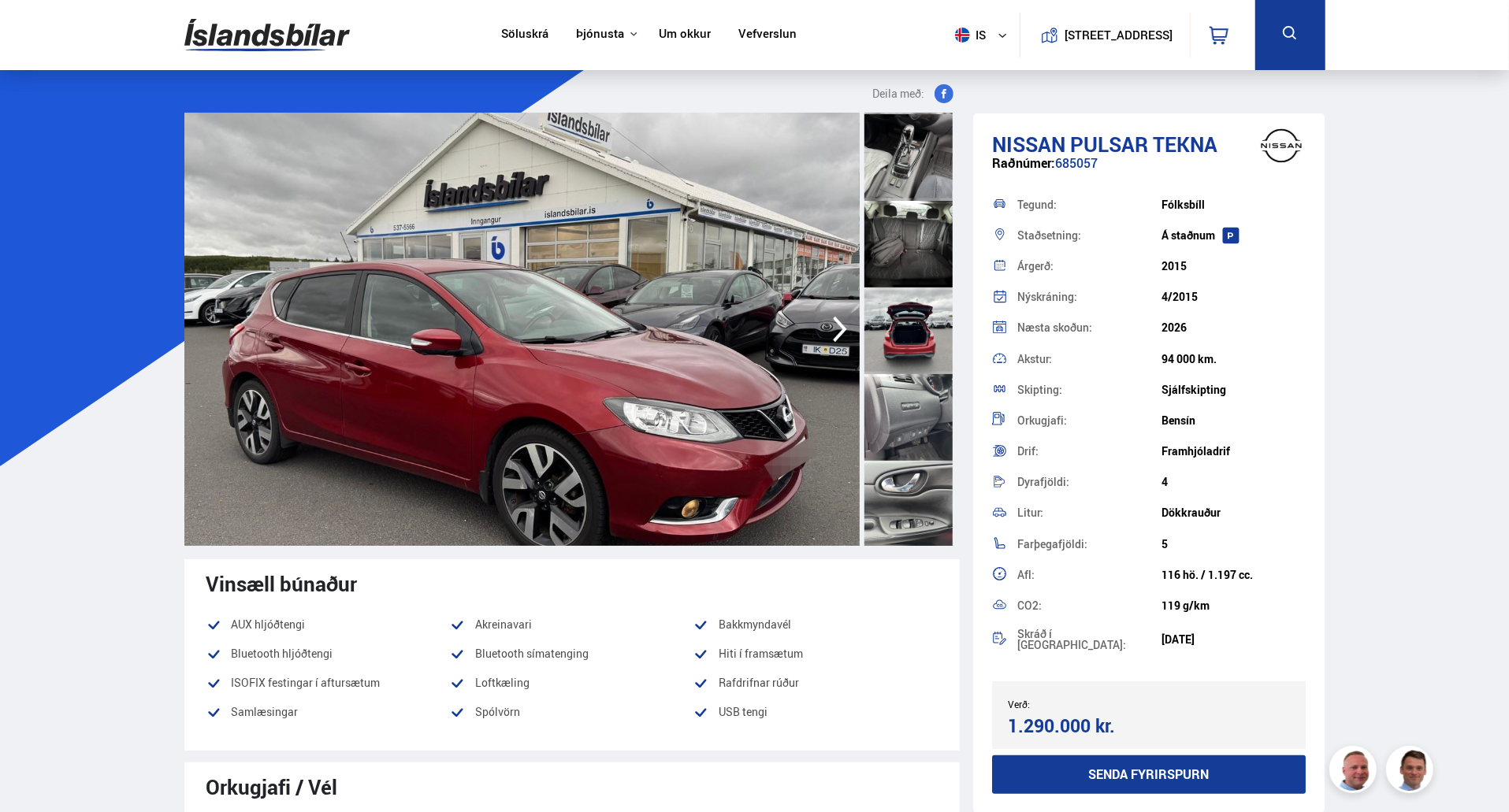
scroll to position [1384, 0]
click at [906, 252] on div at bounding box center [908, 245] width 88 height 87
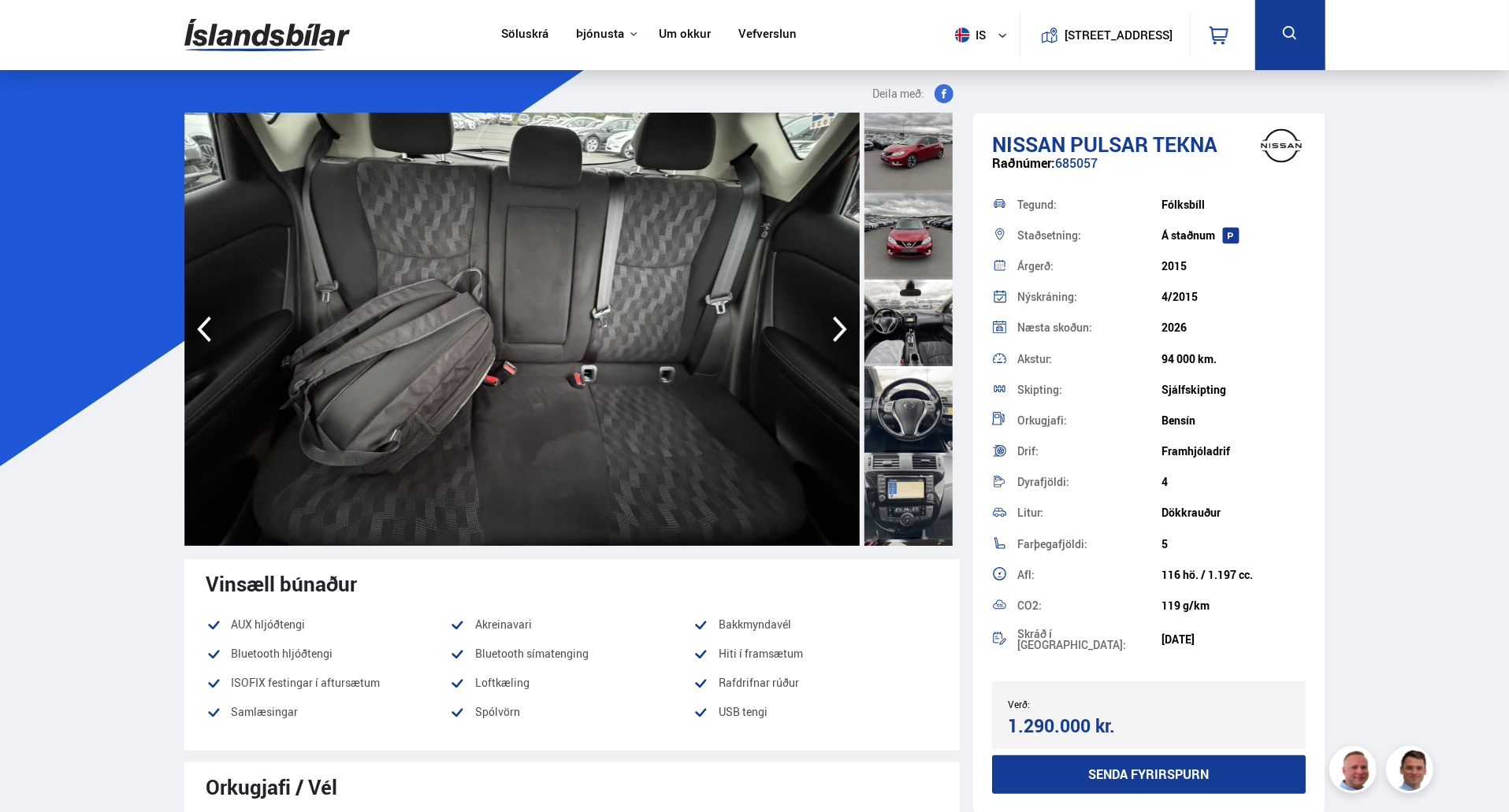
scroll to position [612, 0]
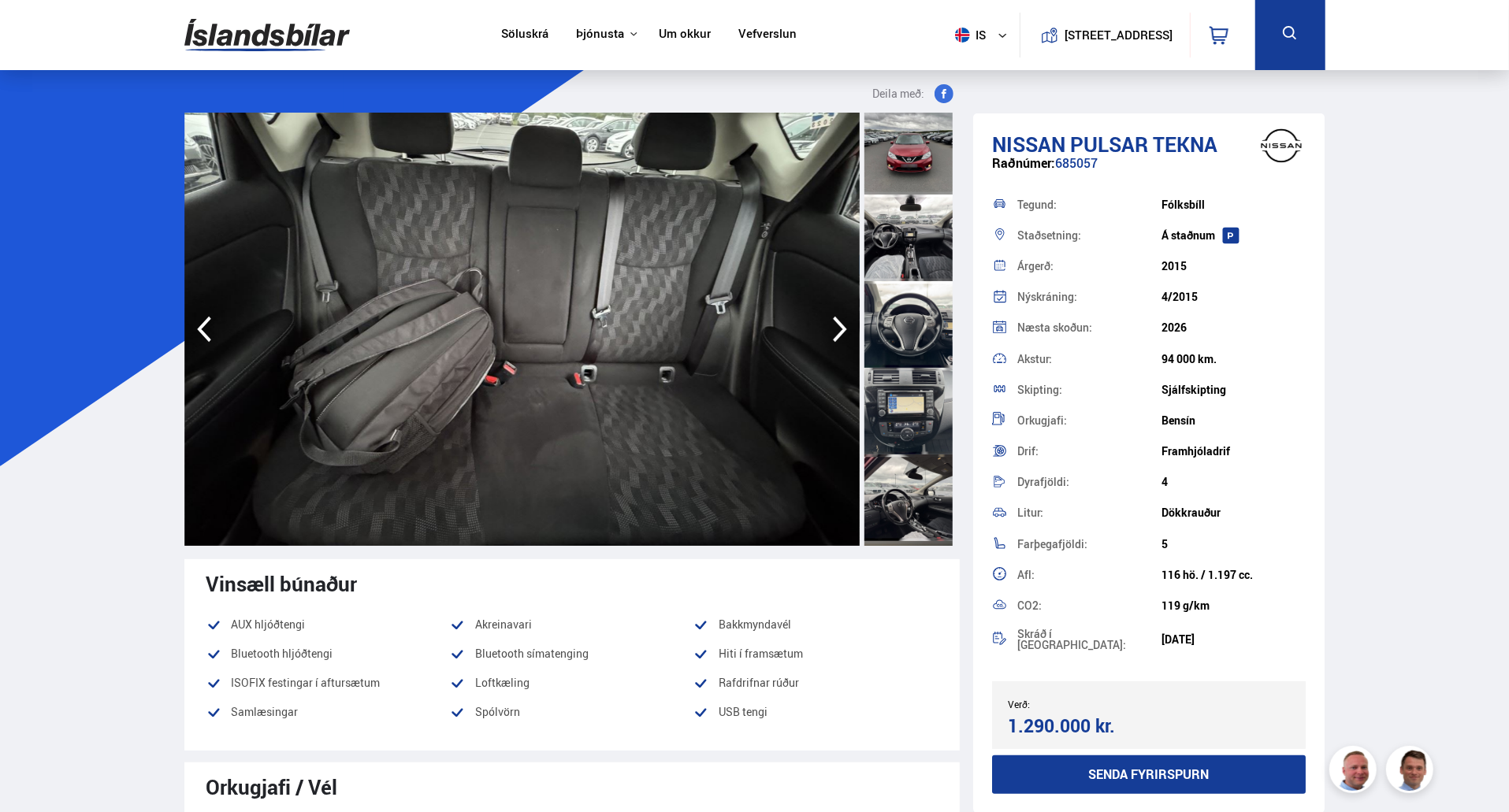
click at [919, 246] on div at bounding box center [908, 238] width 88 height 87
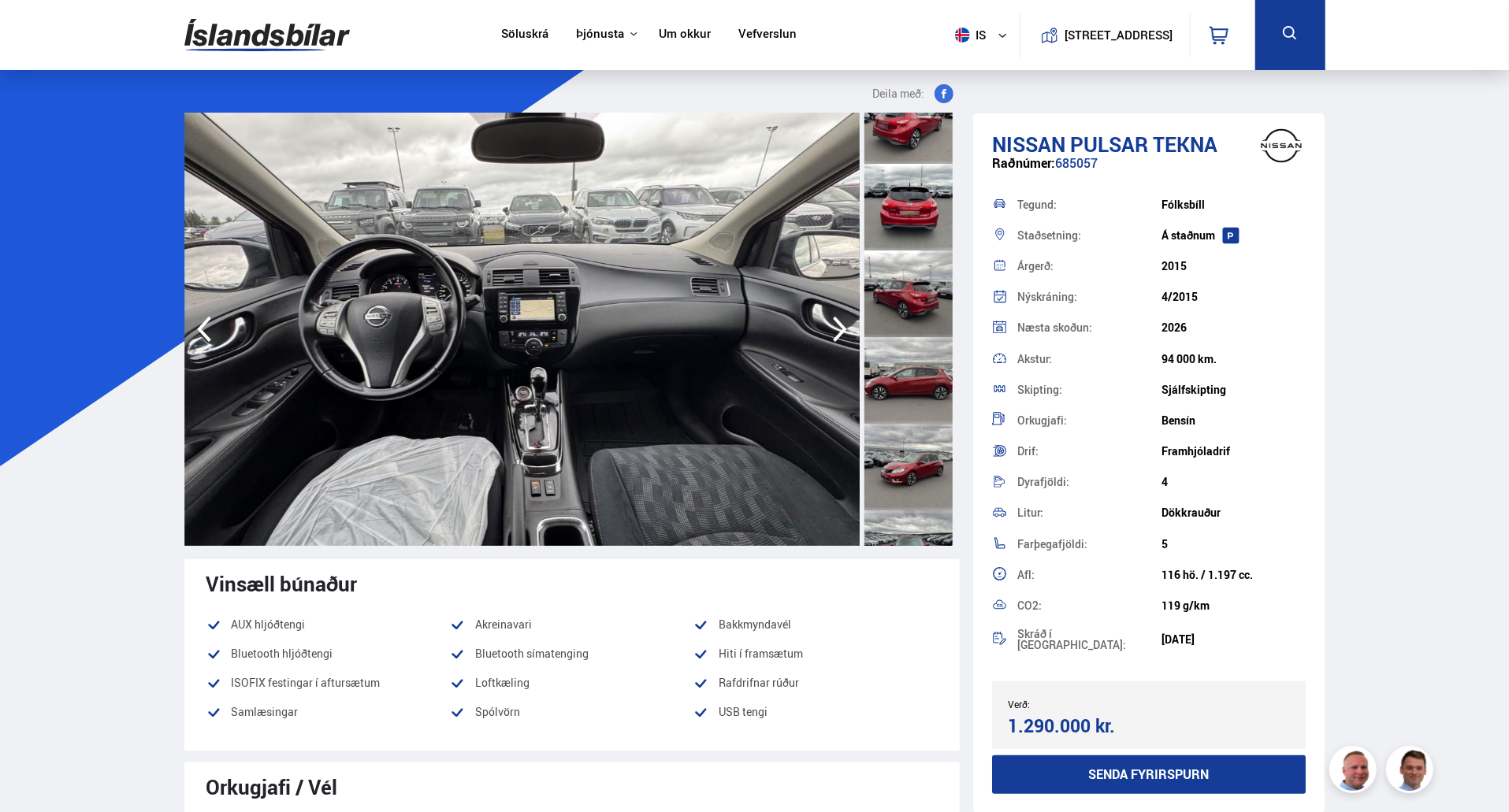
scroll to position [0, 0]
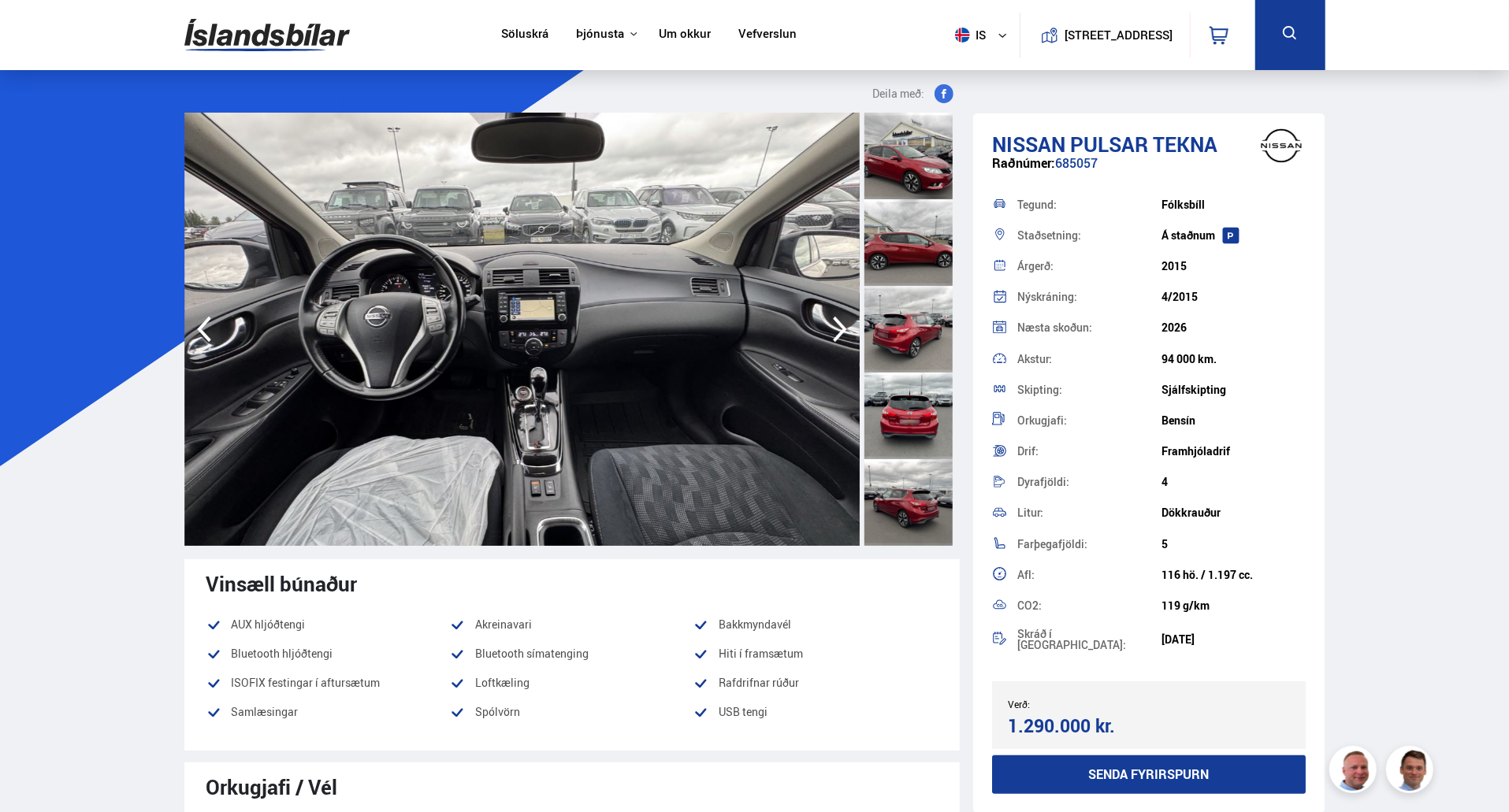
click at [912, 160] on div at bounding box center [908, 156] width 88 height 87
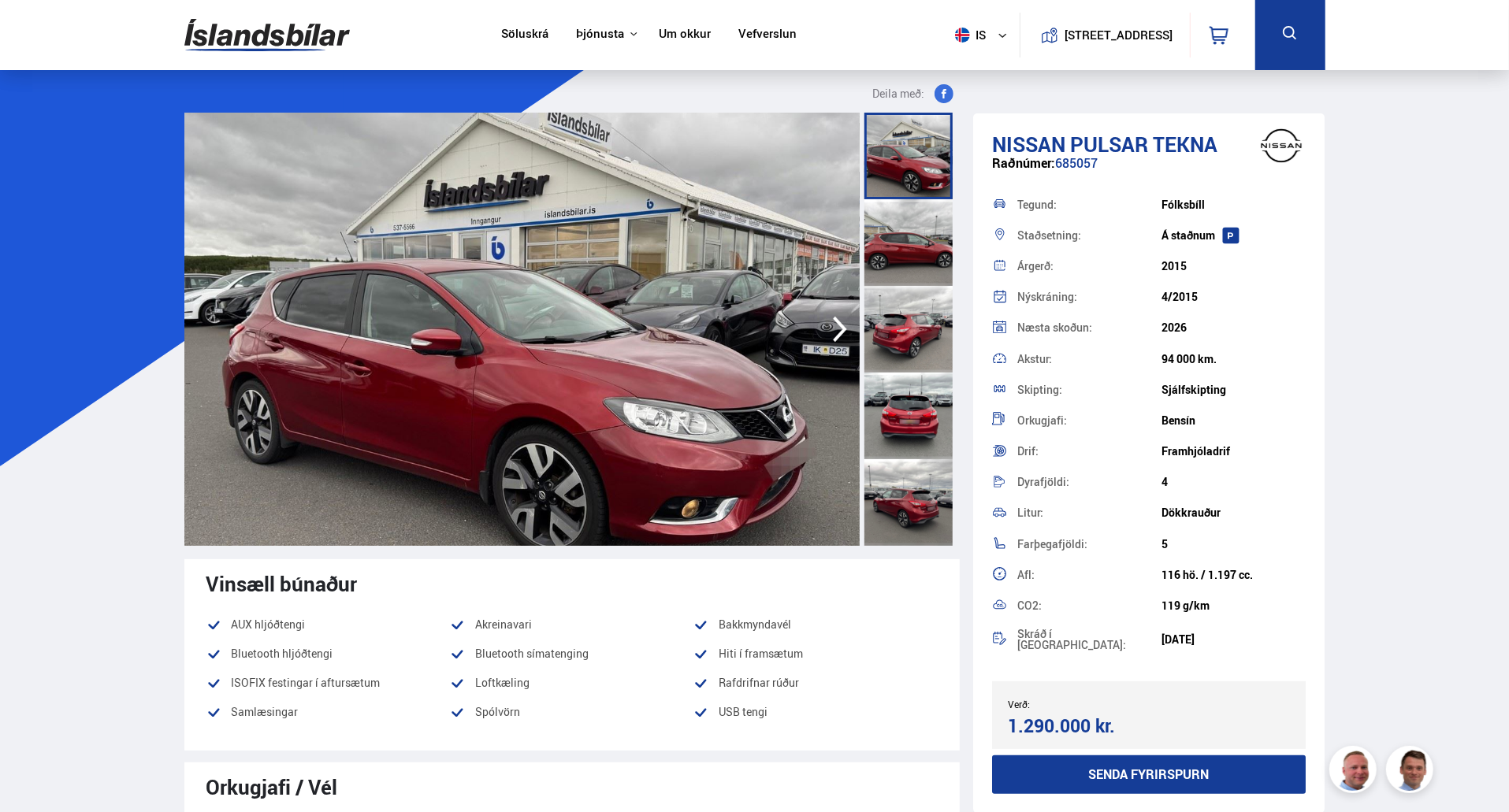
click at [776, 351] on img at bounding box center [522, 329] width 675 height 433
click at [657, 454] on img at bounding box center [522, 329] width 675 height 433
click at [550, 344] on img at bounding box center [522, 329] width 675 height 433
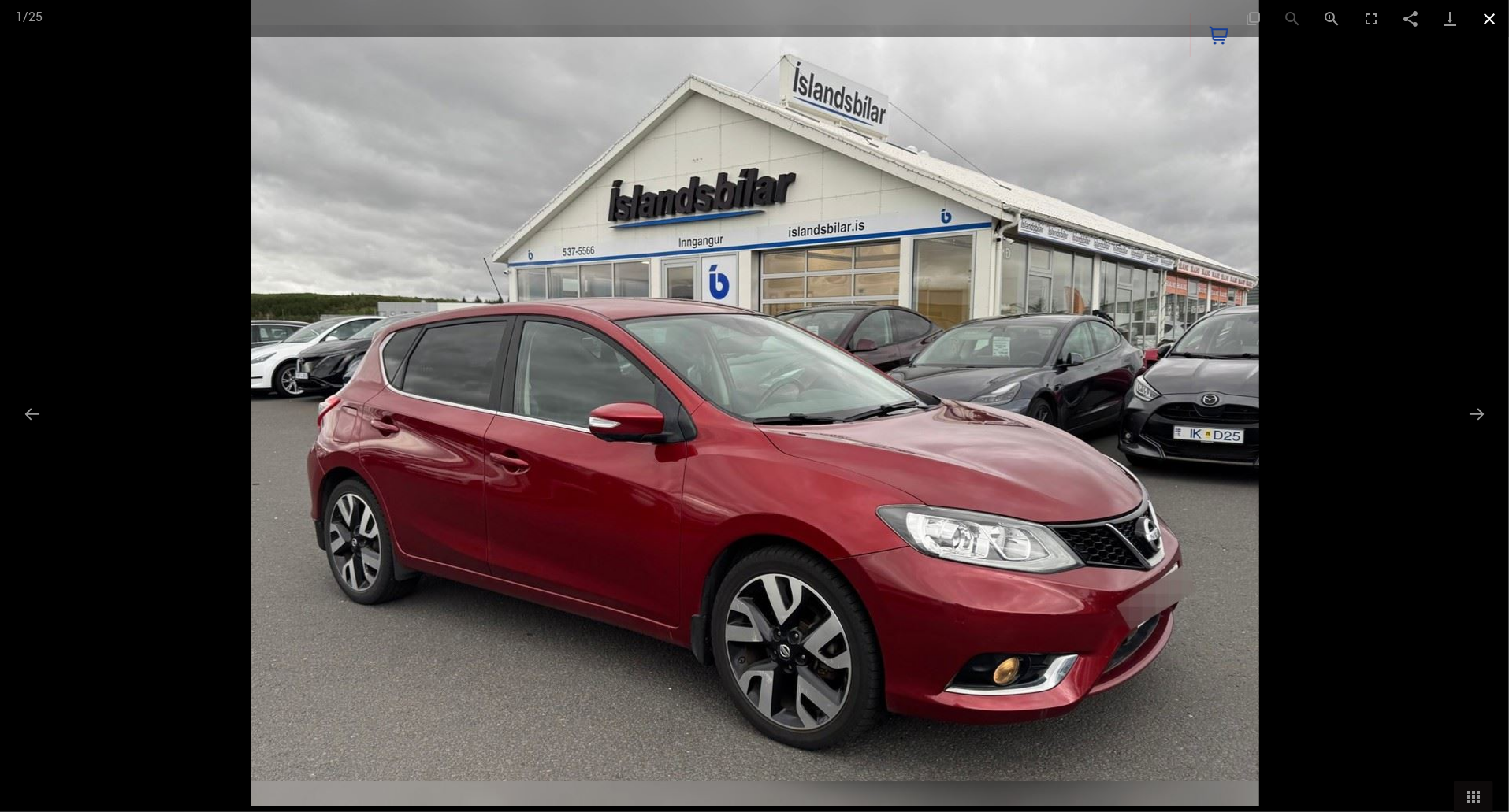
click at [1489, 17] on button "Close gallery" at bounding box center [1489, 18] width 40 height 37
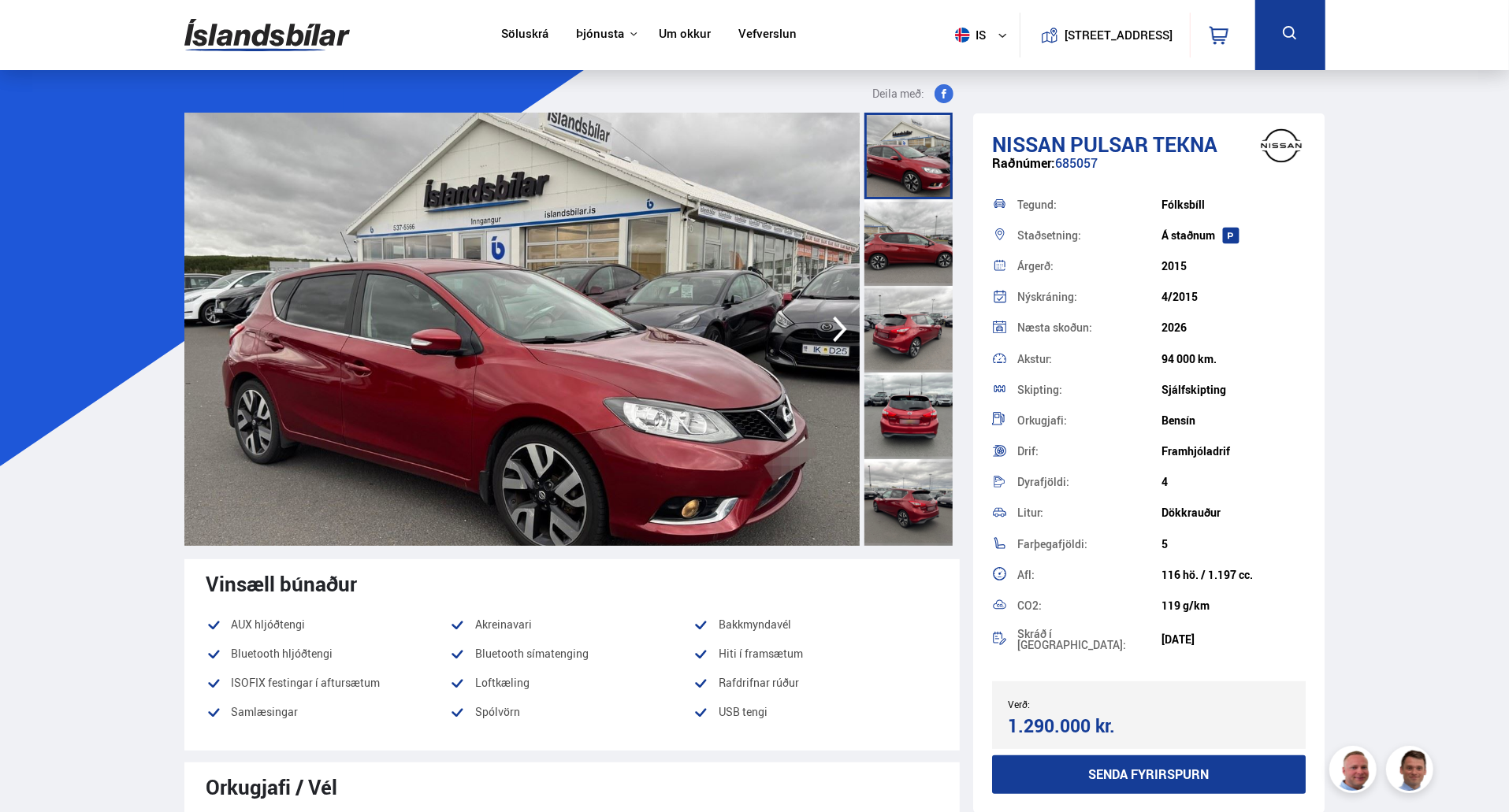
click at [526, 238] on img at bounding box center [522, 329] width 675 height 433
